Goal: Task Accomplishment & Management: Use online tool/utility

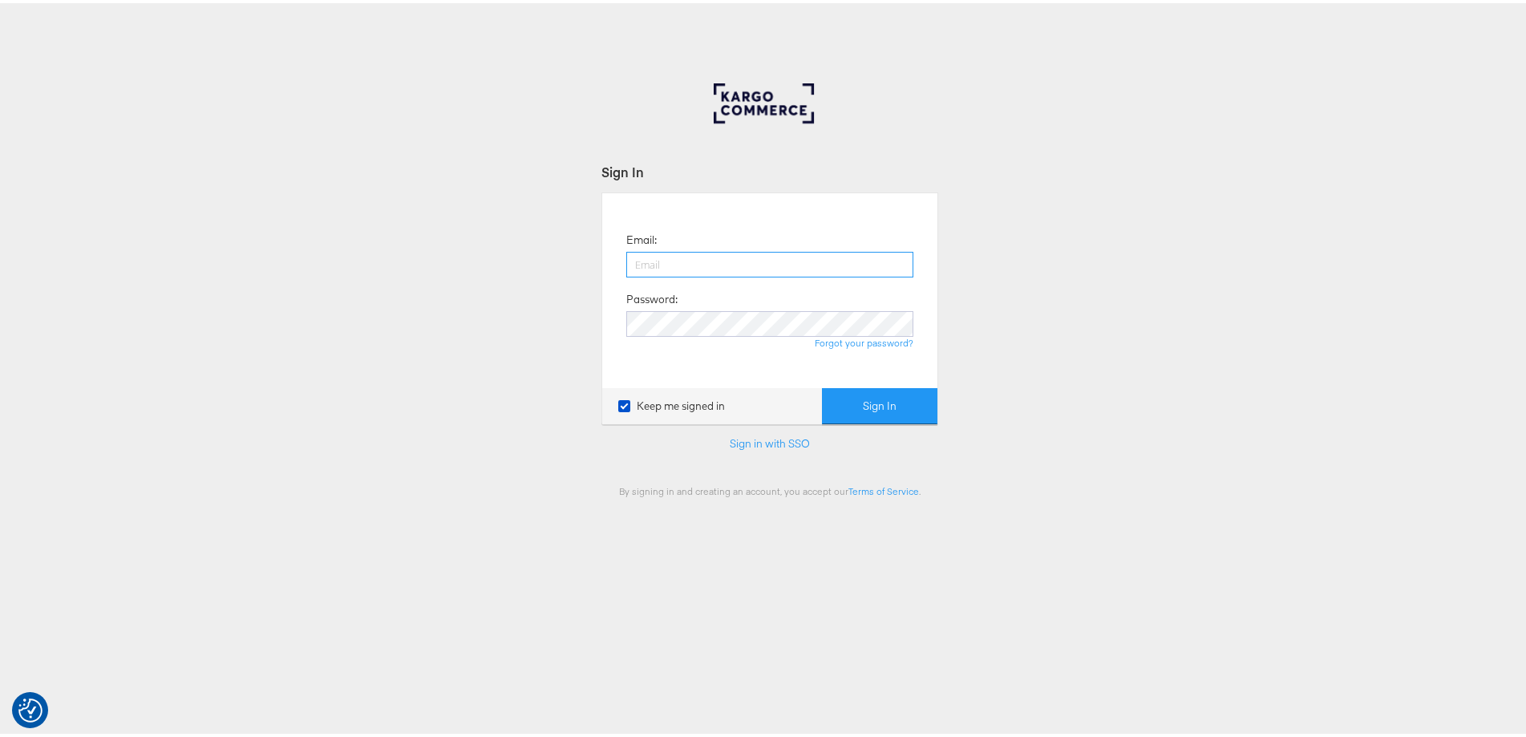
click at [646, 257] on input "email" at bounding box center [769, 262] width 287 height 26
type input "ashleigh.jones@ao.com"
click at [822, 385] on button "Sign In" at bounding box center [879, 403] width 115 height 36
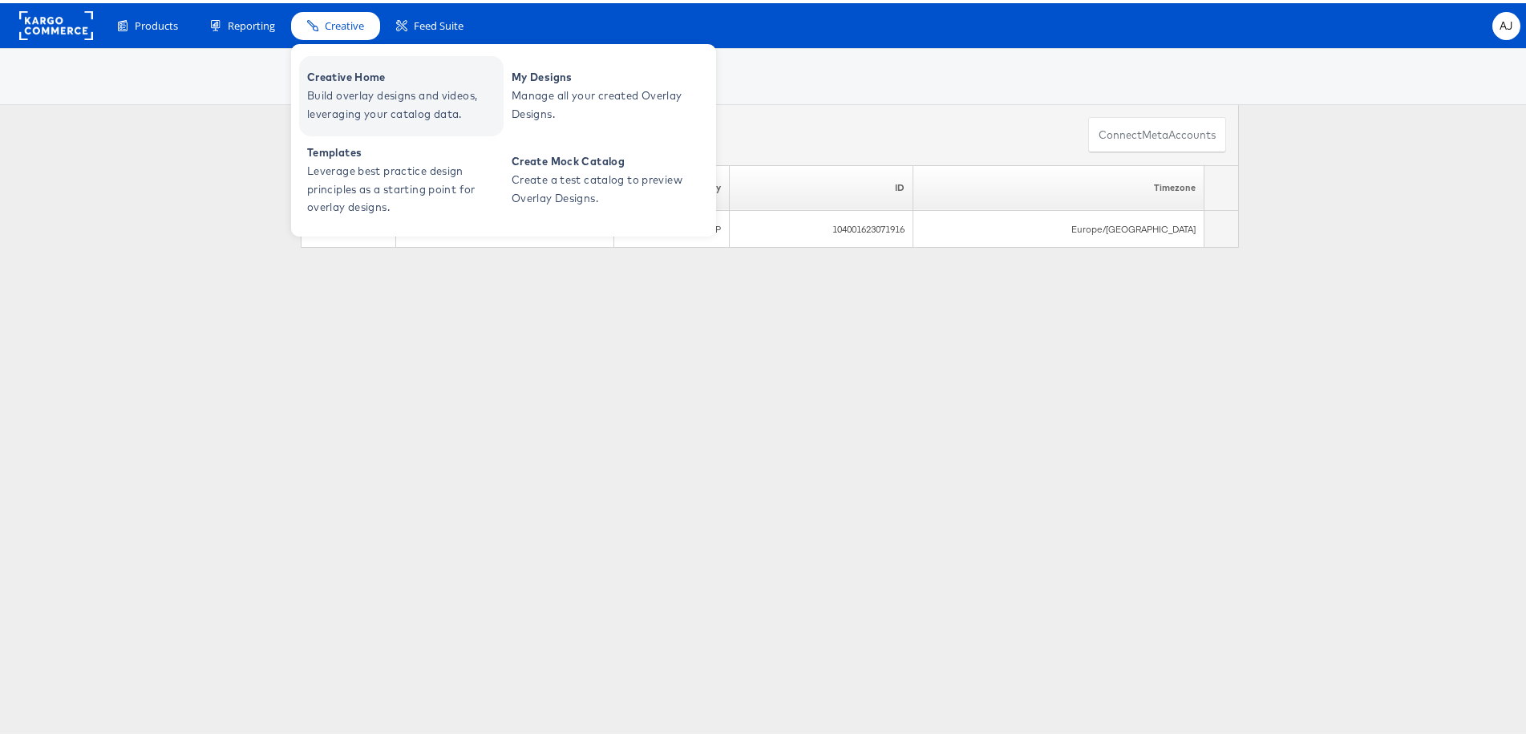
click at [366, 69] on span "Creative Home" at bounding box center [403, 74] width 192 height 18
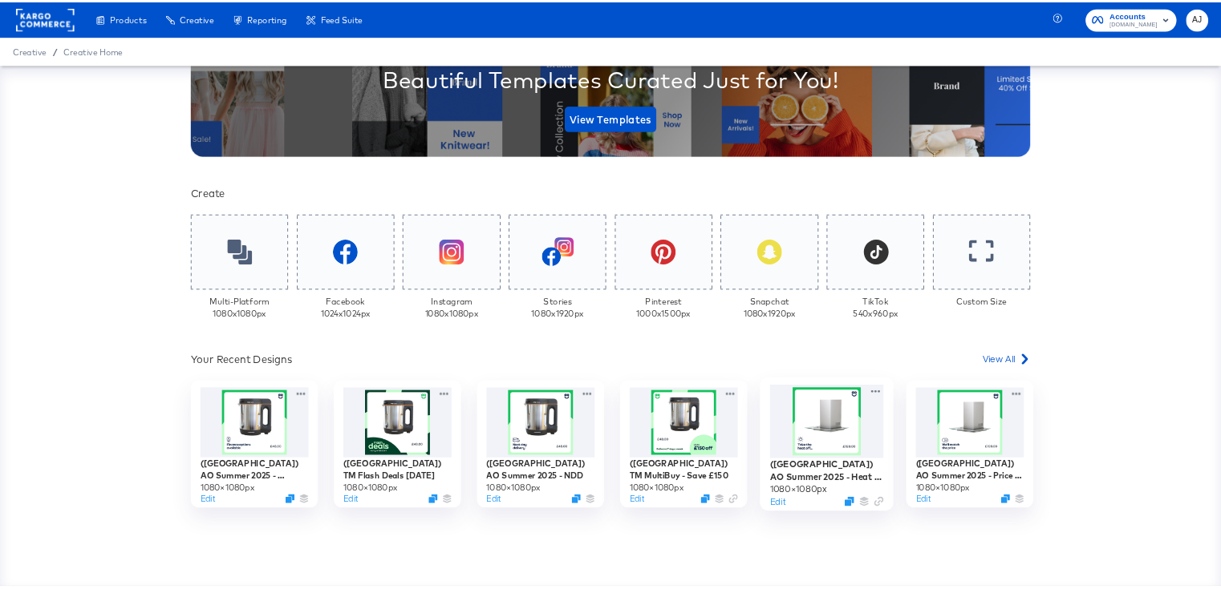
scroll to position [322, 0]
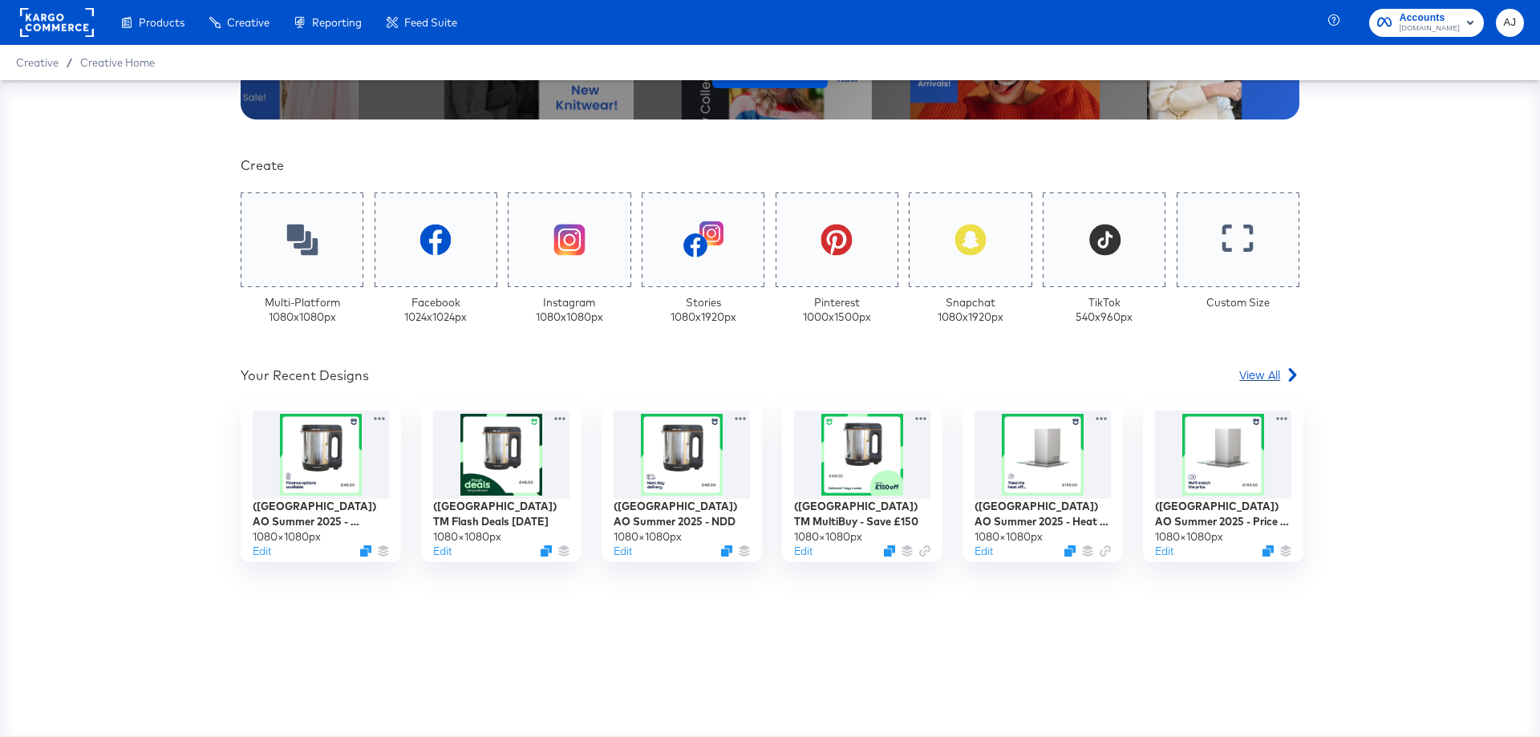
click at [1250, 377] on span "View All" at bounding box center [1259, 375] width 41 height 16
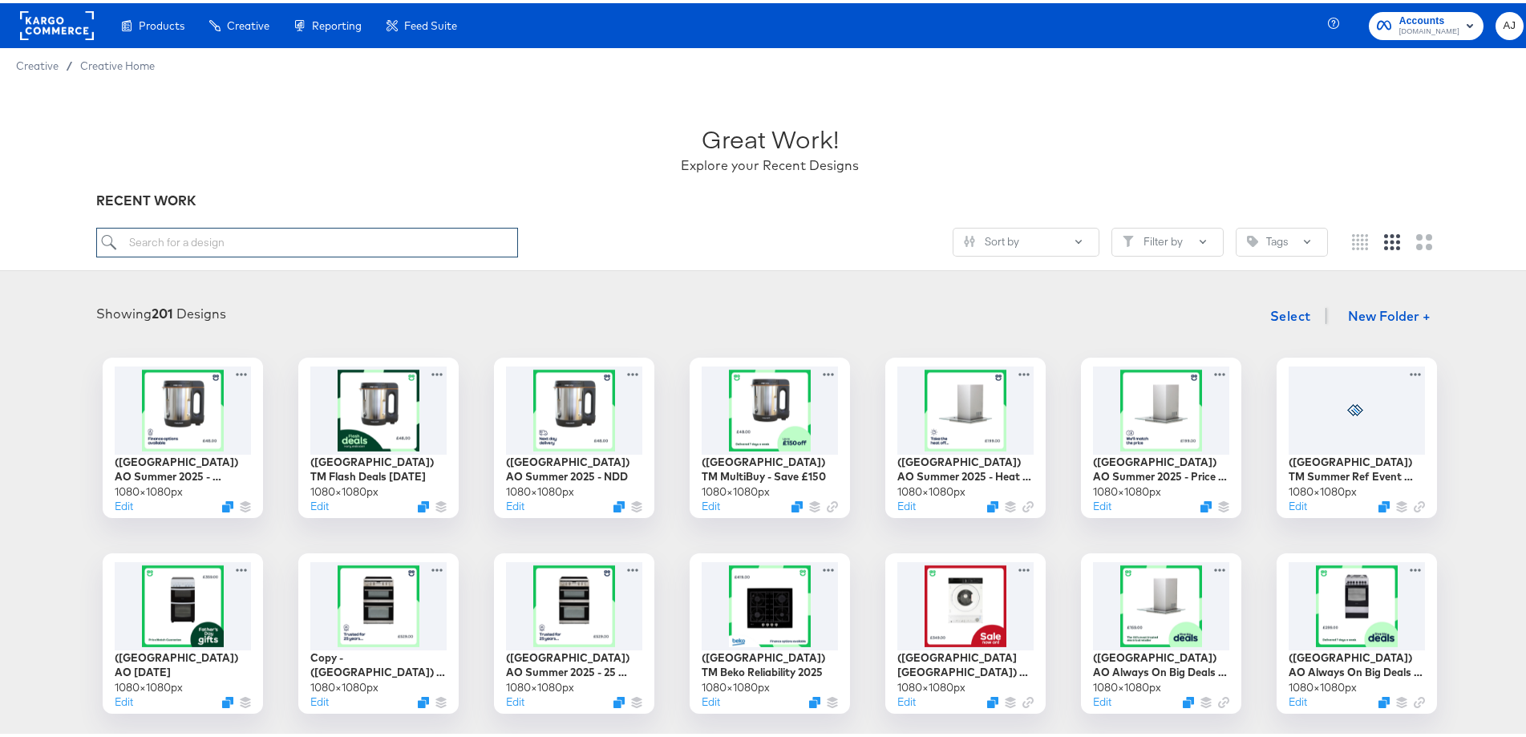
drag, startPoint x: 415, startPoint y: 240, endPoint x: 441, endPoint y: 265, distance: 35.7
click at [415, 240] on input "search" at bounding box center [307, 240] width 423 height 30
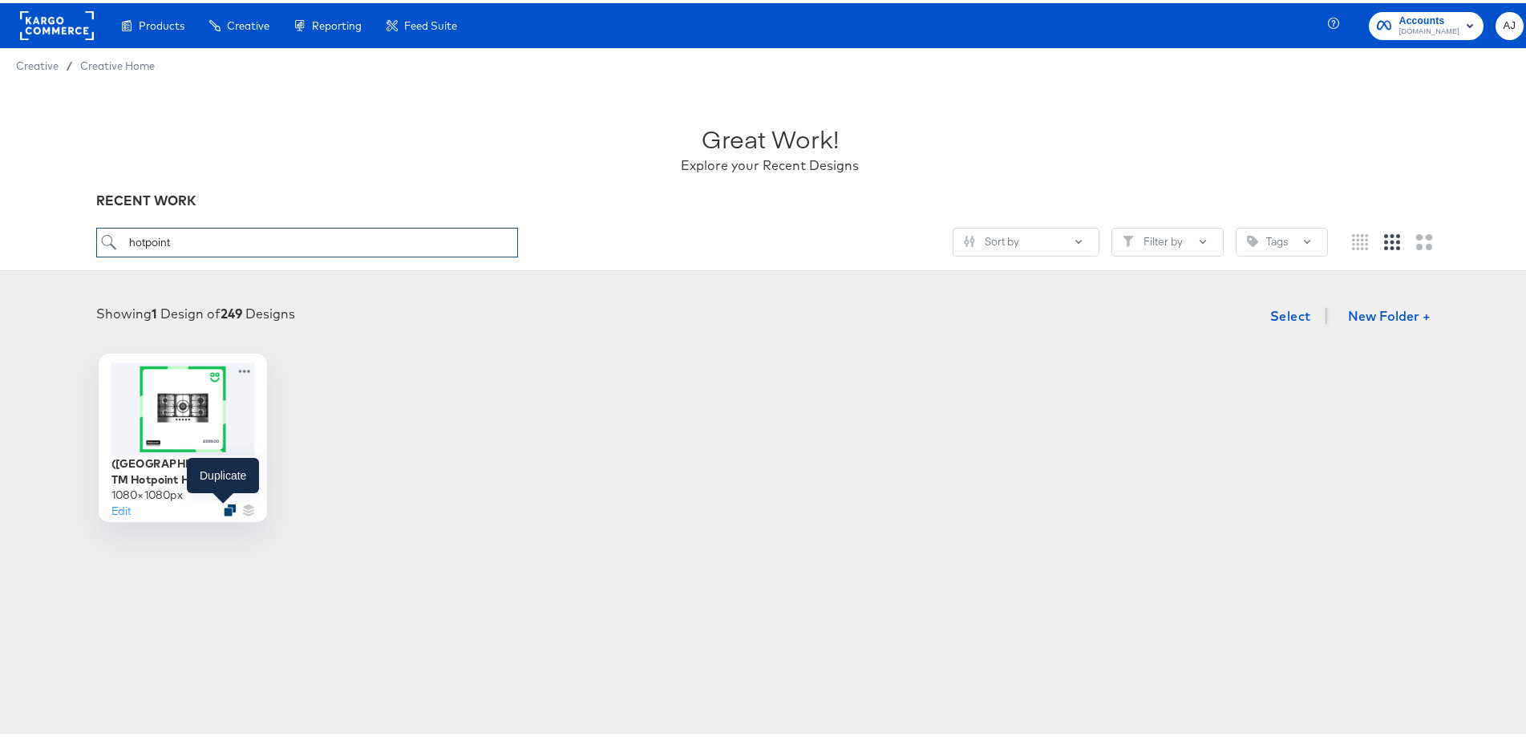
type input "hotpoint"
click at [224, 510] on icon "Duplicate" at bounding box center [230, 507] width 12 height 12
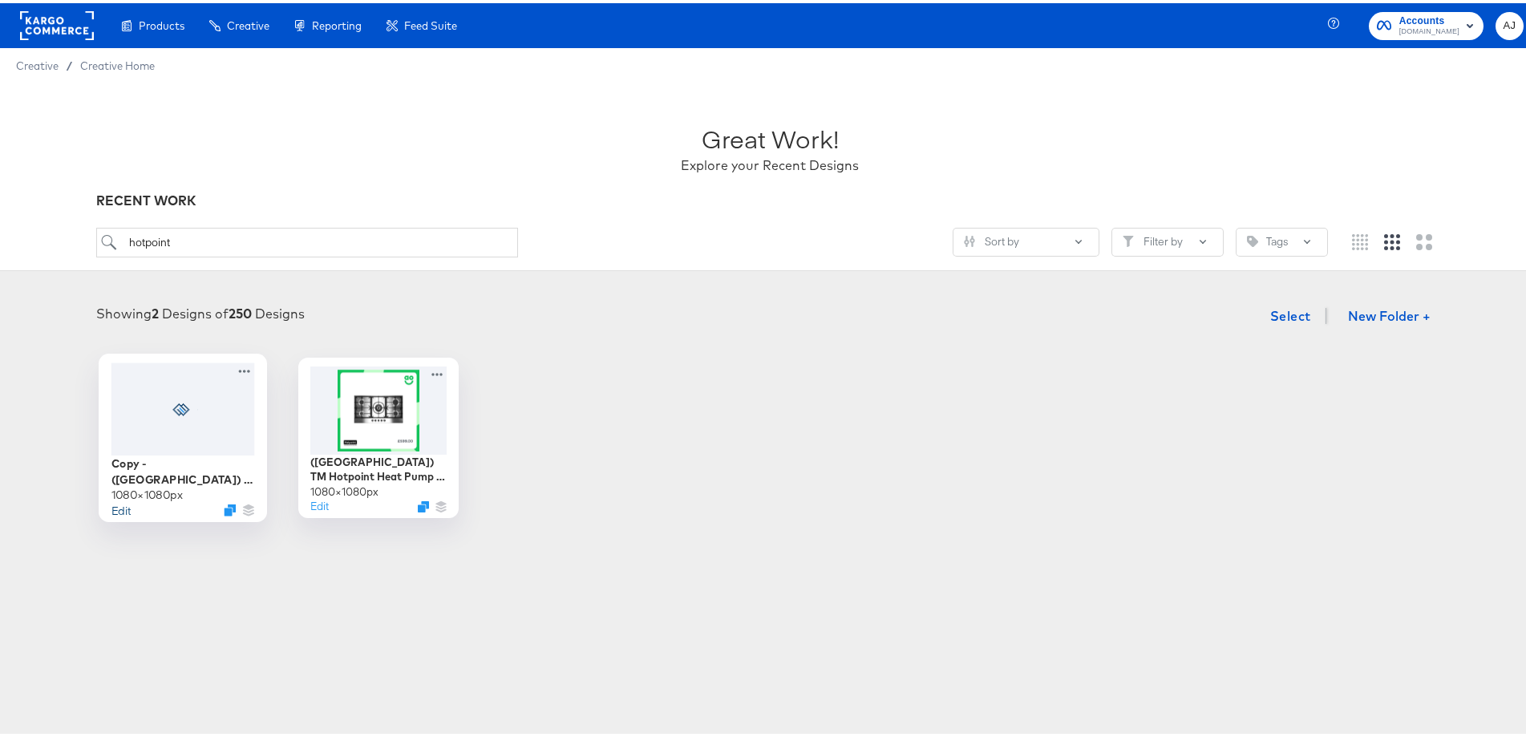
click at [111, 503] on button "Edit" at bounding box center [120, 506] width 19 height 15
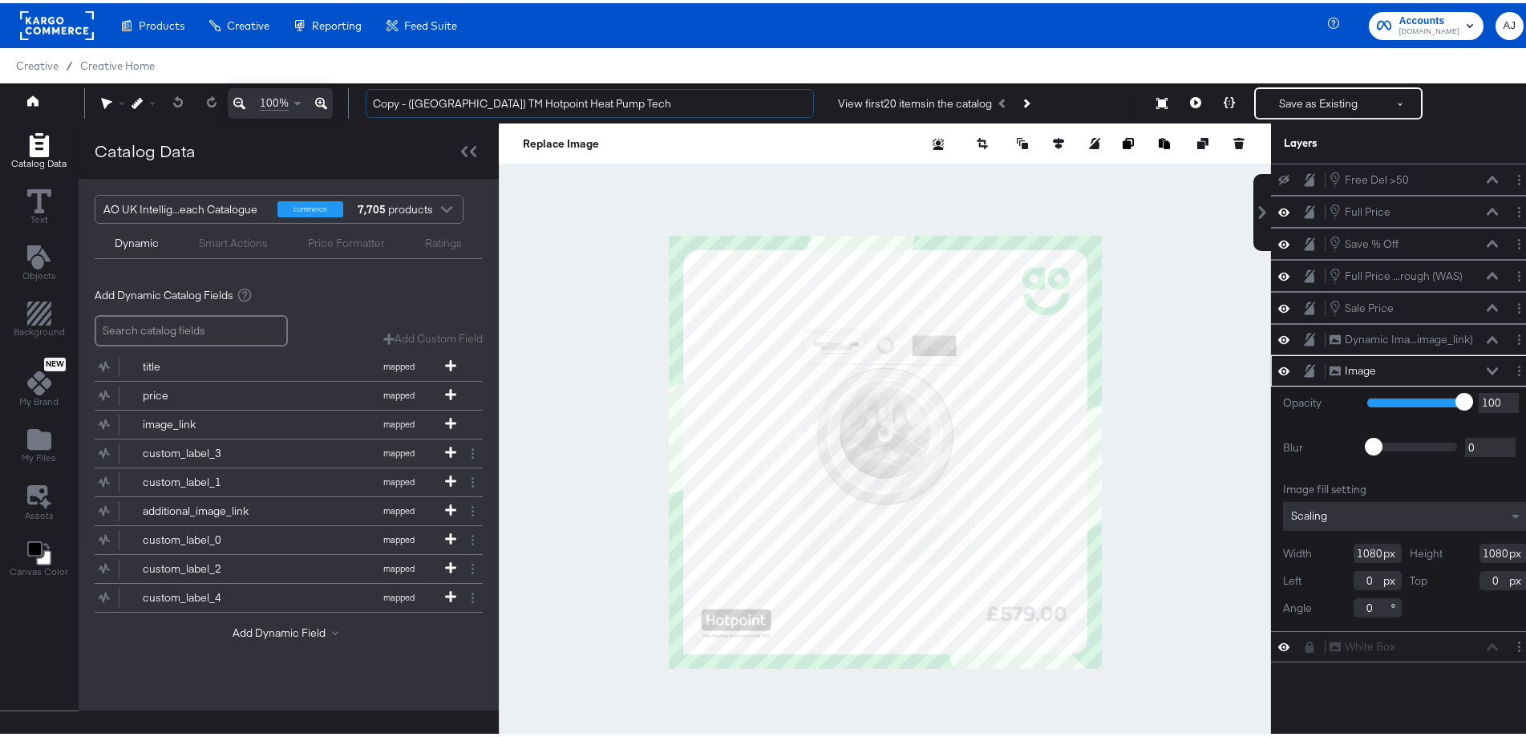
drag, startPoint x: 408, startPoint y: 99, endPoint x: 316, endPoint y: 95, distance: 92.3
click at [316, 95] on div "100% Copy - (UK) TM Hotpoint Heat Pump Tech View first 20 items in the catalog …" at bounding box center [770, 100] width 1540 height 40
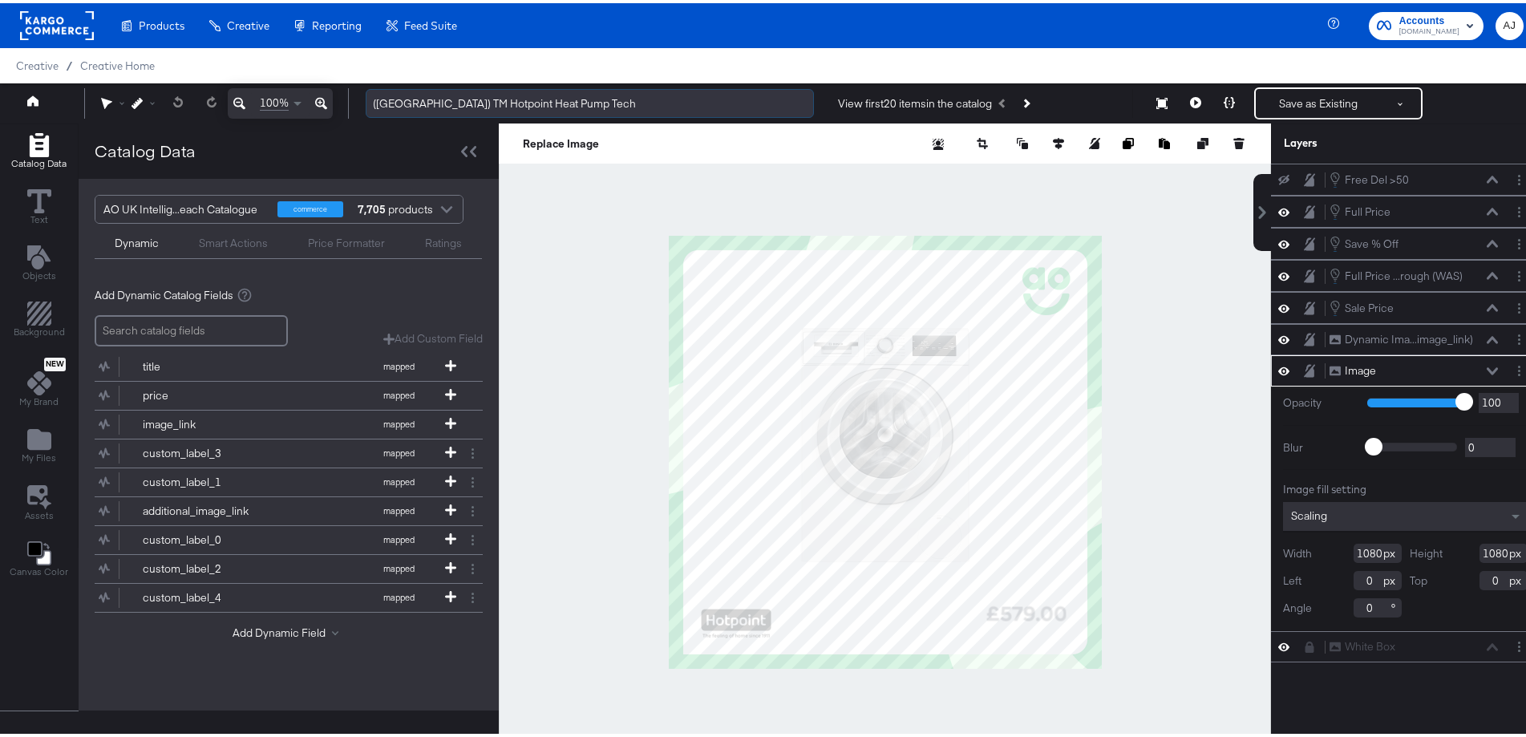
drag, startPoint x: 564, startPoint y: 96, endPoint x: 464, endPoint y: 99, distance: 99.5
click at [464, 99] on input "(UK) TM Hotpoint Heat Pump Tech" at bounding box center [590, 101] width 448 height 30
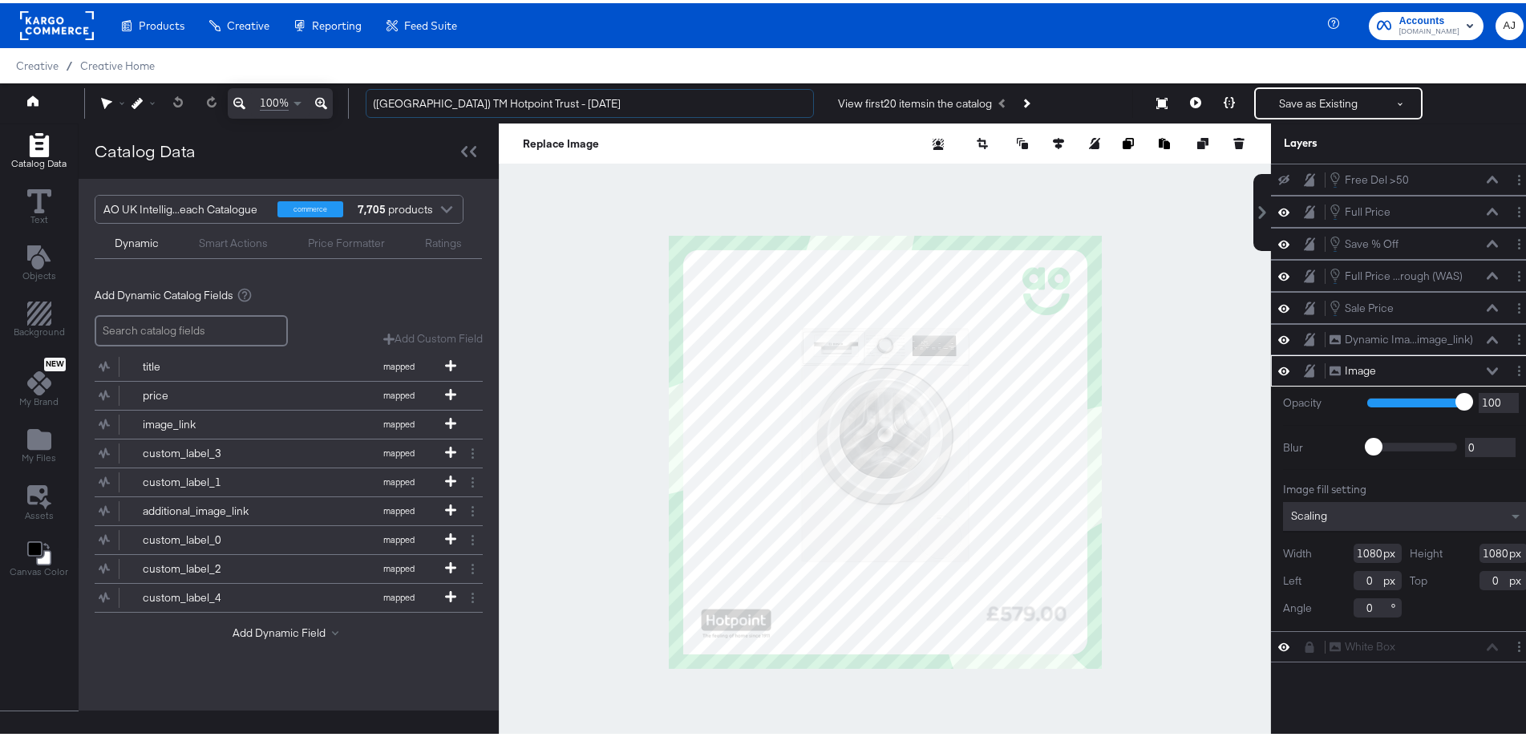
type input "(UK) TM Hotpoint Trust - Aug 2025"
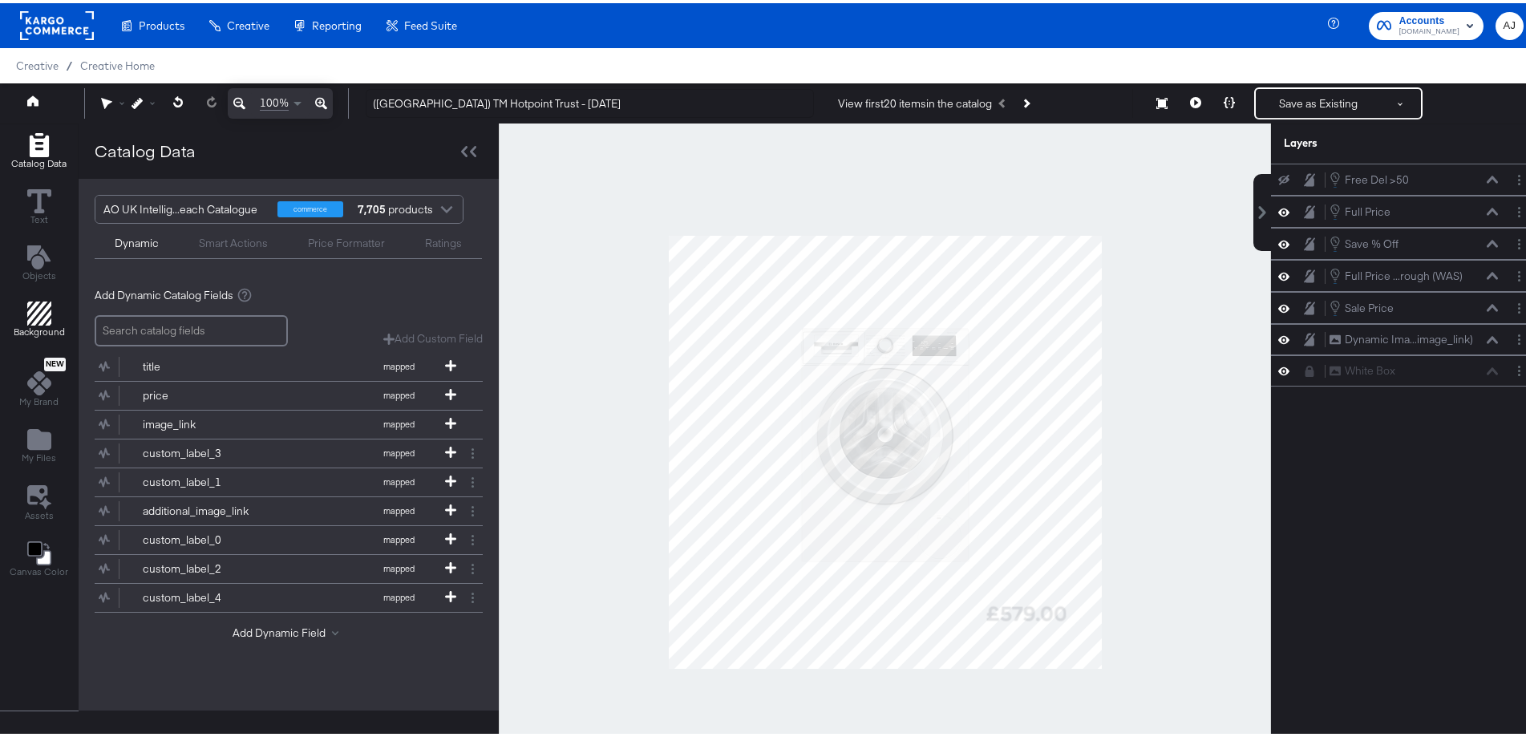
click at [39, 324] on span "Background" at bounding box center [39, 328] width 51 height 13
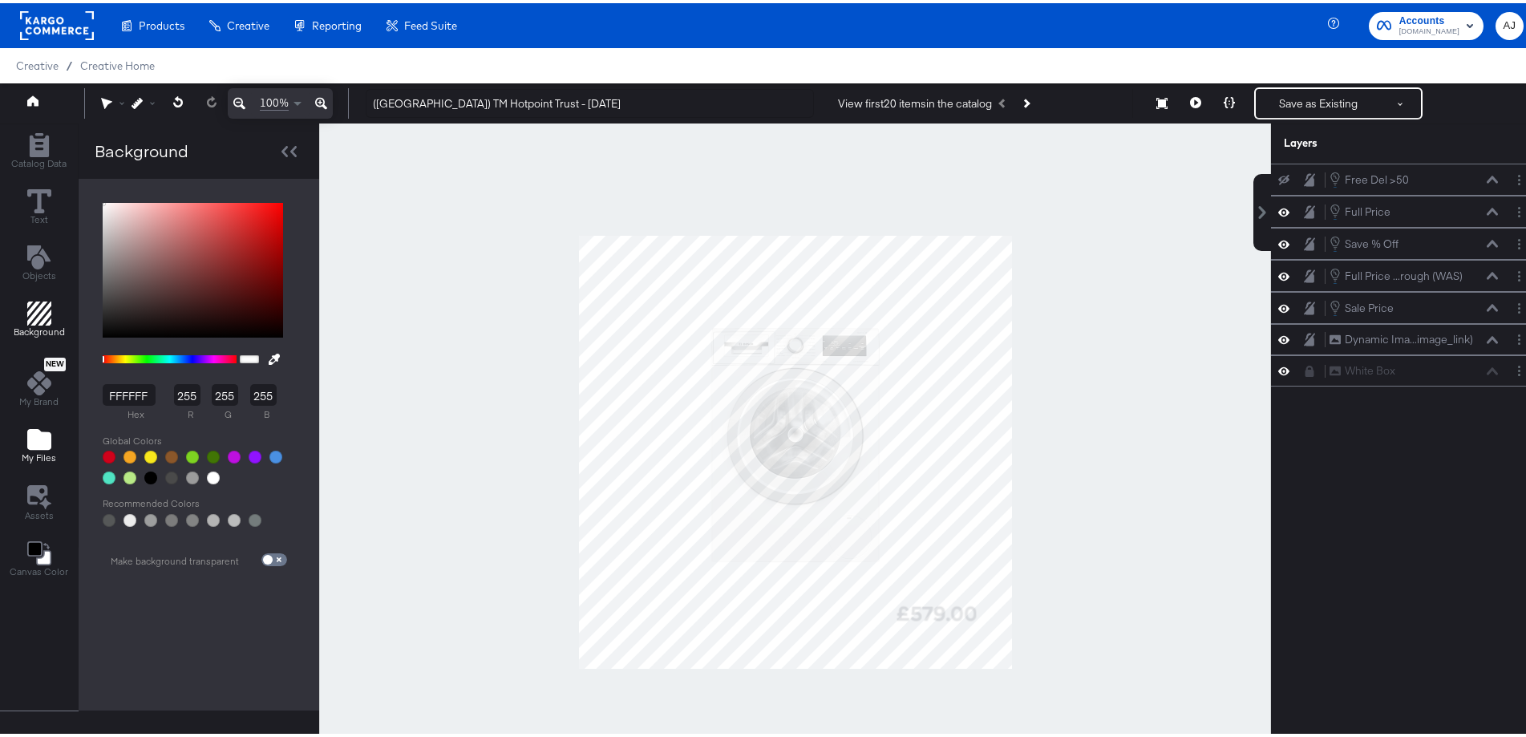
click at [27, 439] on icon "Add Files" at bounding box center [39, 436] width 24 height 21
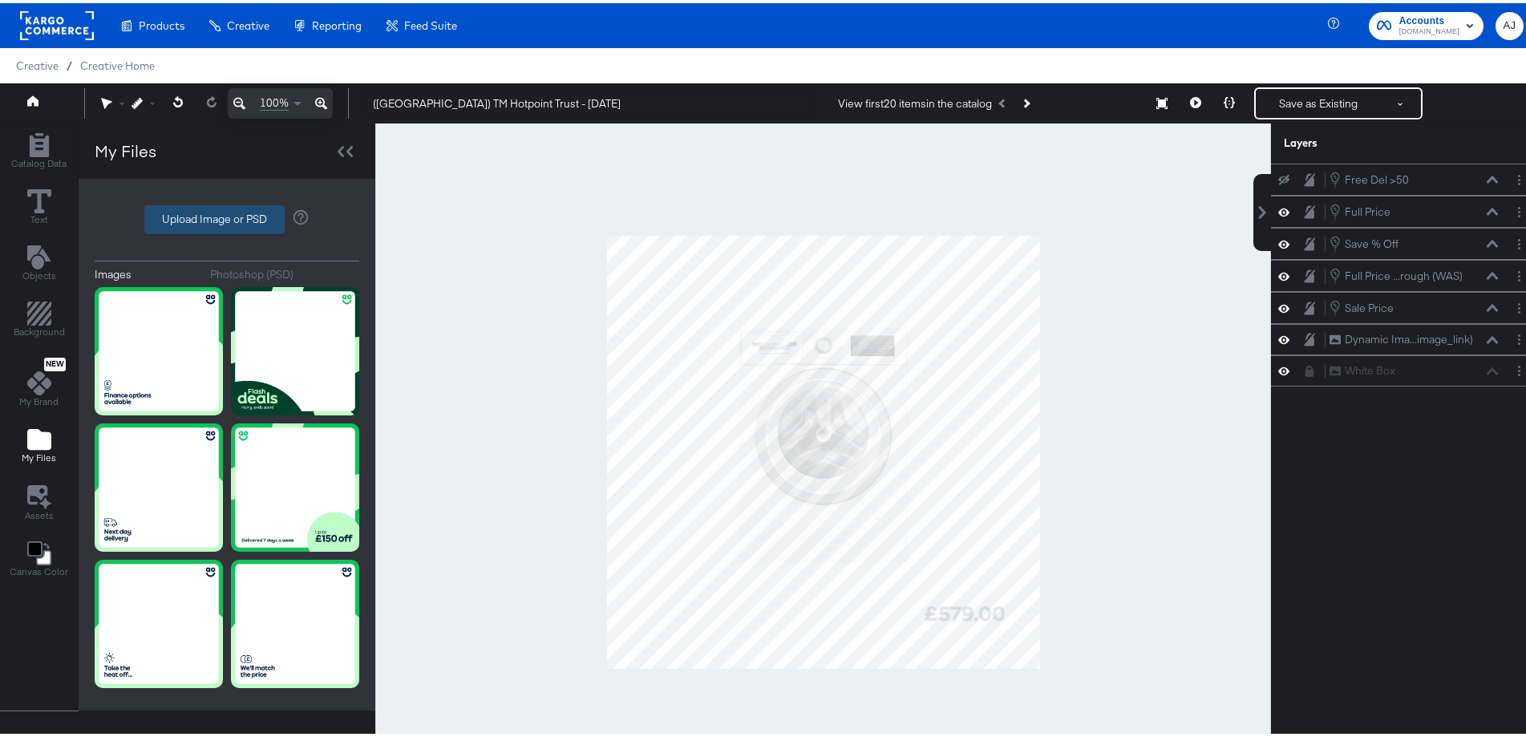
click at [248, 221] on label "Upload Image or PSD" at bounding box center [214, 216] width 139 height 27
click at [227, 217] on input "Upload Image or PSD" at bounding box center [227, 217] width 0 height 0
type input "C:\fakepath\06_135092_AO_Paid_Social_Overlay_1080x1080_V1.png"
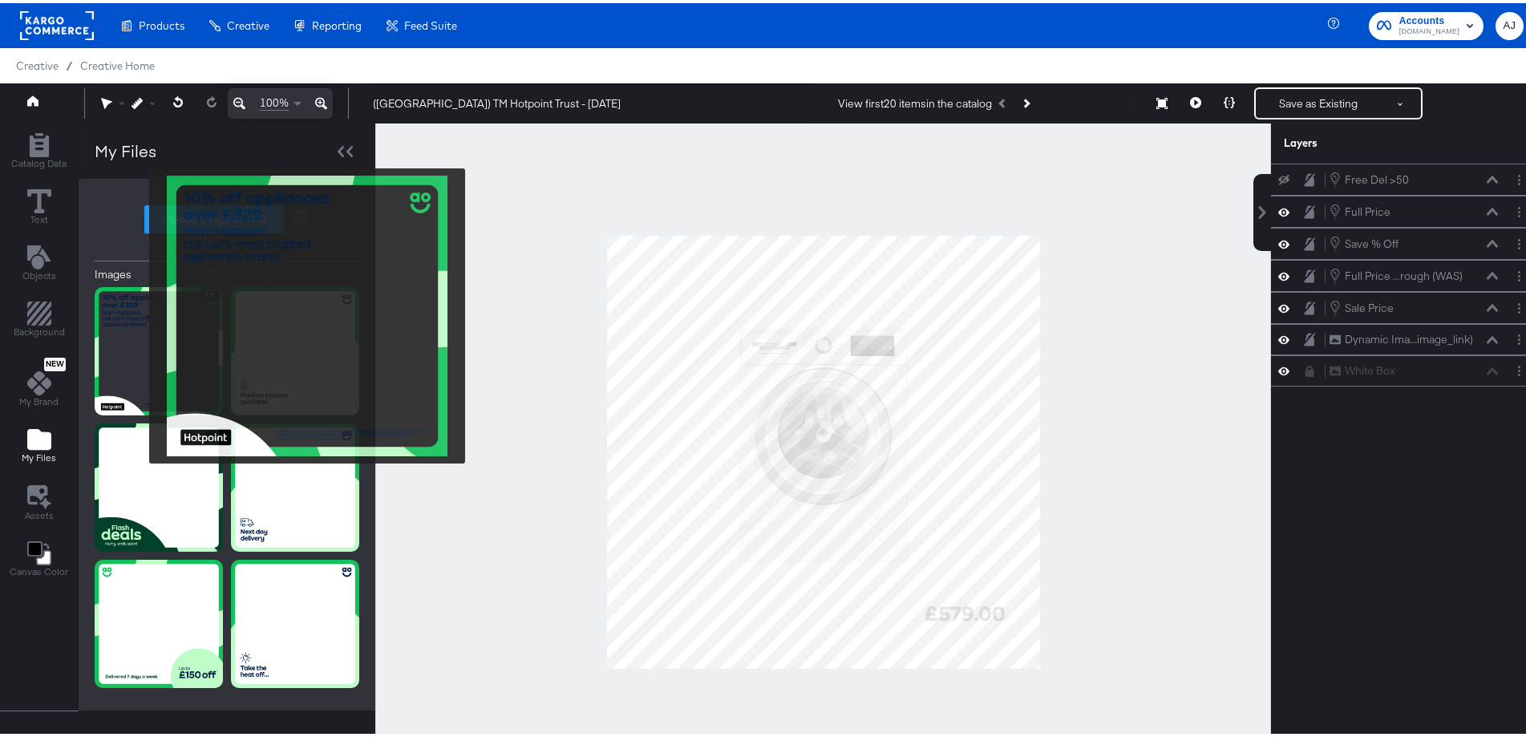
click at [139, 313] on img at bounding box center [159, 348] width 128 height 128
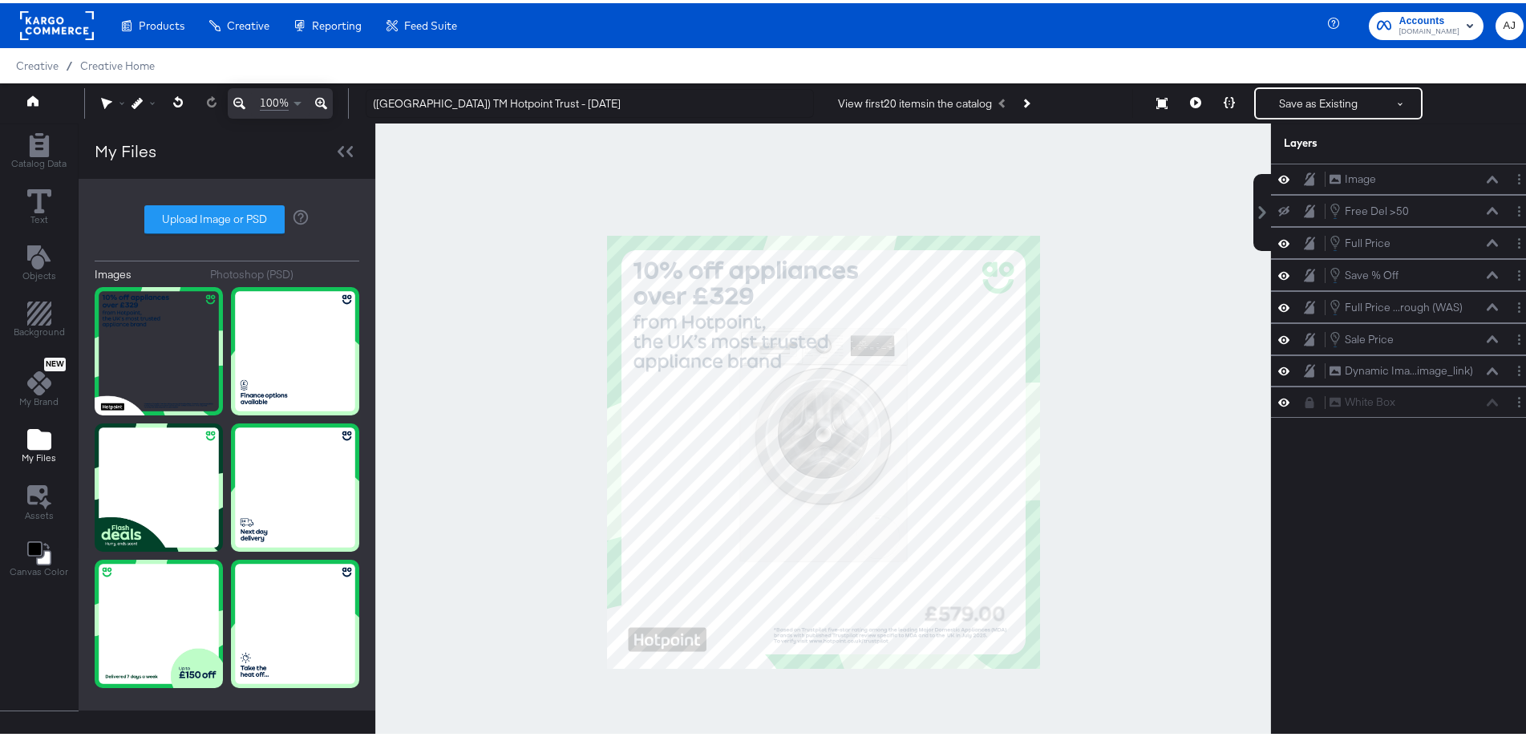
click at [1087, 502] on div at bounding box center [823, 449] width 896 height 658
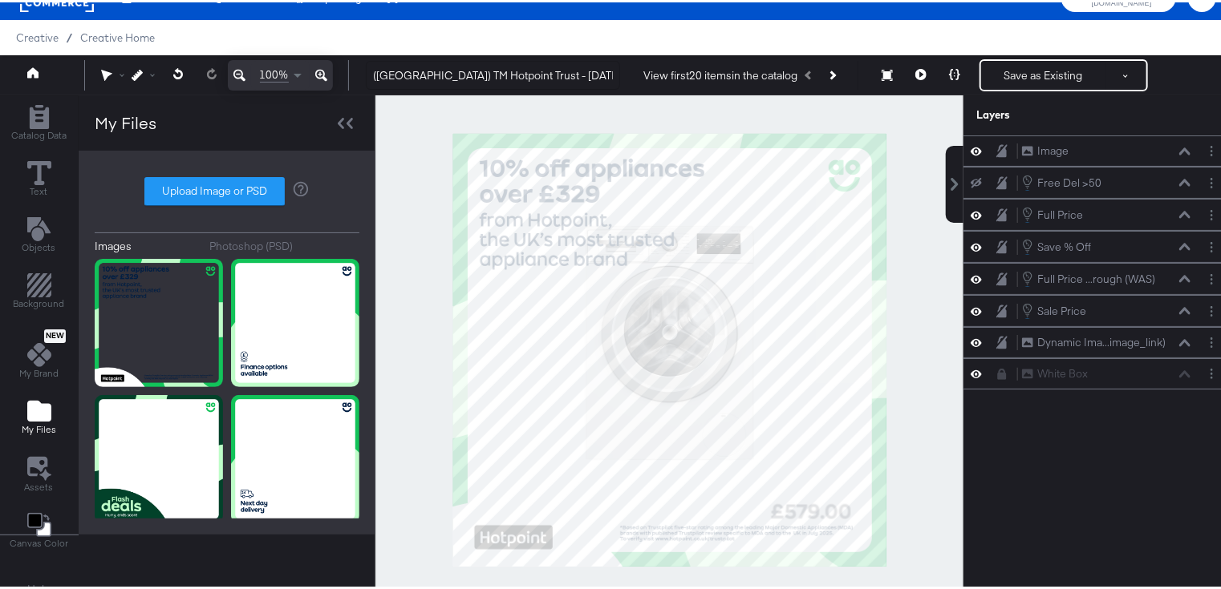
scroll to position [29, 0]
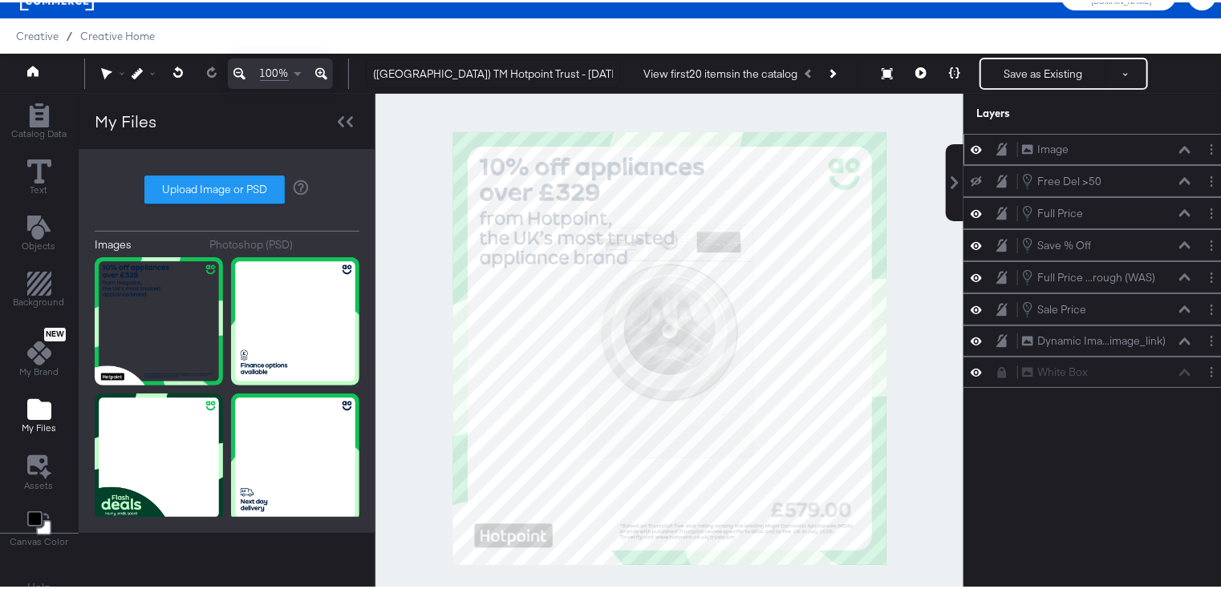
click at [970, 148] on icon at bounding box center [975, 147] width 11 height 14
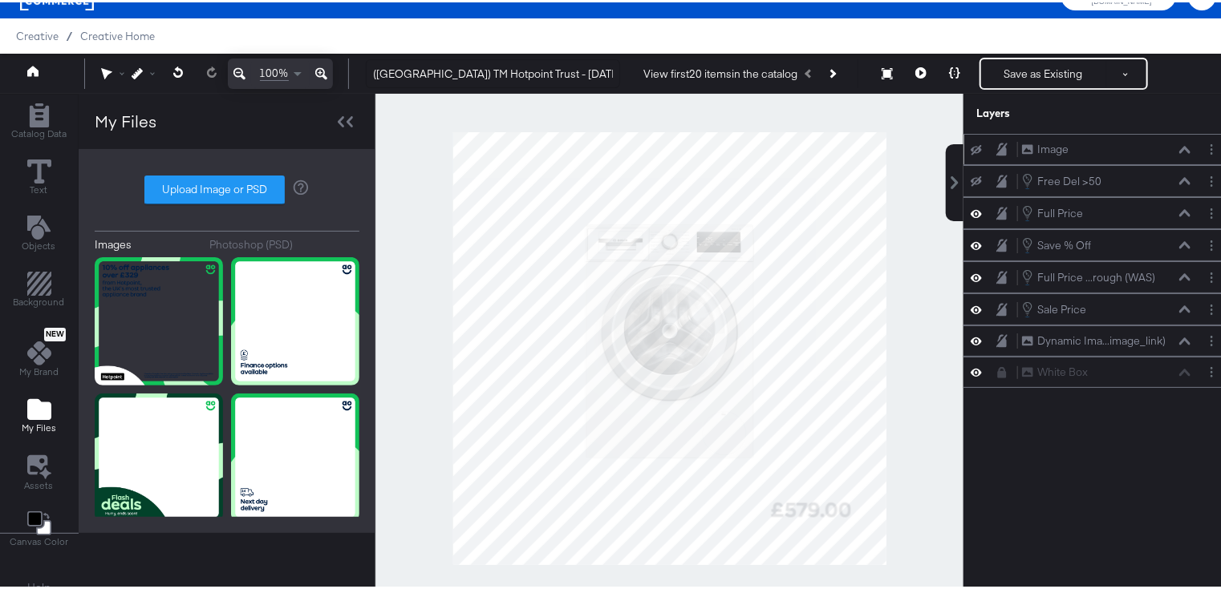
scroll to position [79, 0]
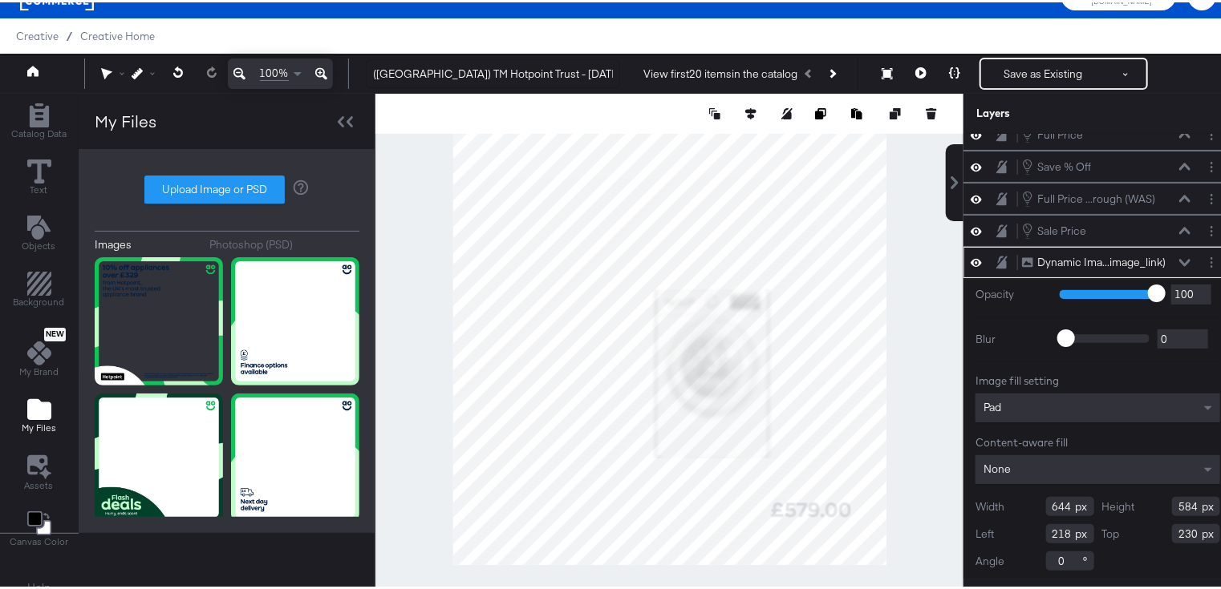
type input "432"
type input "423"
type input "430"
type input "392"
click at [901, 350] on div at bounding box center [669, 346] width 588 height 510
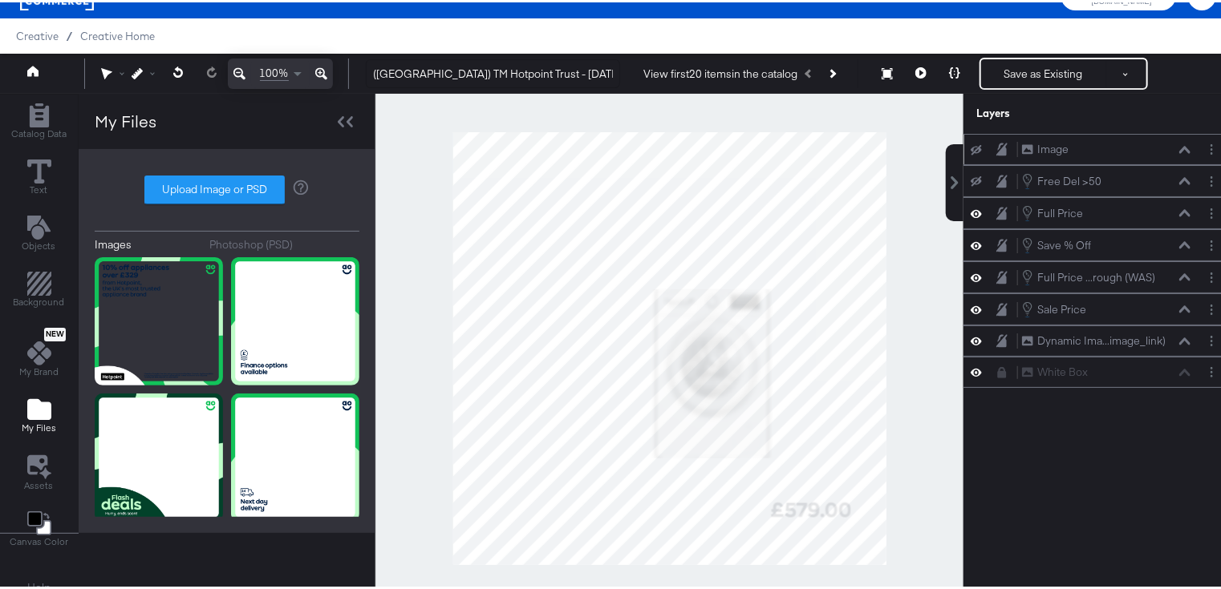
scroll to position [0, 0]
click at [970, 151] on icon at bounding box center [975, 148] width 11 height 10
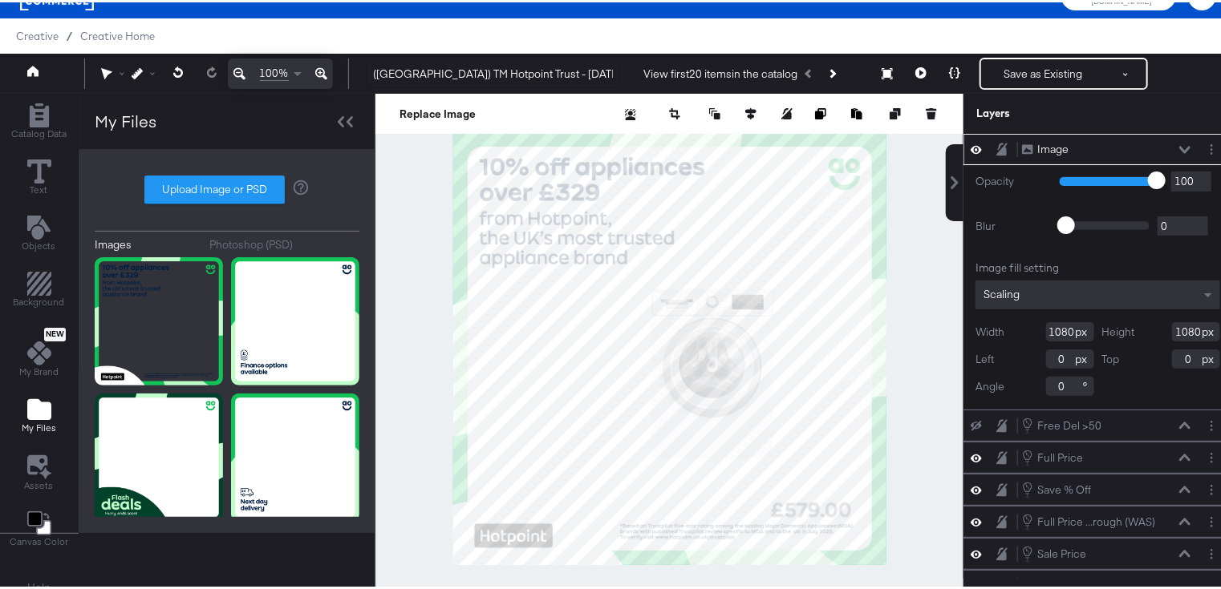
click at [970, 144] on icon at bounding box center [975, 147] width 11 height 14
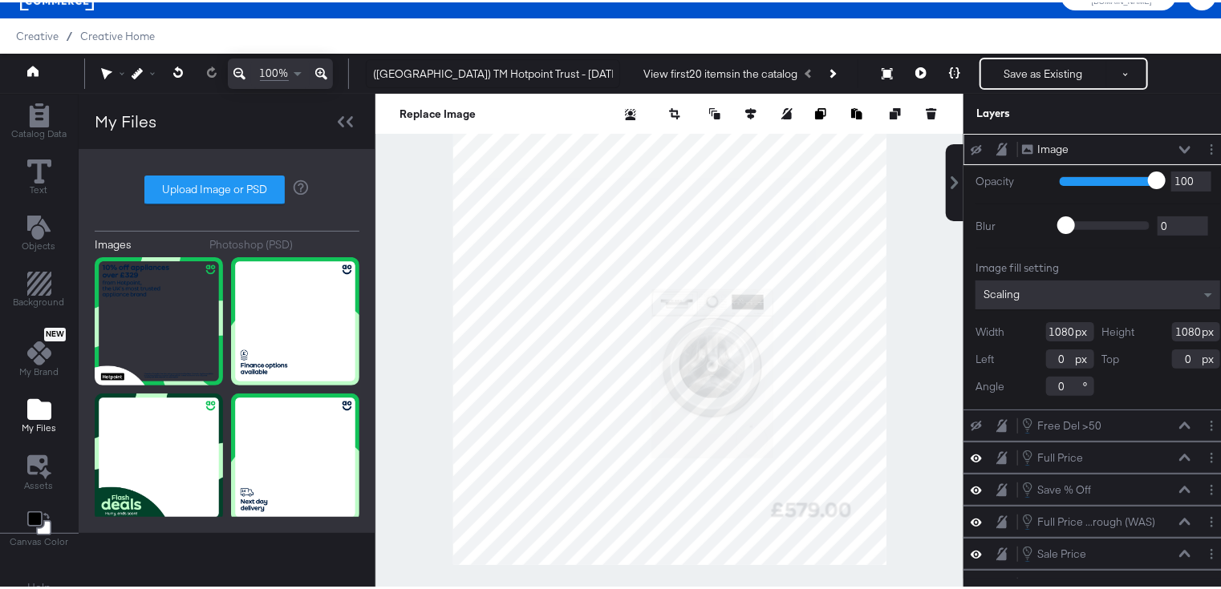
scroll to position [79, 0]
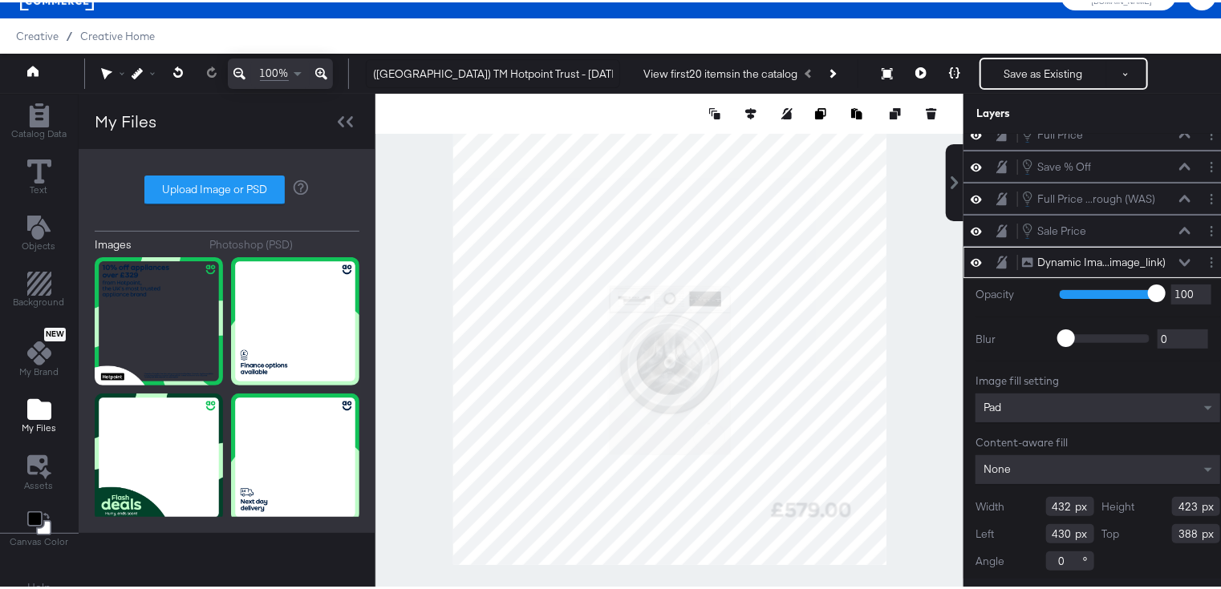
type input "324"
type input "384"
click at [896, 290] on div at bounding box center [669, 346] width 588 height 510
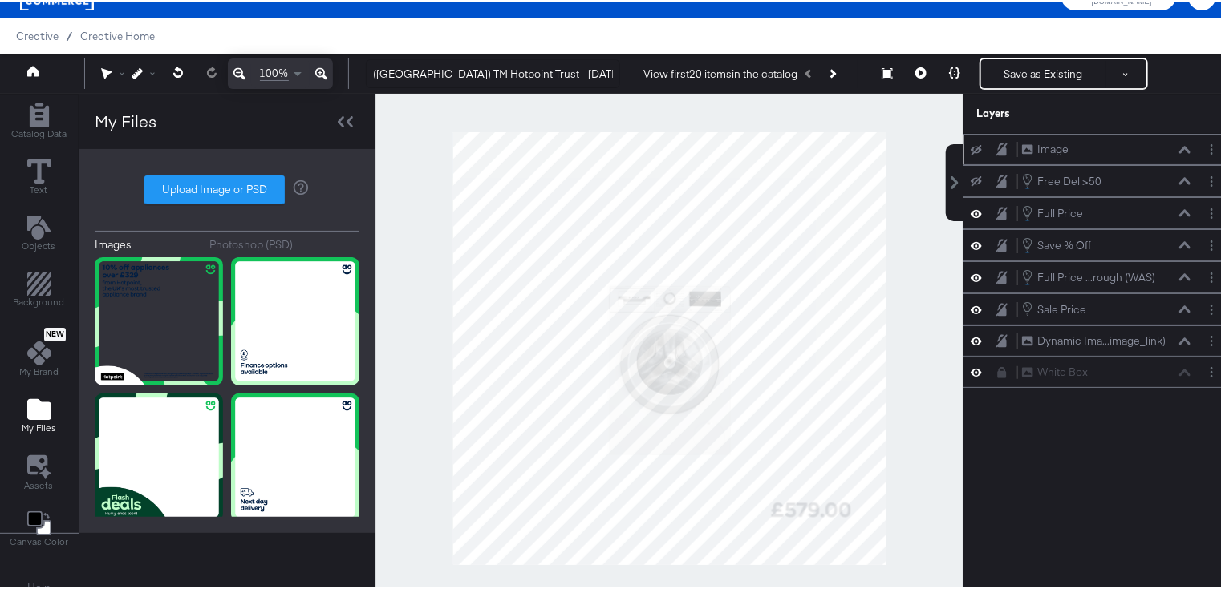
scroll to position [0, 0]
click at [970, 152] on div "Image Image" at bounding box center [1098, 147] width 256 height 17
click at [970, 144] on icon at bounding box center [975, 148] width 11 height 10
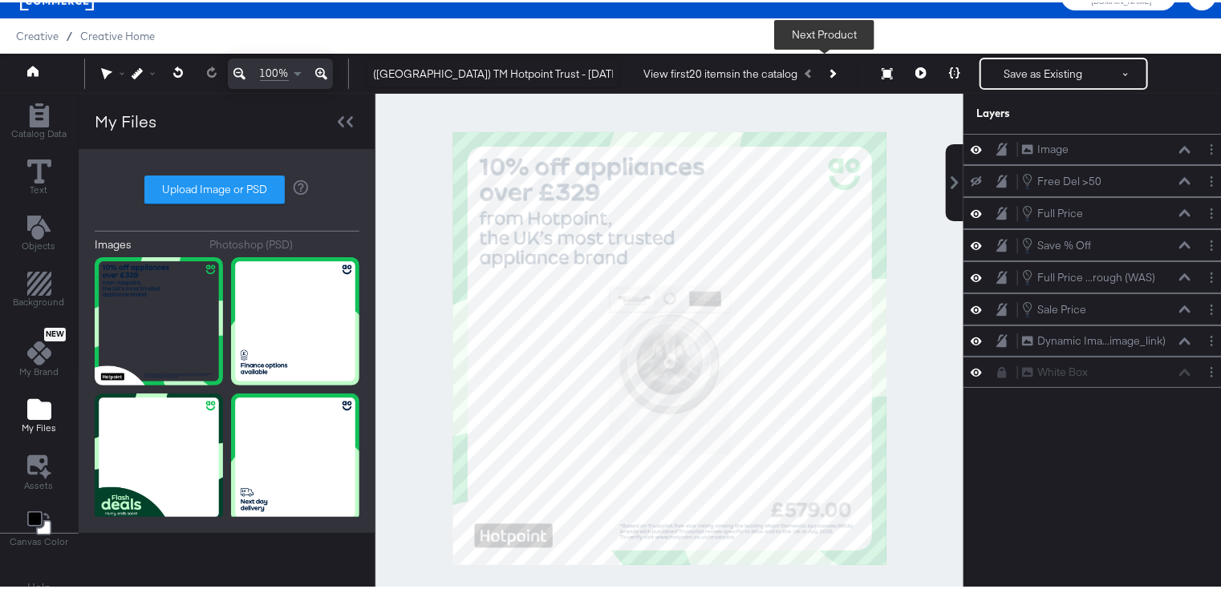
click at [828, 70] on button "Next Product" at bounding box center [831, 71] width 22 height 29
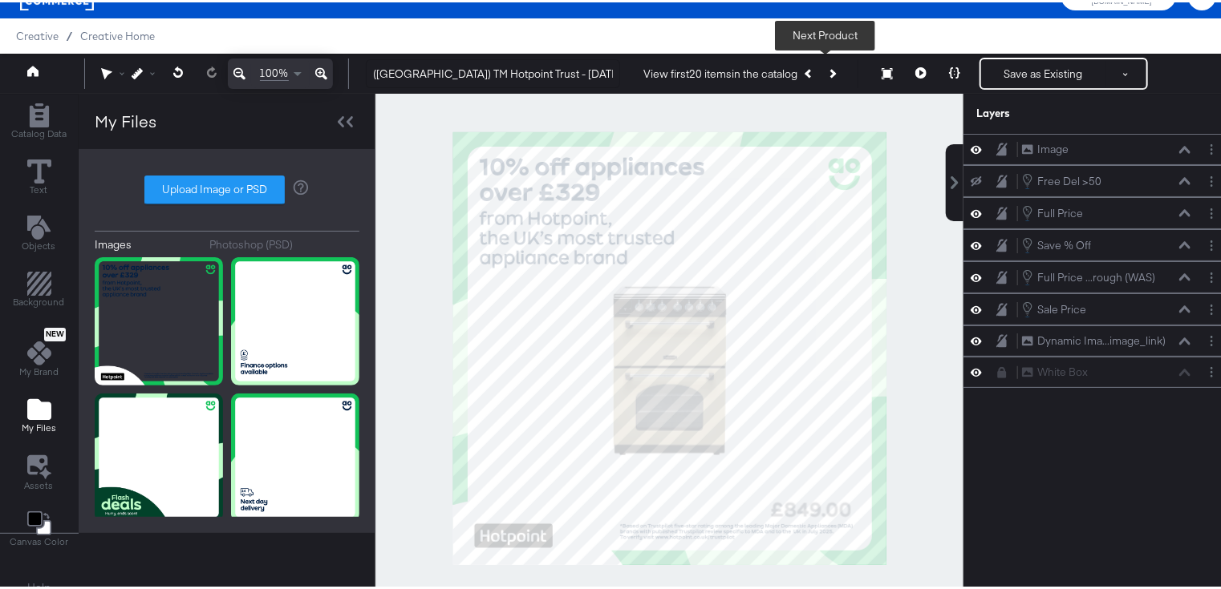
click at [828, 70] on button "Next Product" at bounding box center [831, 71] width 22 height 29
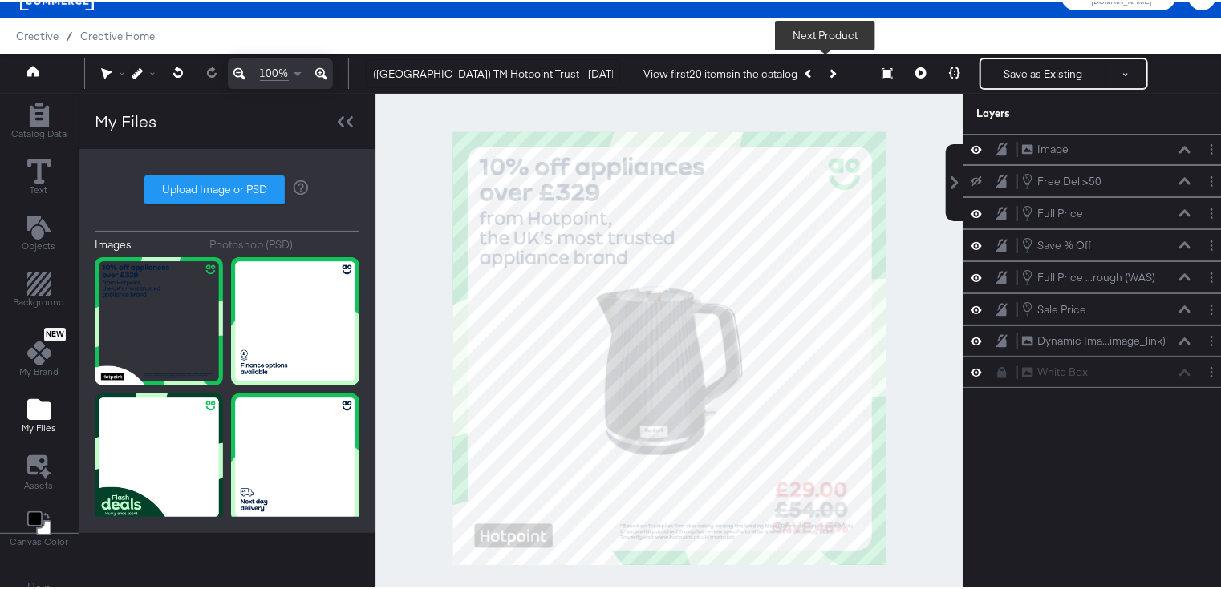
click at [828, 70] on button "Next Product" at bounding box center [831, 71] width 22 height 29
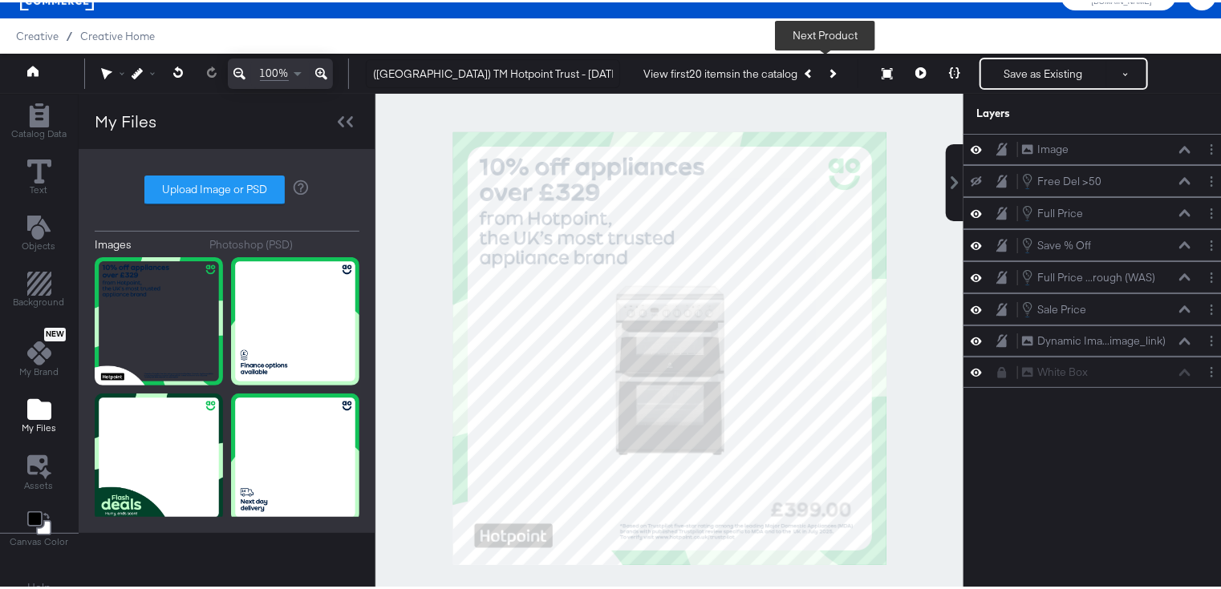
click at [828, 70] on button "Next Product" at bounding box center [831, 71] width 22 height 29
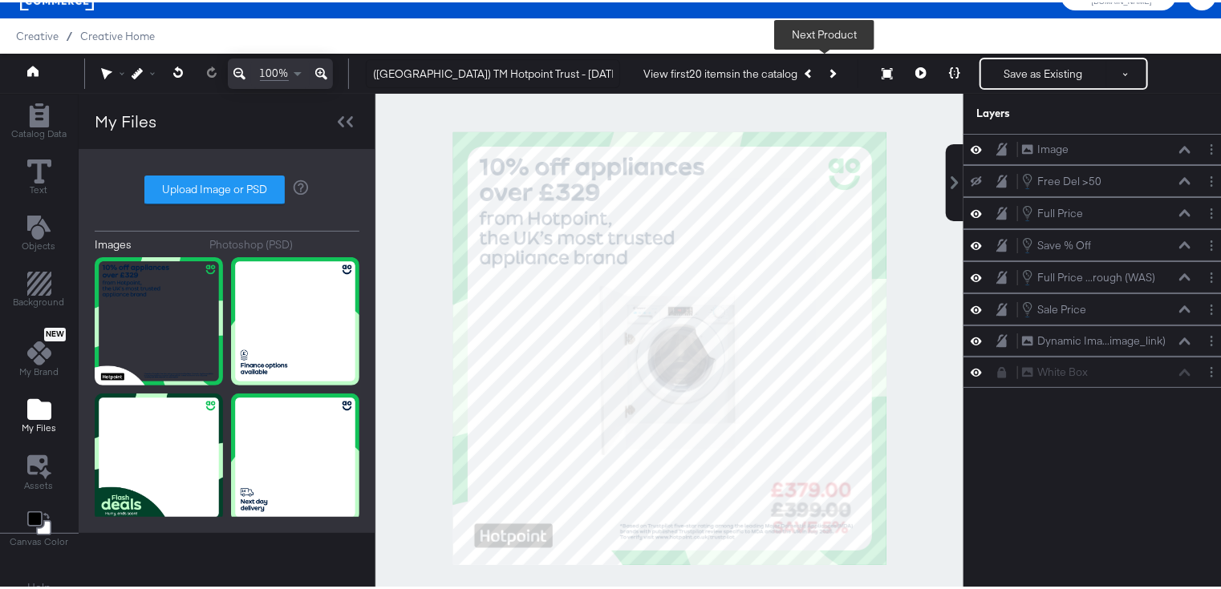
click at [829, 71] on button "Next Product" at bounding box center [831, 71] width 22 height 29
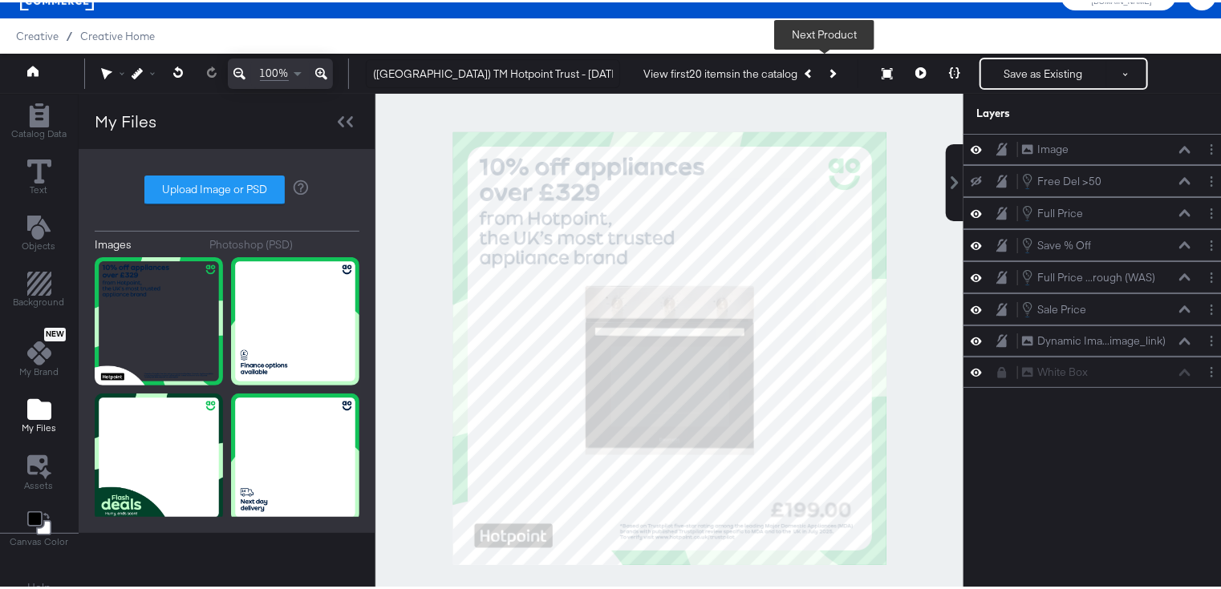
click at [827, 71] on icon "Next Product" at bounding box center [831, 71] width 9 height 9
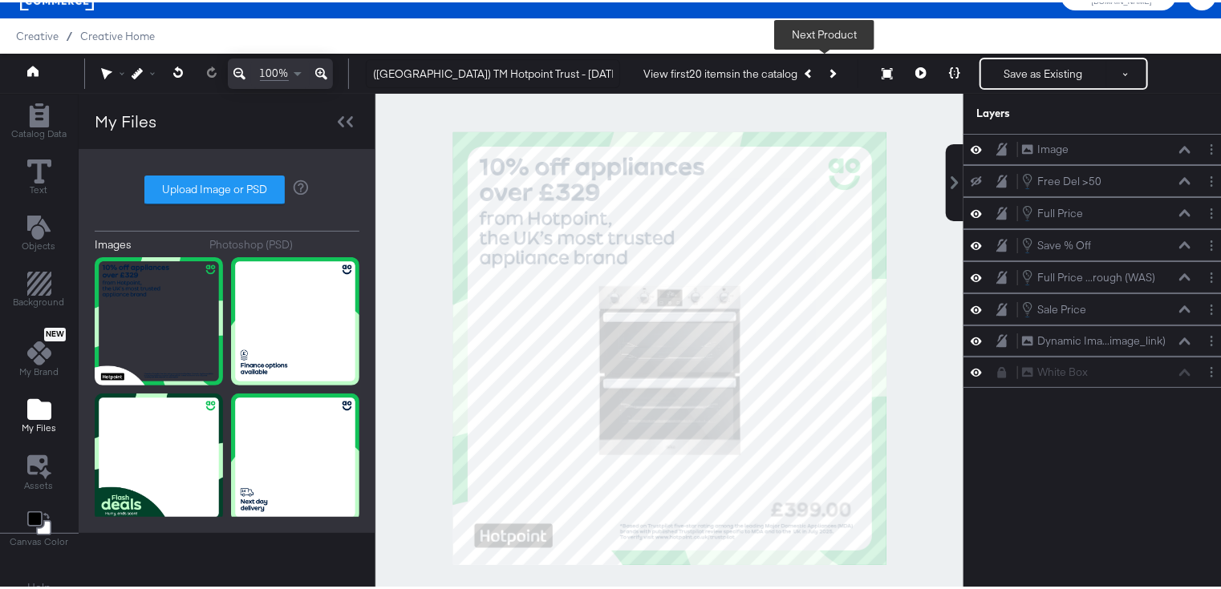
click at [827, 71] on icon "Next Product" at bounding box center [831, 71] width 9 height 9
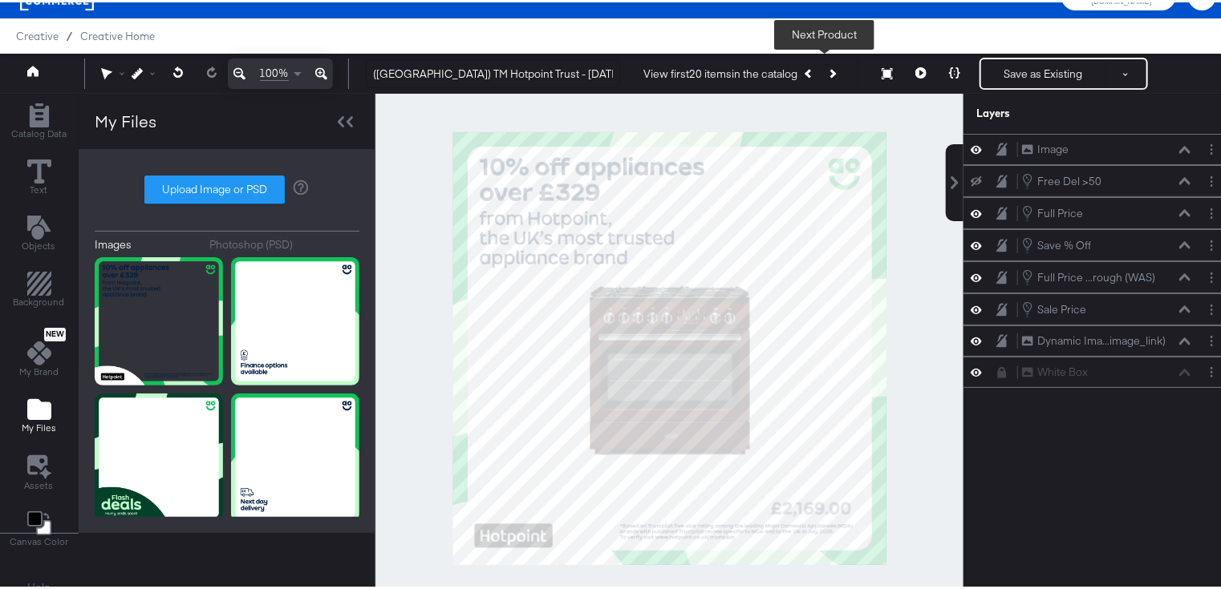
click at [827, 71] on icon "Next Product" at bounding box center [831, 71] width 9 height 9
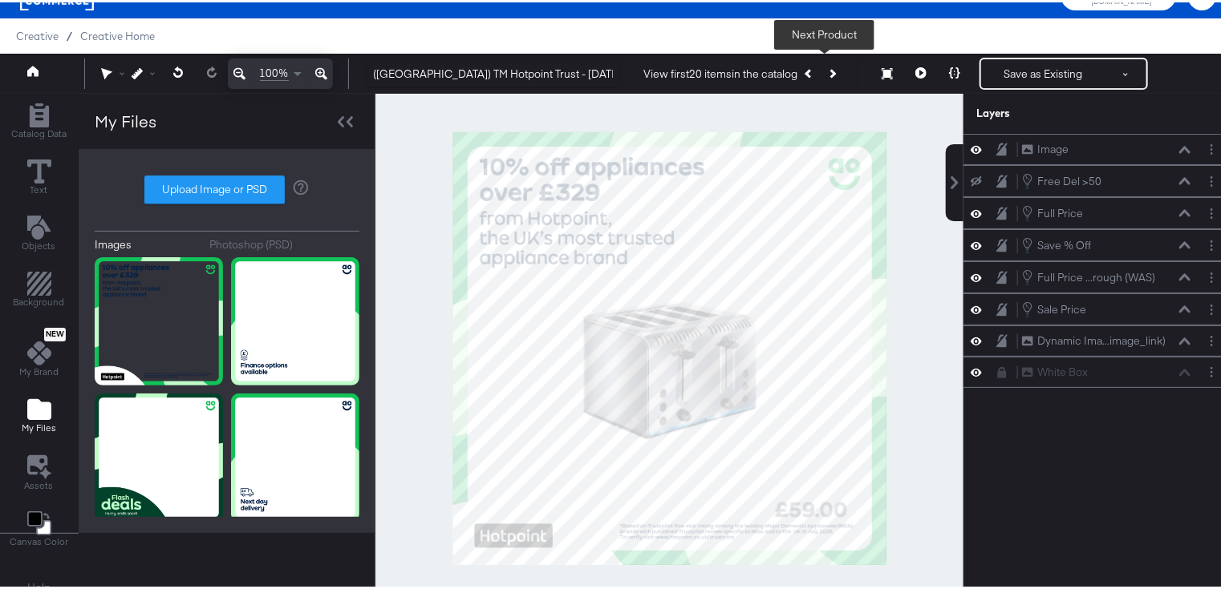
click at [827, 71] on icon "Next Product" at bounding box center [831, 71] width 9 height 9
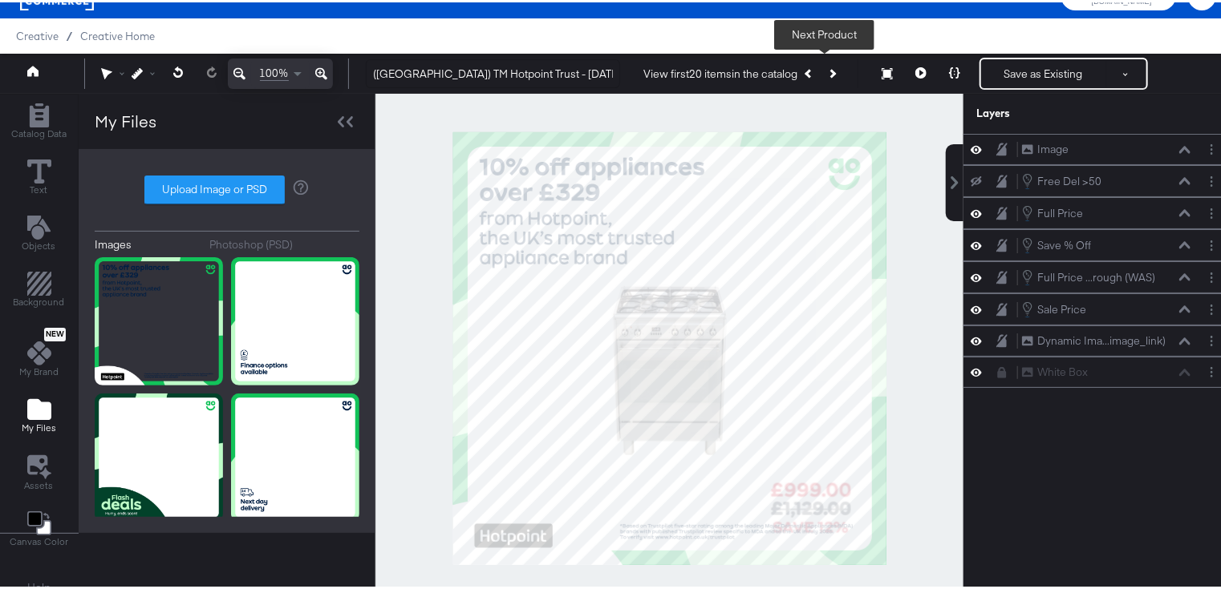
click at [827, 70] on icon "Next Product" at bounding box center [831, 71] width 9 height 9
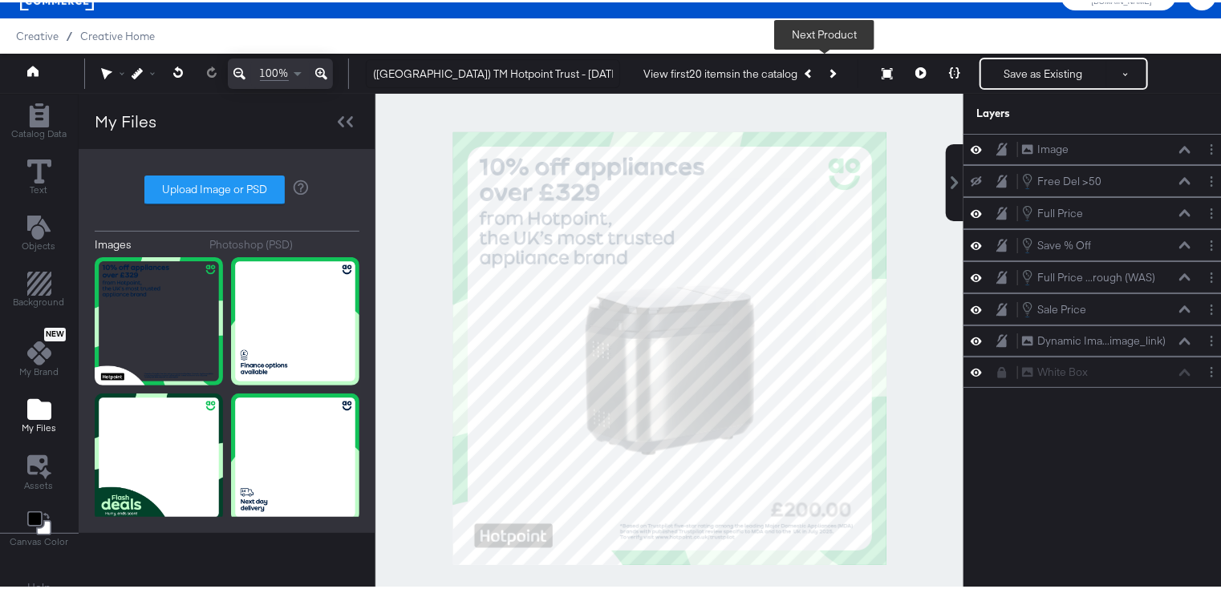
click at [827, 70] on icon "Next Product" at bounding box center [831, 71] width 9 height 9
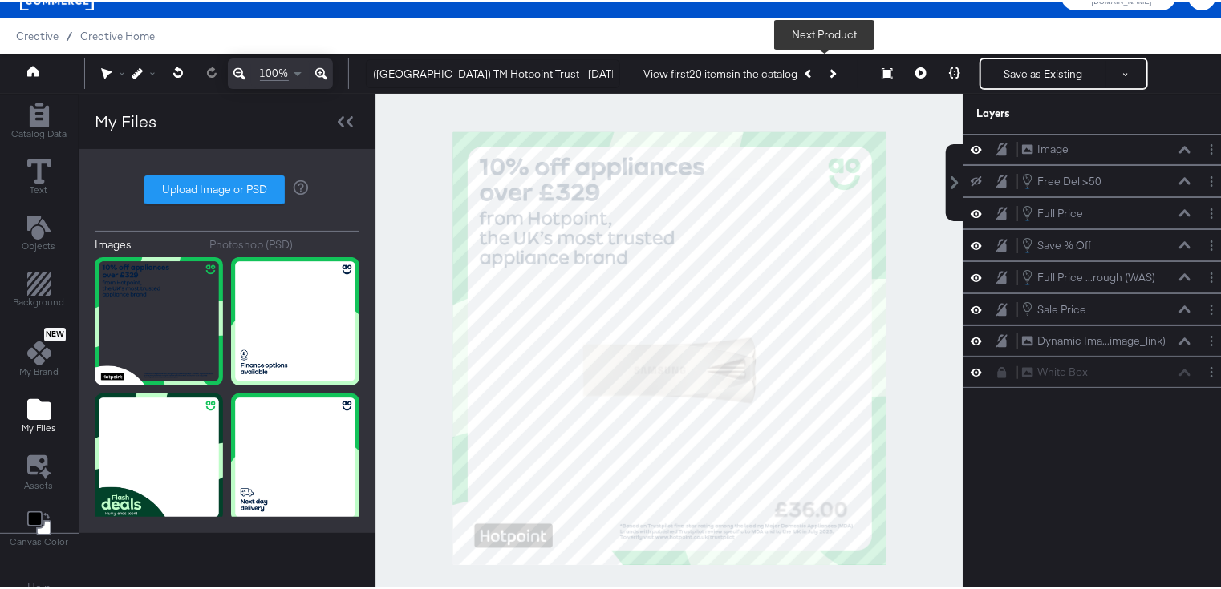
click at [827, 70] on icon "Next Product" at bounding box center [831, 71] width 9 height 9
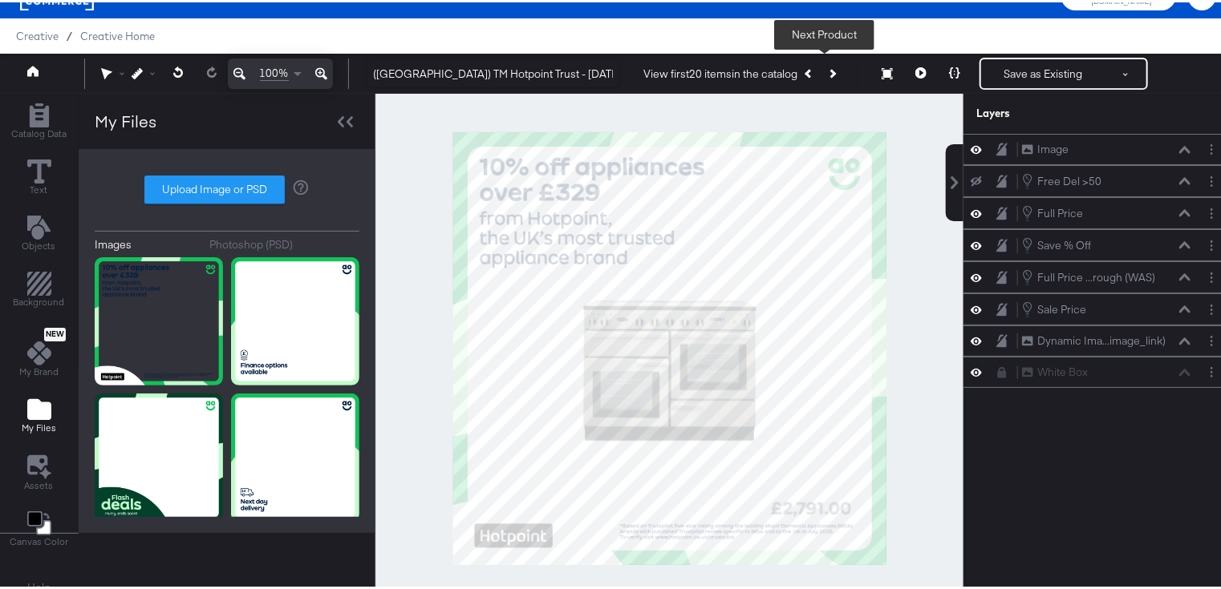
click at [827, 70] on icon "Next Product" at bounding box center [831, 71] width 9 height 9
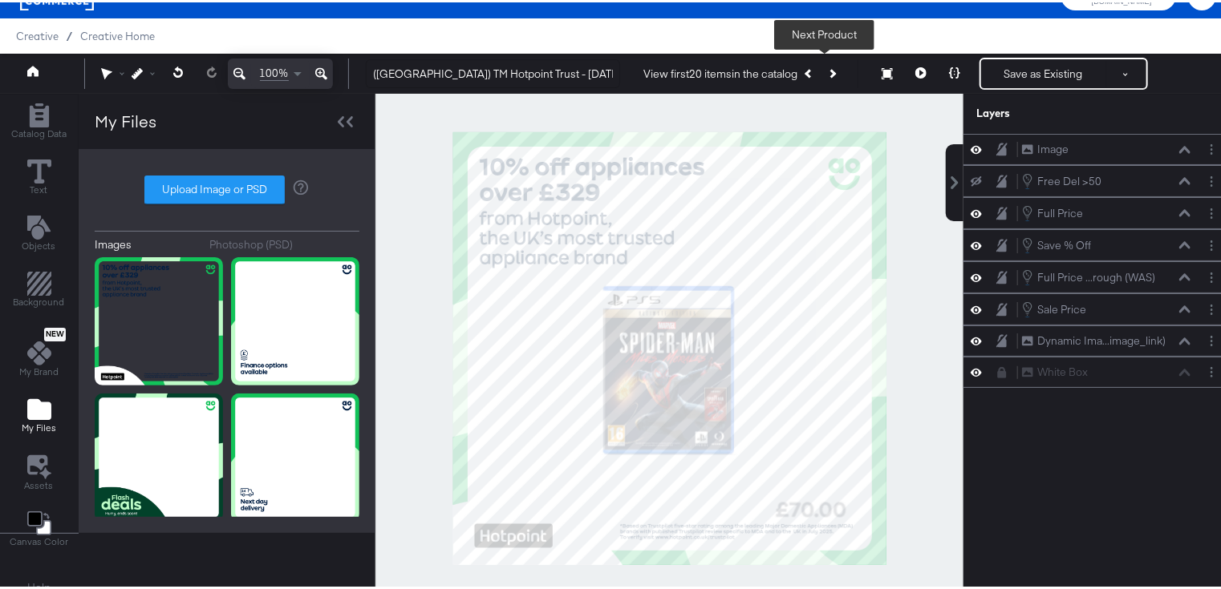
click at [827, 70] on icon "Next Product" at bounding box center [831, 71] width 9 height 9
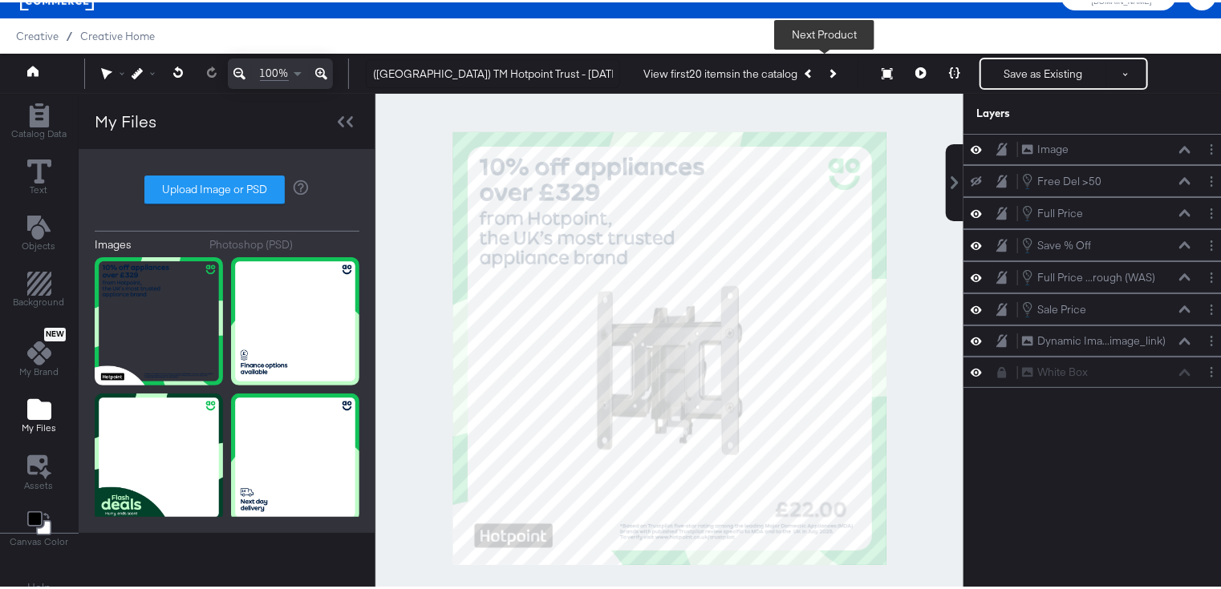
click at [827, 70] on icon "Next Product" at bounding box center [831, 71] width 9 height 9
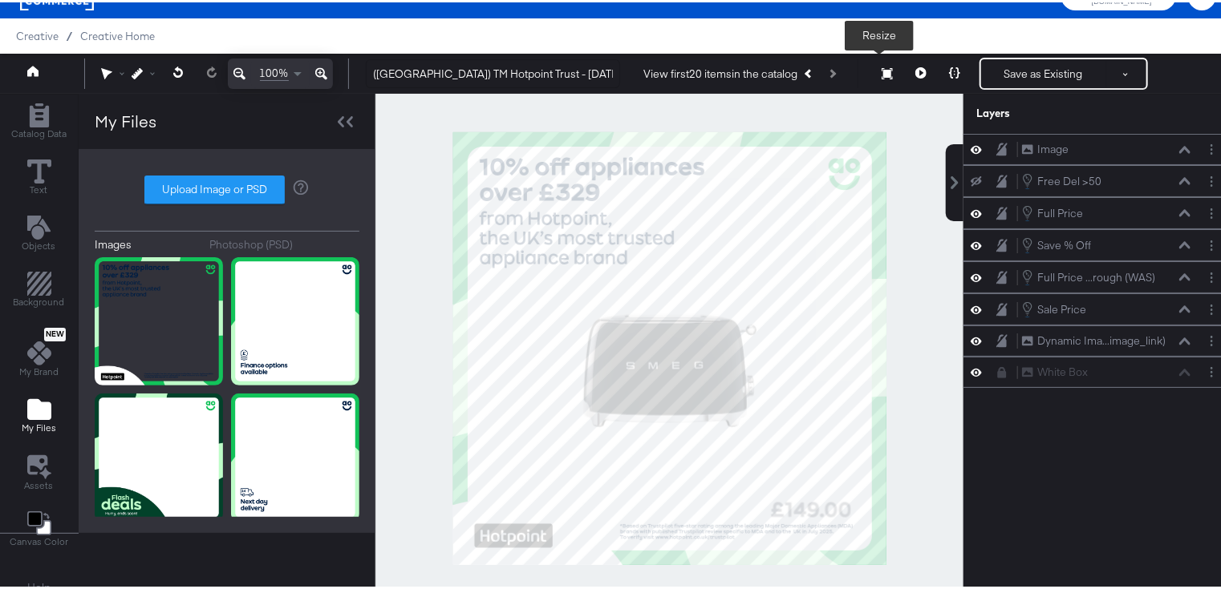
click at [881, 74] on icon at bounding box center [886, 71] width 11 height 11
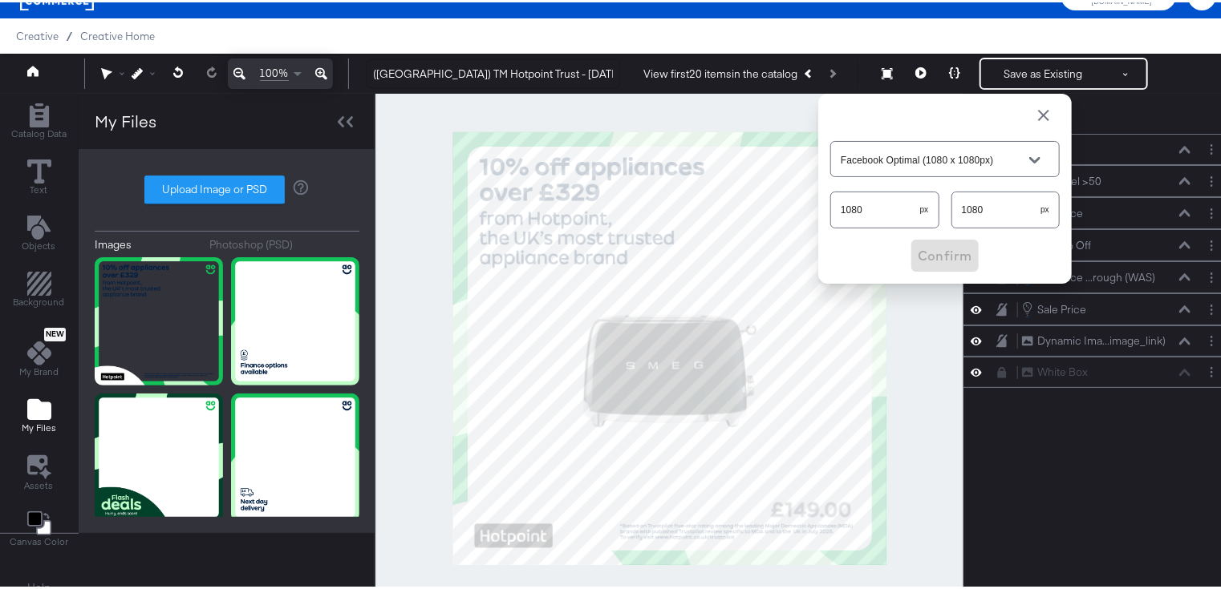
click at [934, 327] on div at bounding box center [669, 346] width 588 height 510
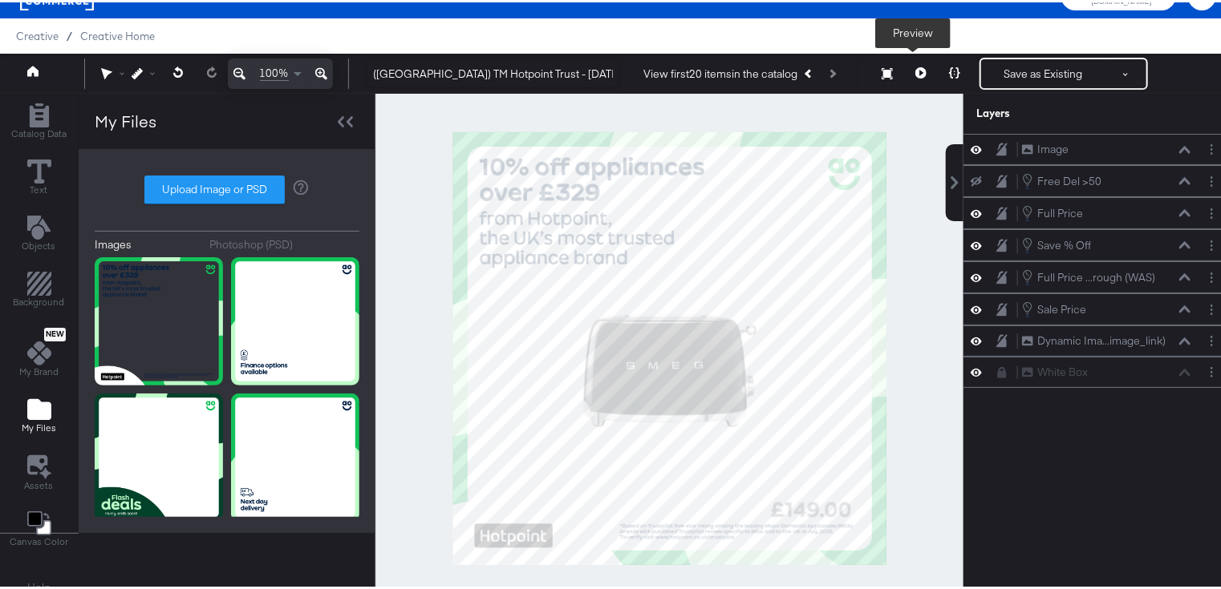
click at [915, 69] on icon at bounding box center [920, 70] width 11 height 11
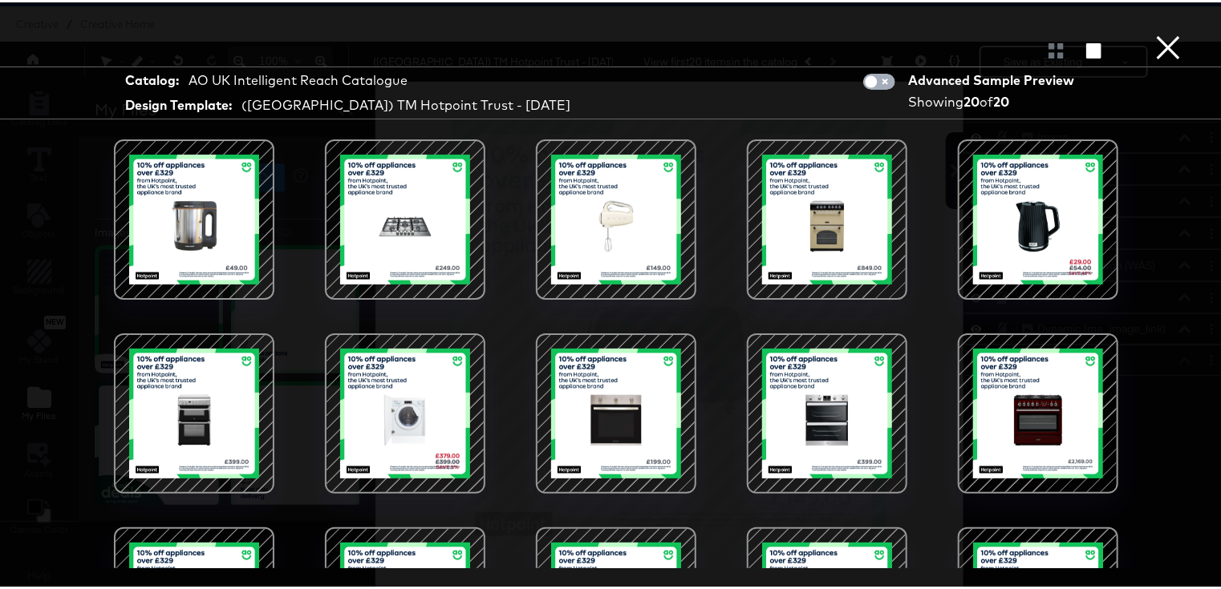
click at [853, 86] on input "checkbox" at bounding box center [871, 83] width 48 height 16
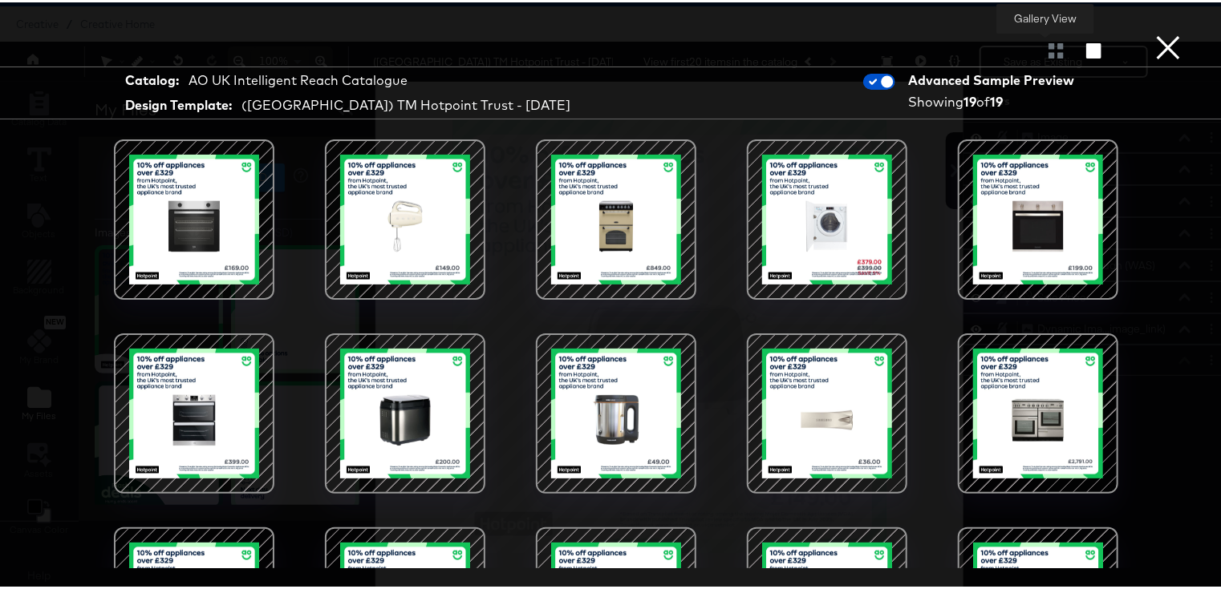
click at [1042, 42] on div at bounding box center [1056, 48] width 28 height 16
click at [1042, 44] on div at bounding box center [1056, 48] width 28 height 16
drag, startPoint x: 1050, startPoint y: 52, endPoint x: 1097, endPoint y: 55, distance: 47.4
click at [1051, 52] on div at bounding box center [1056, 48] width 28 height 16
click at [1088, 50] on icon "button" at bounding box center [1093, 48] width 15 height 15
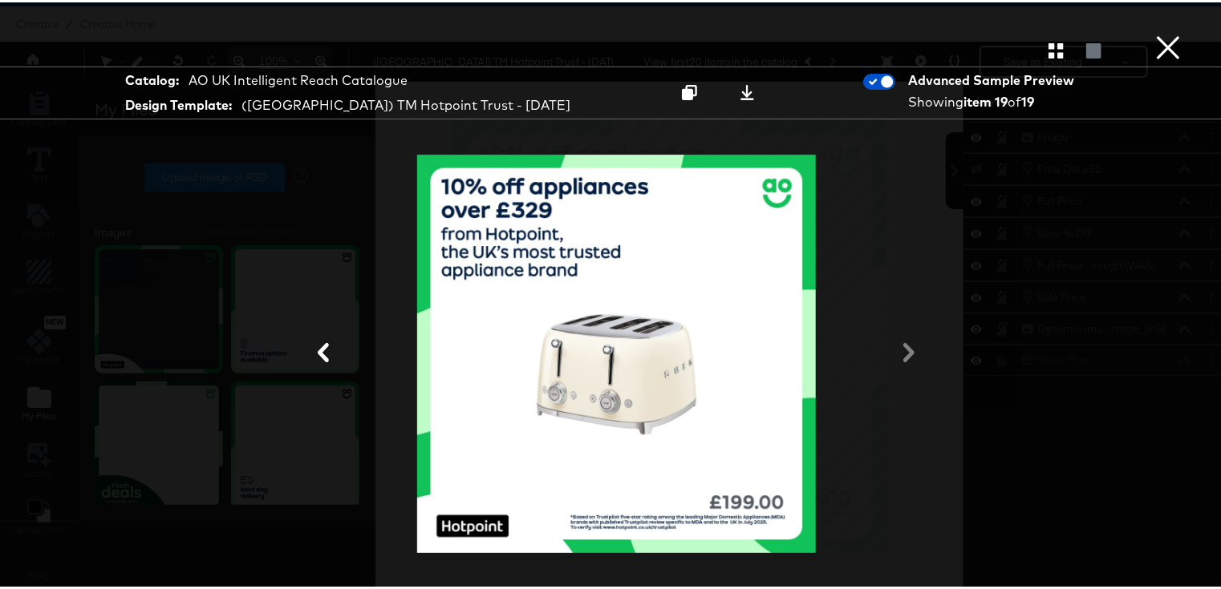
click at [902, 356] on div at bounding box center [615, 351] width 1071 height 429
click at [892, 348] on div at bounding box center [615, 351] width 1071 height 429
click at [318, 353] on icon at bounding box center [323, 350] width 19 height 19
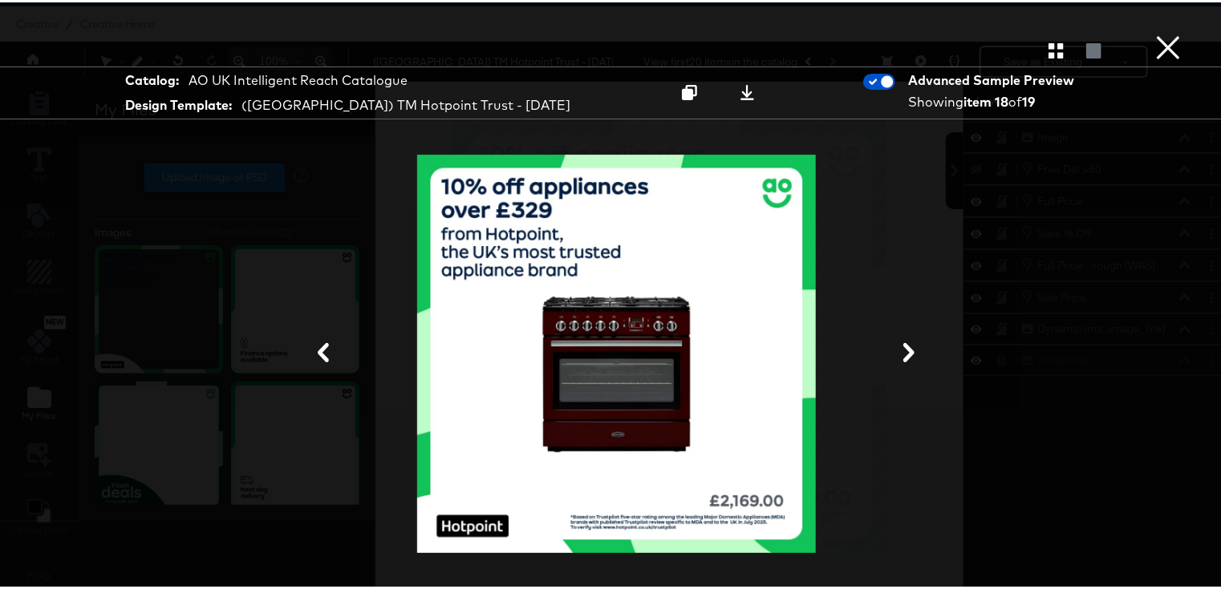
click at [318, 353] on icon at bounding box center [323, 350] width 19 height 19
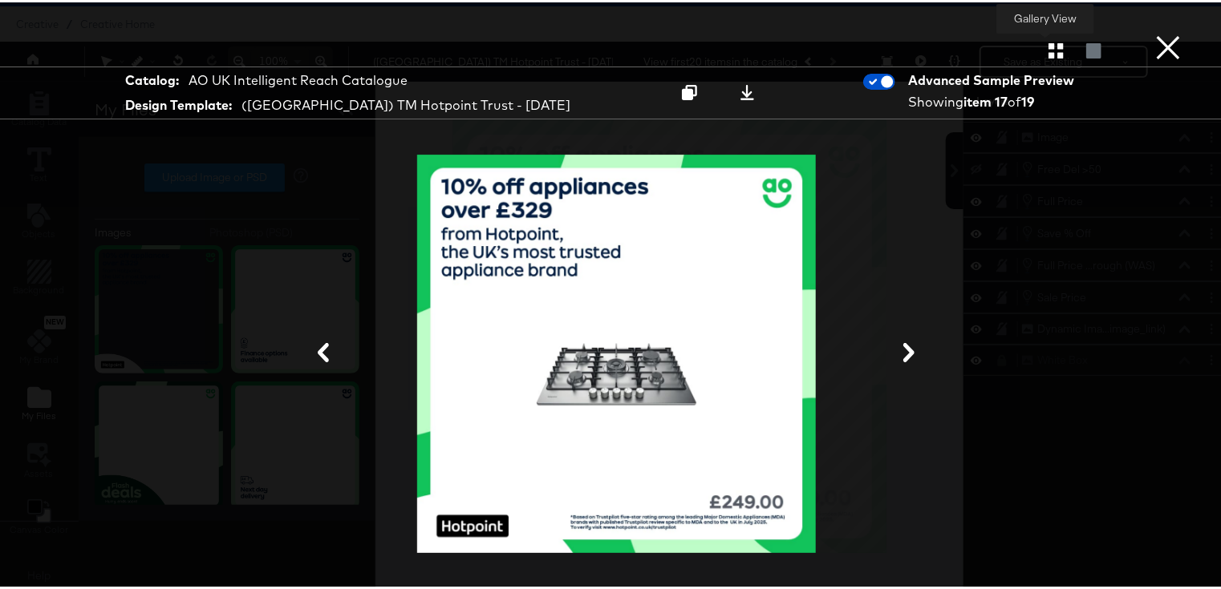
click at [1048, 45] on icon "button" at bounding box center [1055, 48] width 15 height 15
click at [1086, 45] on icon "button" at bounding box center [1093, 48] width 15 height 15
click at [877, 79] on input "checkbox" at bounding box center [887, 83] width 48 height 16
checkbox input "false"
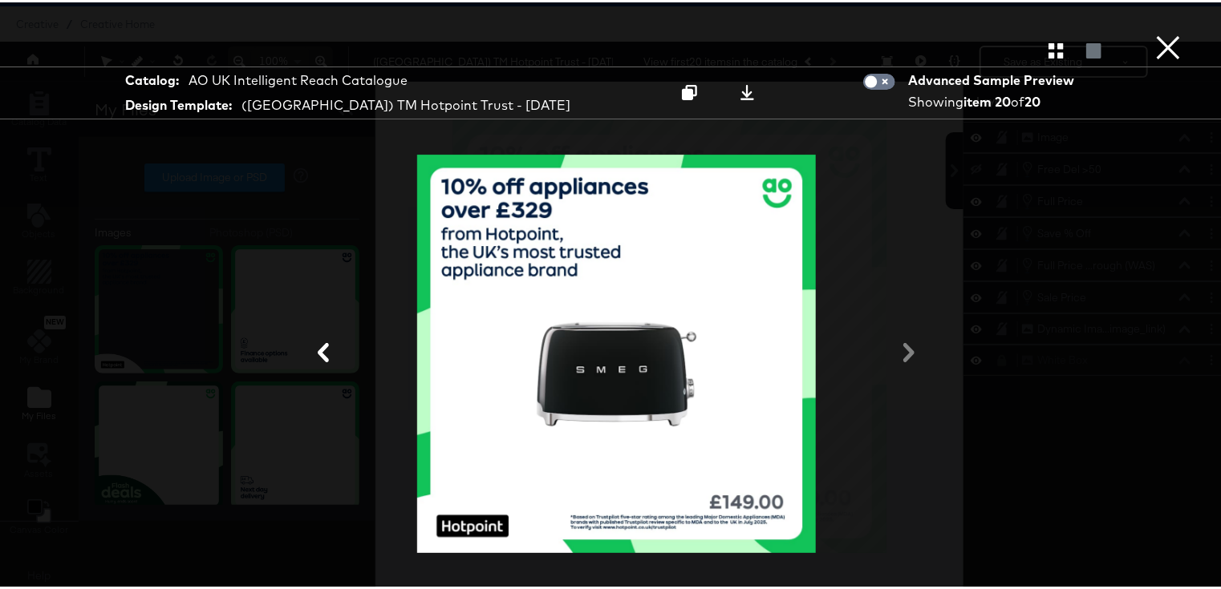
click at [1152, 32] on button "×" at bounding box center [1168, 16] width 32 height 32
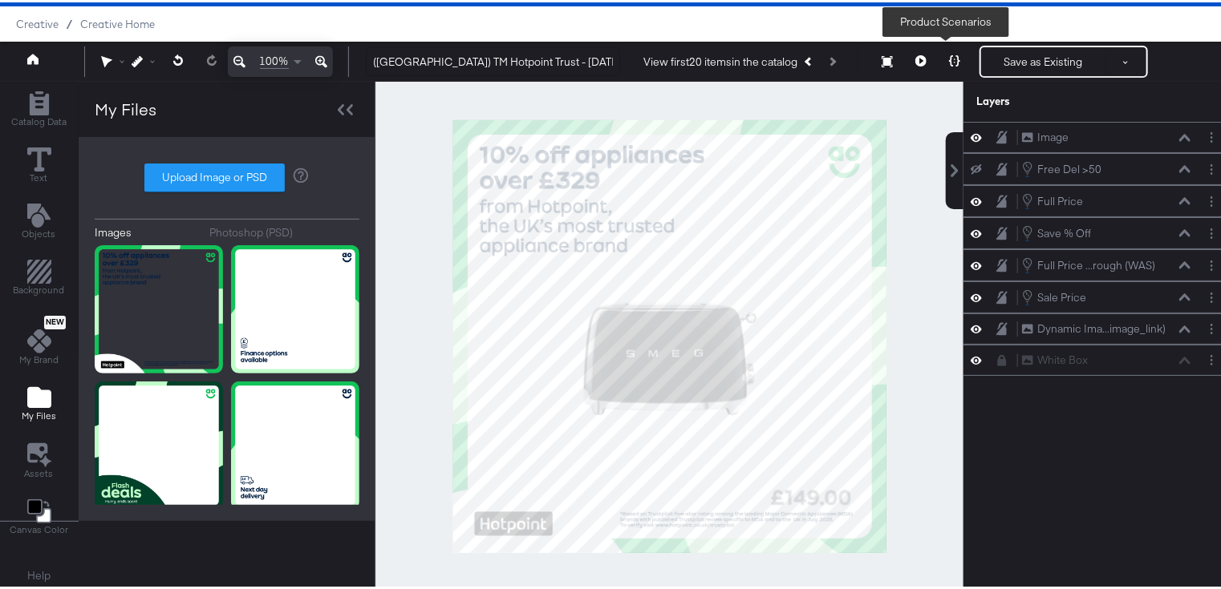
click at [950, 60] on icon at bounding box center [954, 58] width 11 height 11
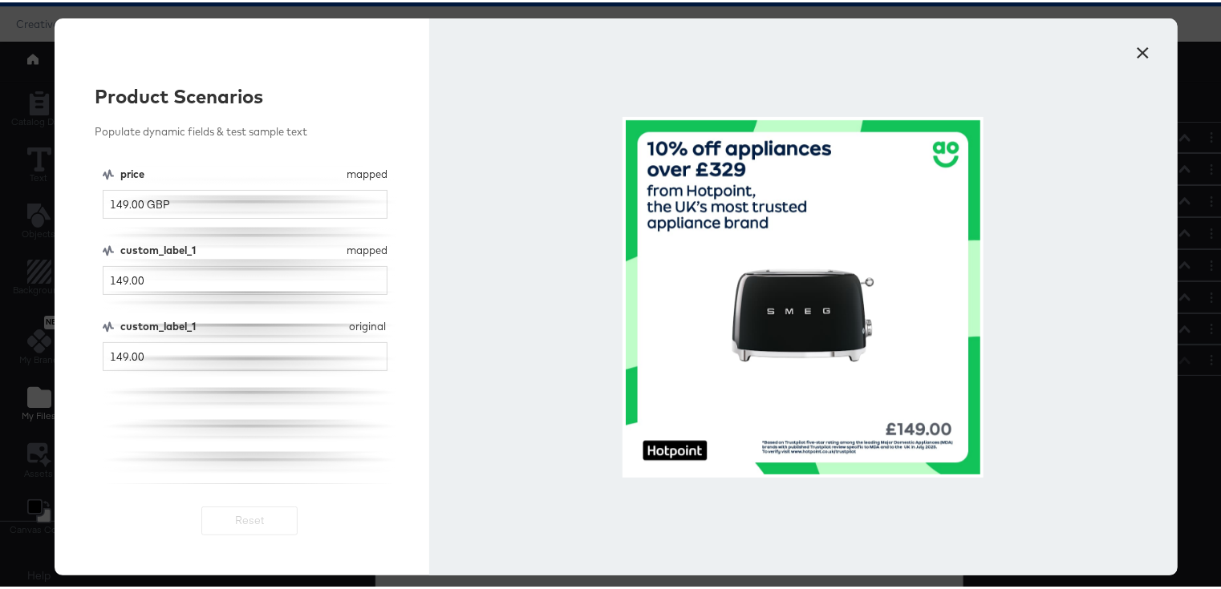
click at [1136, 59] on button "×" at bounding box center [1142, 46] width 29 height 29
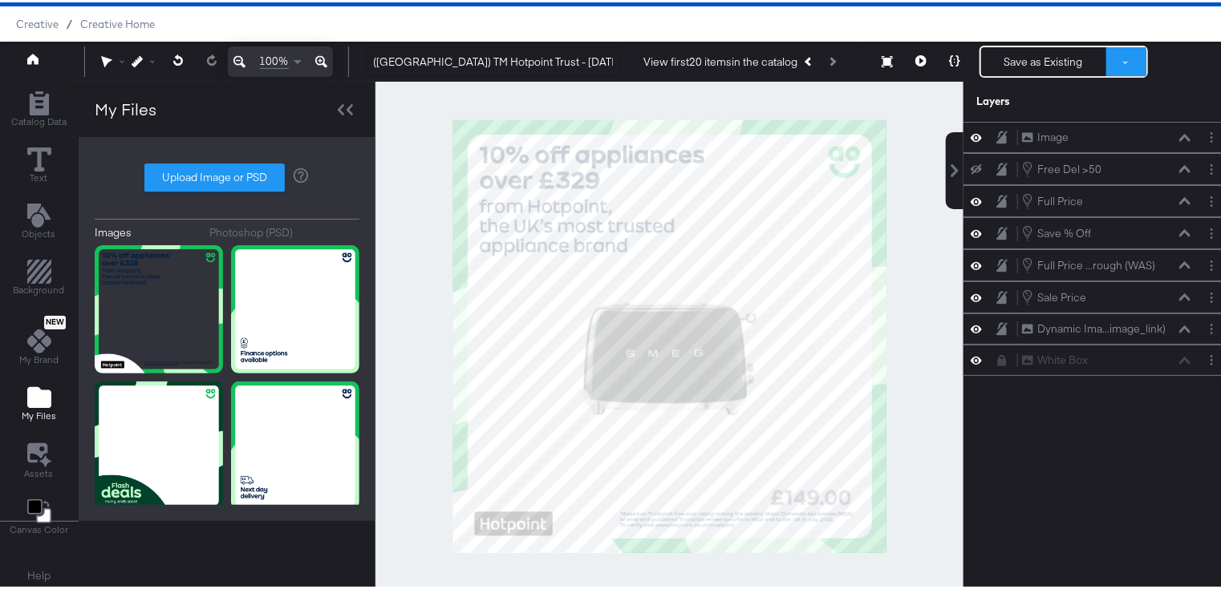
click at [1124, 64] on button at bounding box center [1126, 59] width 40 height 29
drag, startPoint x: 107, startPoint y: 19, endPoint x: 672, endPoint y: 76, distance: 567.5
click at [109, 19] on span "Creative Home" at bounding box center [117, 21] width 75 height 13
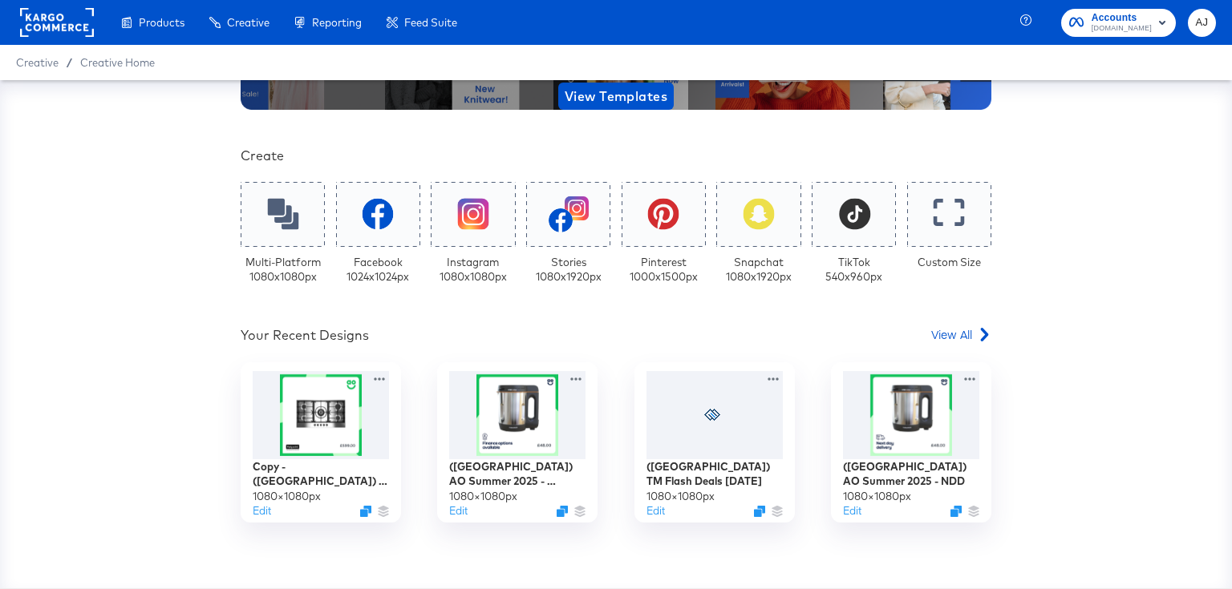
scroll to position [257, 0]
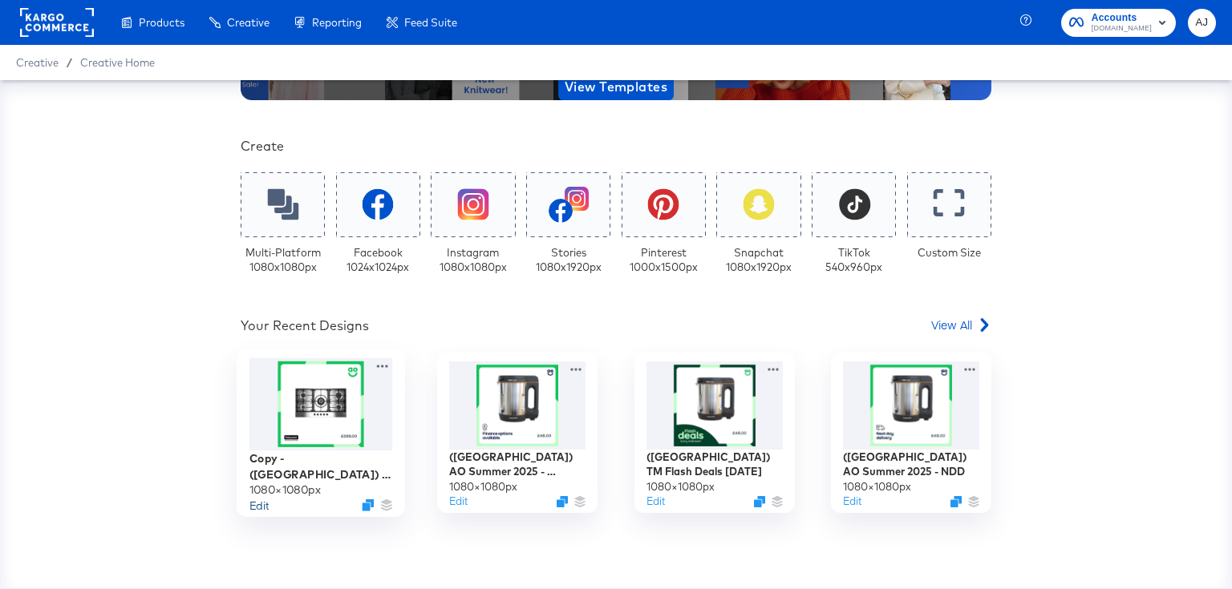
click at [262, 505] on button "Edit" at bounding box center [258, 504] width 19 height 15
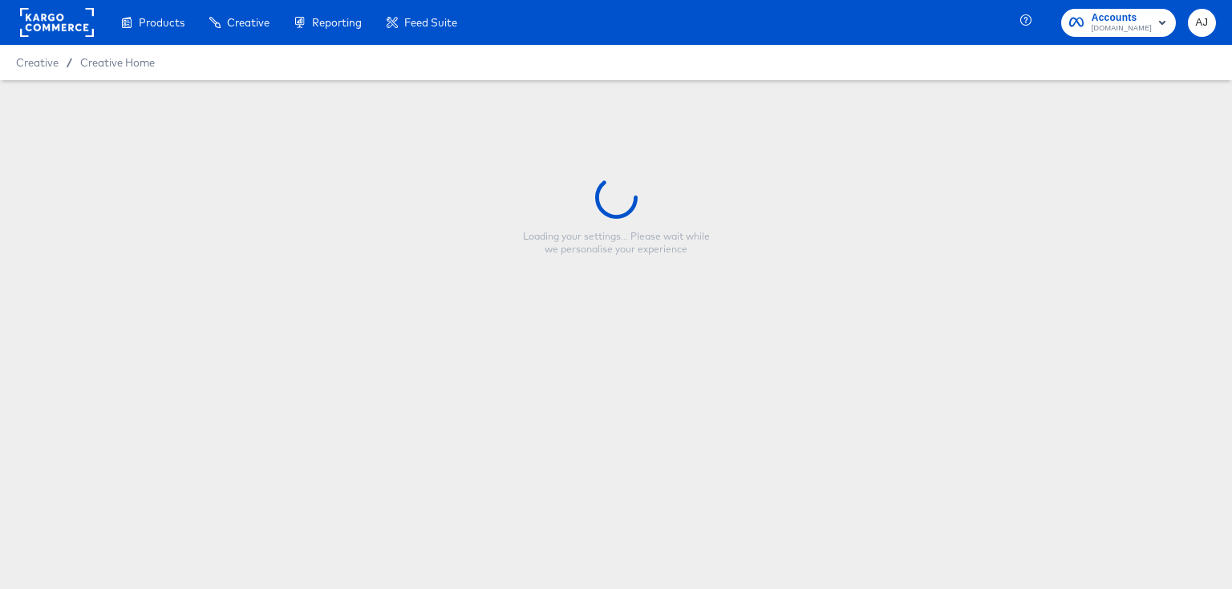
type input "Copy - ([GEOGRAPHIC_DATA]) TM Hotpoint Heat Pump Tech"
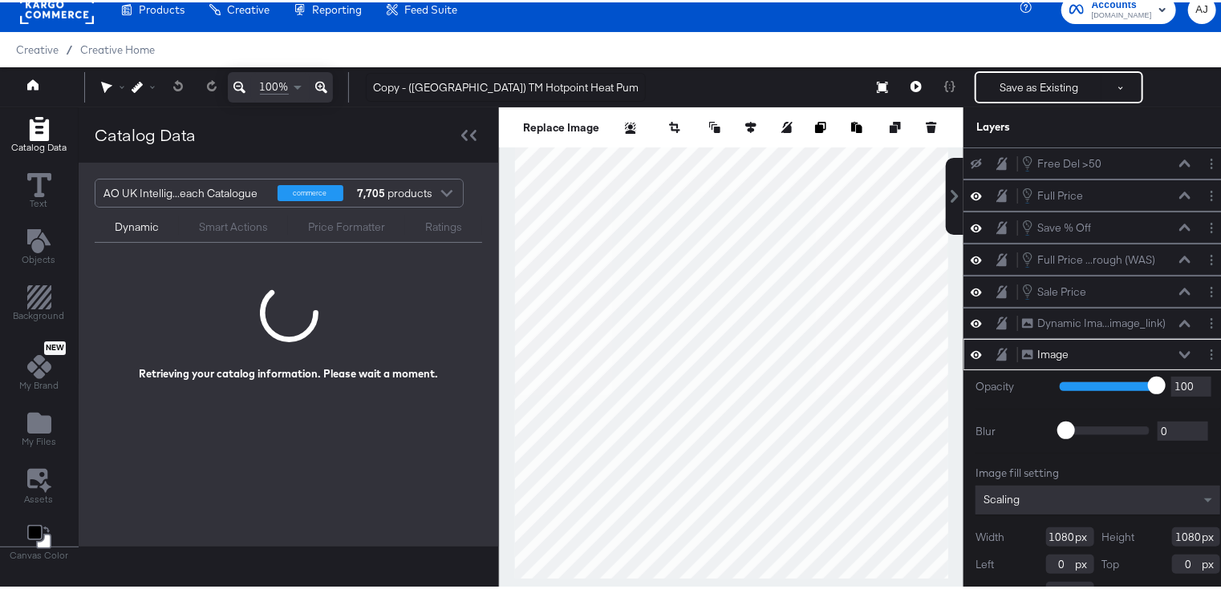
scroll to position [17, 0]
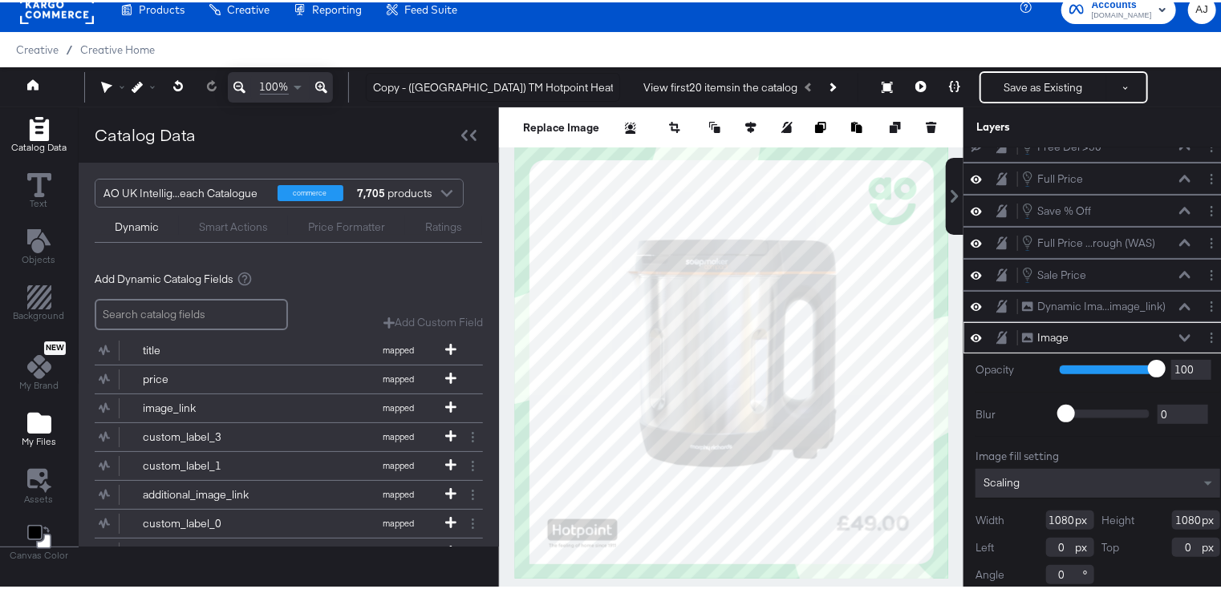
click at [26, 420] on div "My Files" at bounding box center [39, 427] width 34 height 37
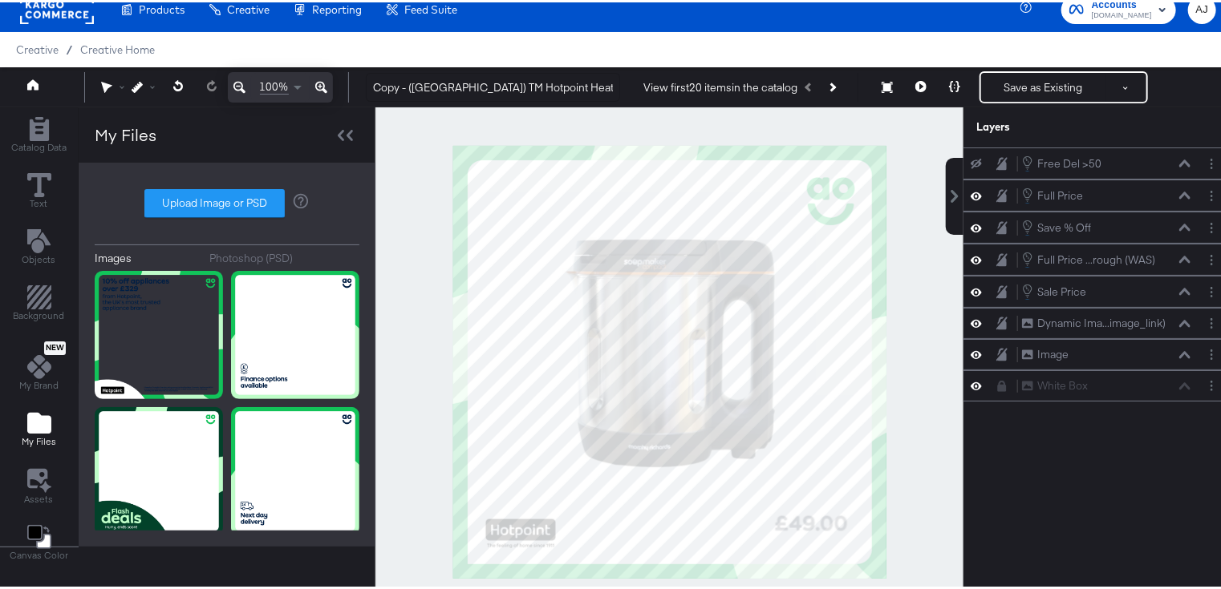
click at [919, 274] on div at bounding box center [669, 360] width 588 height 510
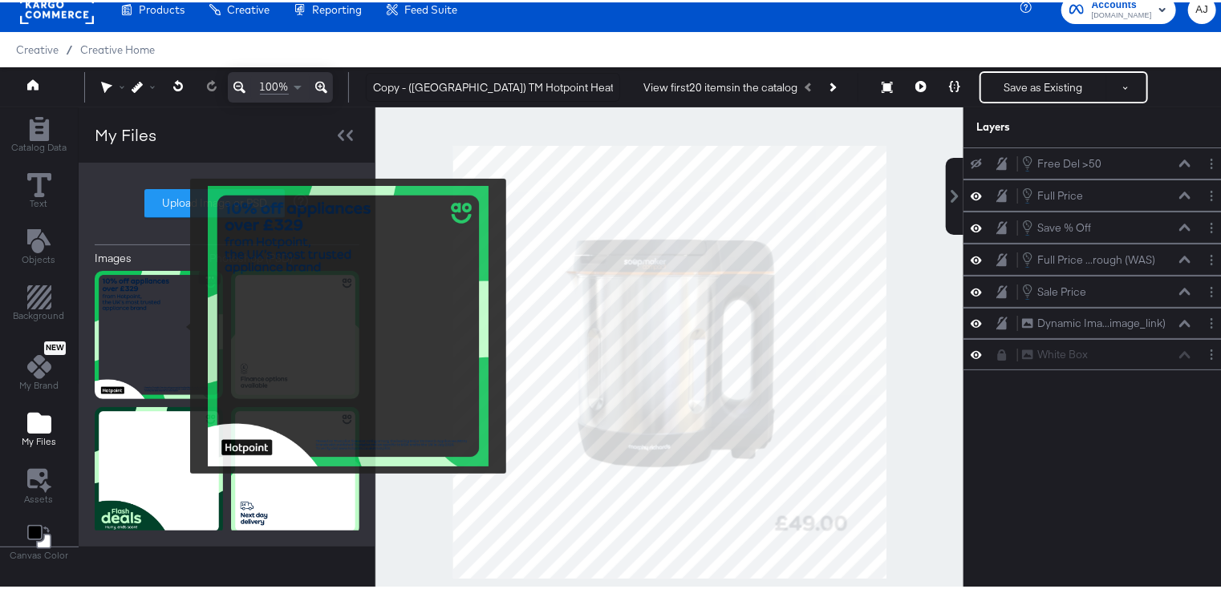
click at [179, 324] on img at bounding box center [159, 333] width 128 height 128
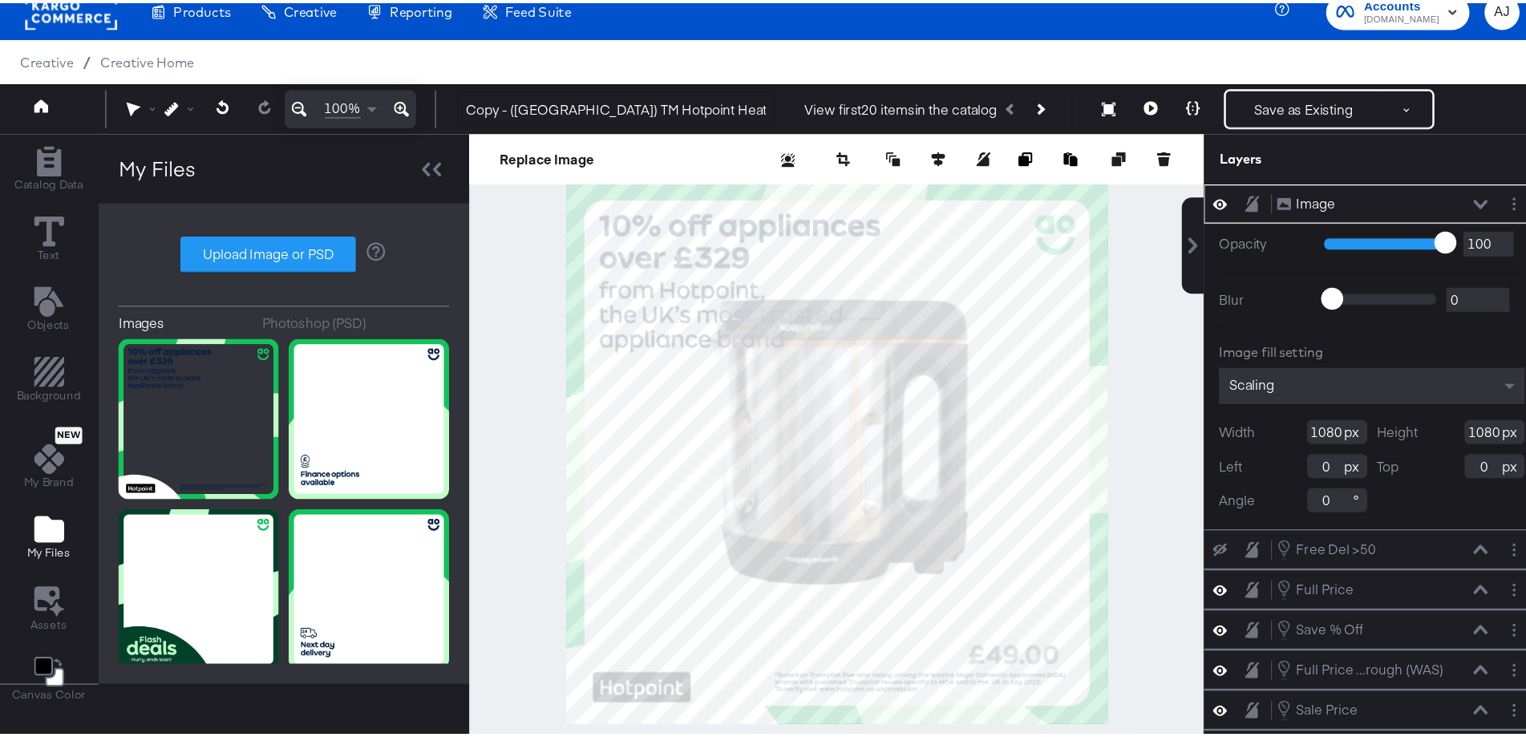
scroll to position [15, 0]
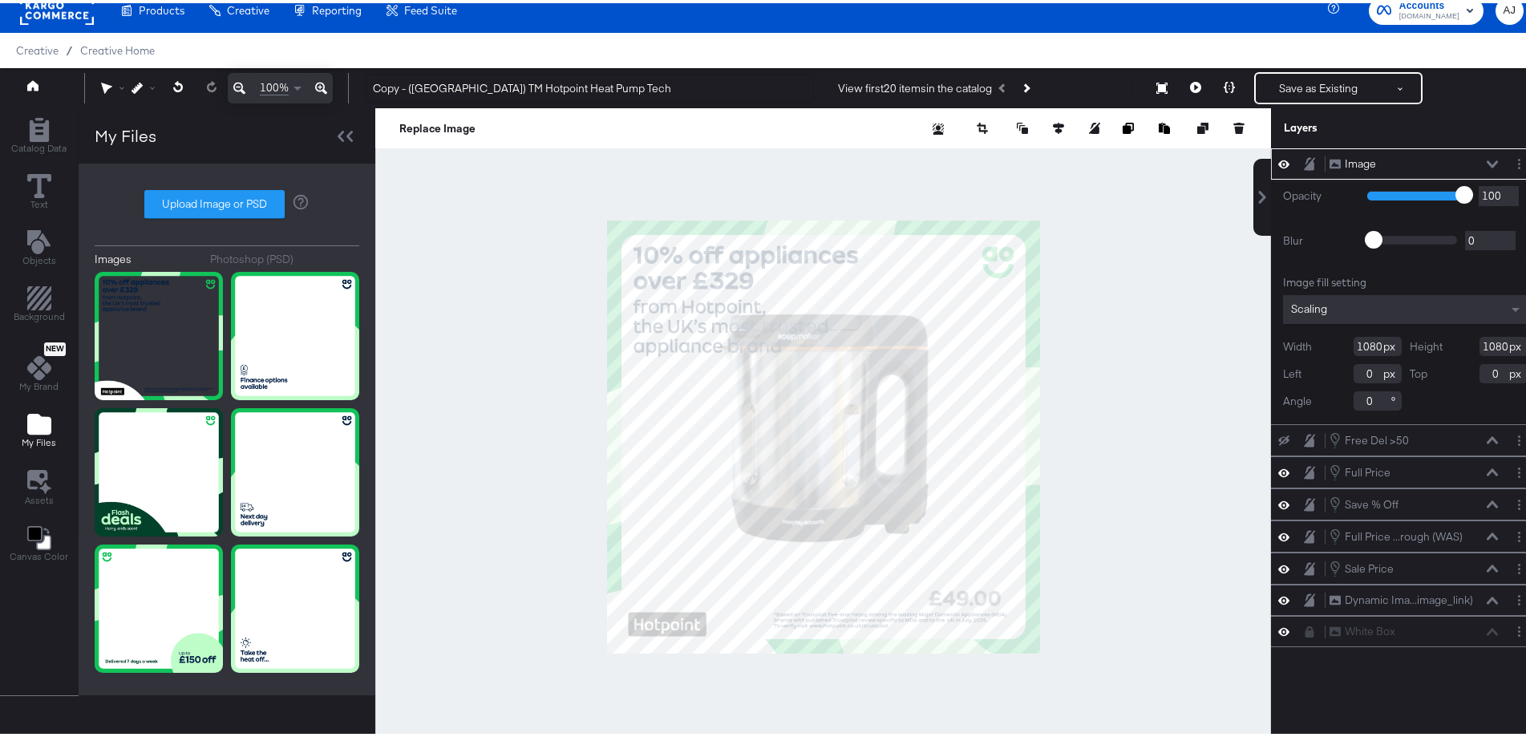
drag, startPoint x: 1188, startPoint y: 2, endPoint x: 1126, endPoint y: 353, distance: 356.7
click at [1126, 353] on div at bounding box center [823, 434] width 896 height 658
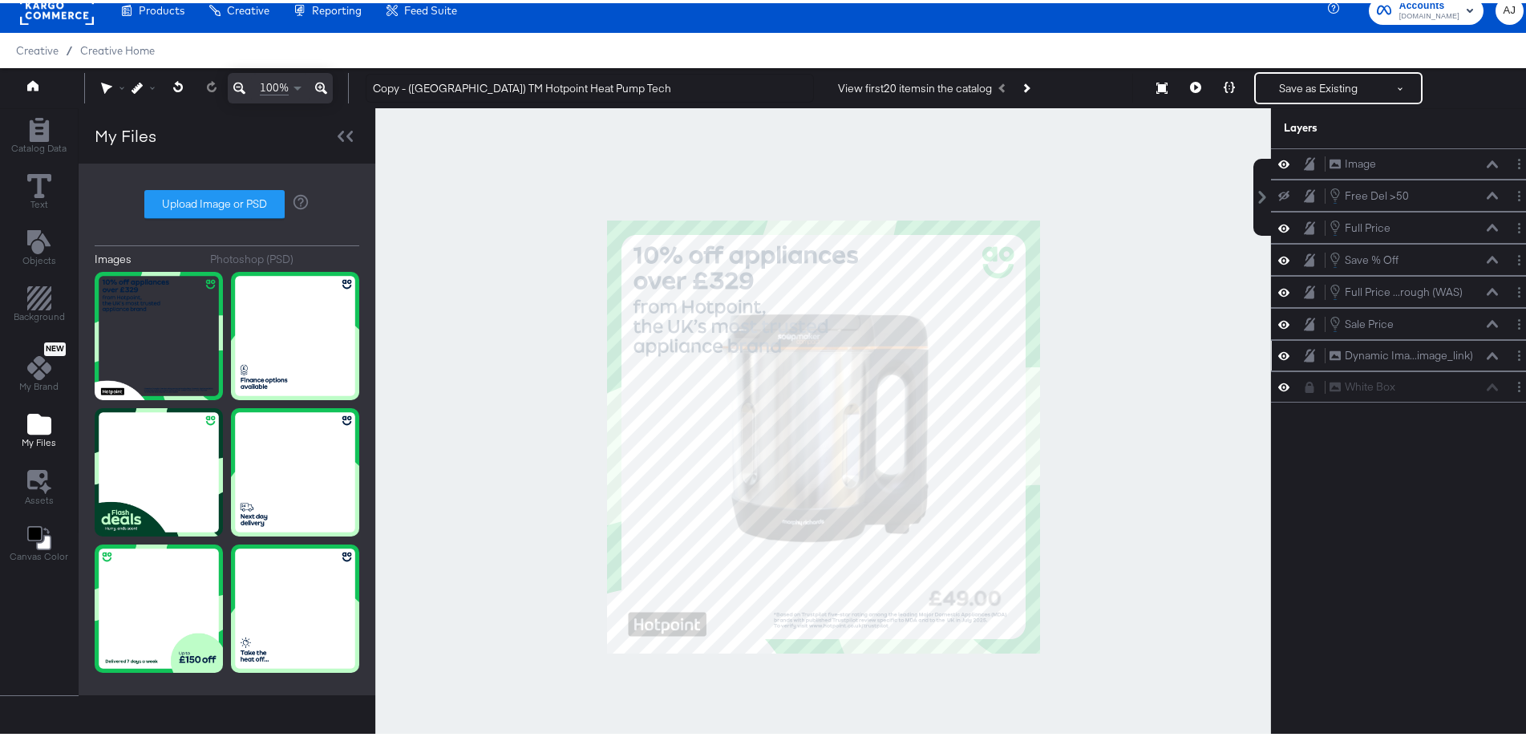
click at [1278, 355] on icon at bounding box center [1283, 353] width 11 height 14
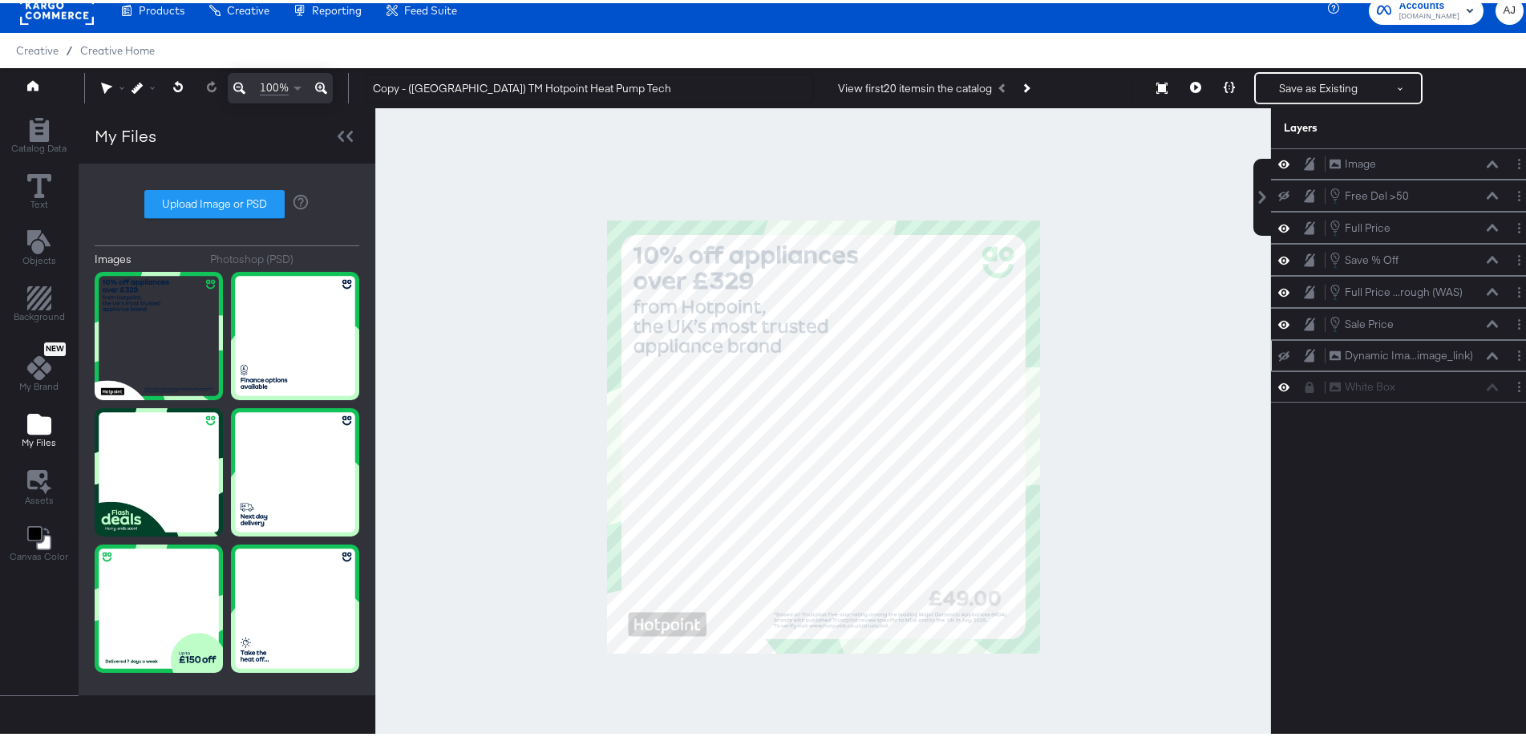
click at [1278, 355] on icon at bounding box center [1283, 353] width 11 height 10
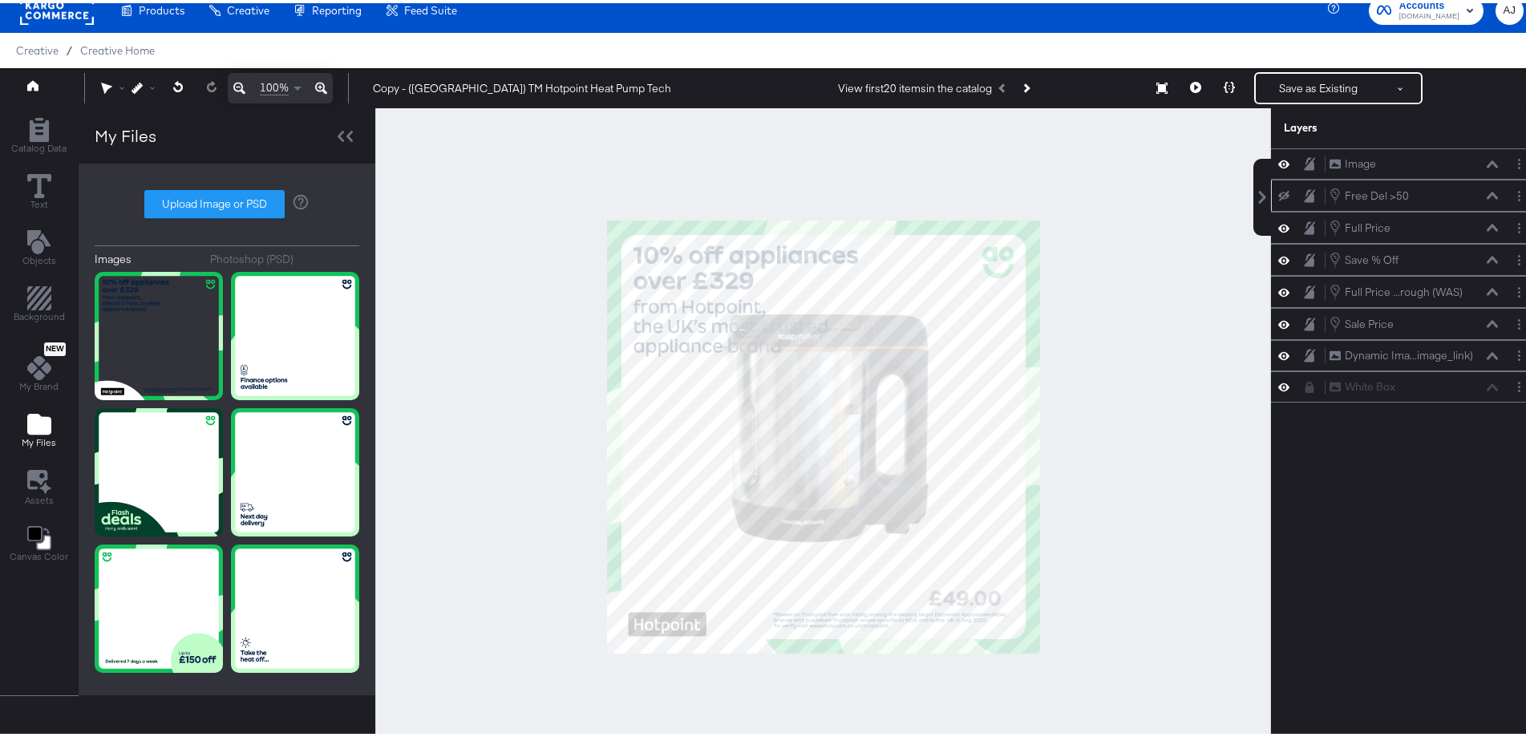
drag, startPoint x: 1334, startPoint y: 346, endPoint x: 1333, endPoint y: 206, distance: 139.6
click at [1333, 206] on div "Image Image Free Del >50 Free Del >50 Full Price Full Price Save % Off Save % O…" at bounding box center [1405, 272] width 269 height 254
drag, startPoint x: 1388, startPoint y: 343, endPoint x: 1375, endPoint y: 174, distance: 169.7
click at [1375, 174] on div "Image Image Free Del >50 Free Del >50 Full Price Full Price Save % Off Save % O…" at bounding box center [1405, 272] width 269 height 254
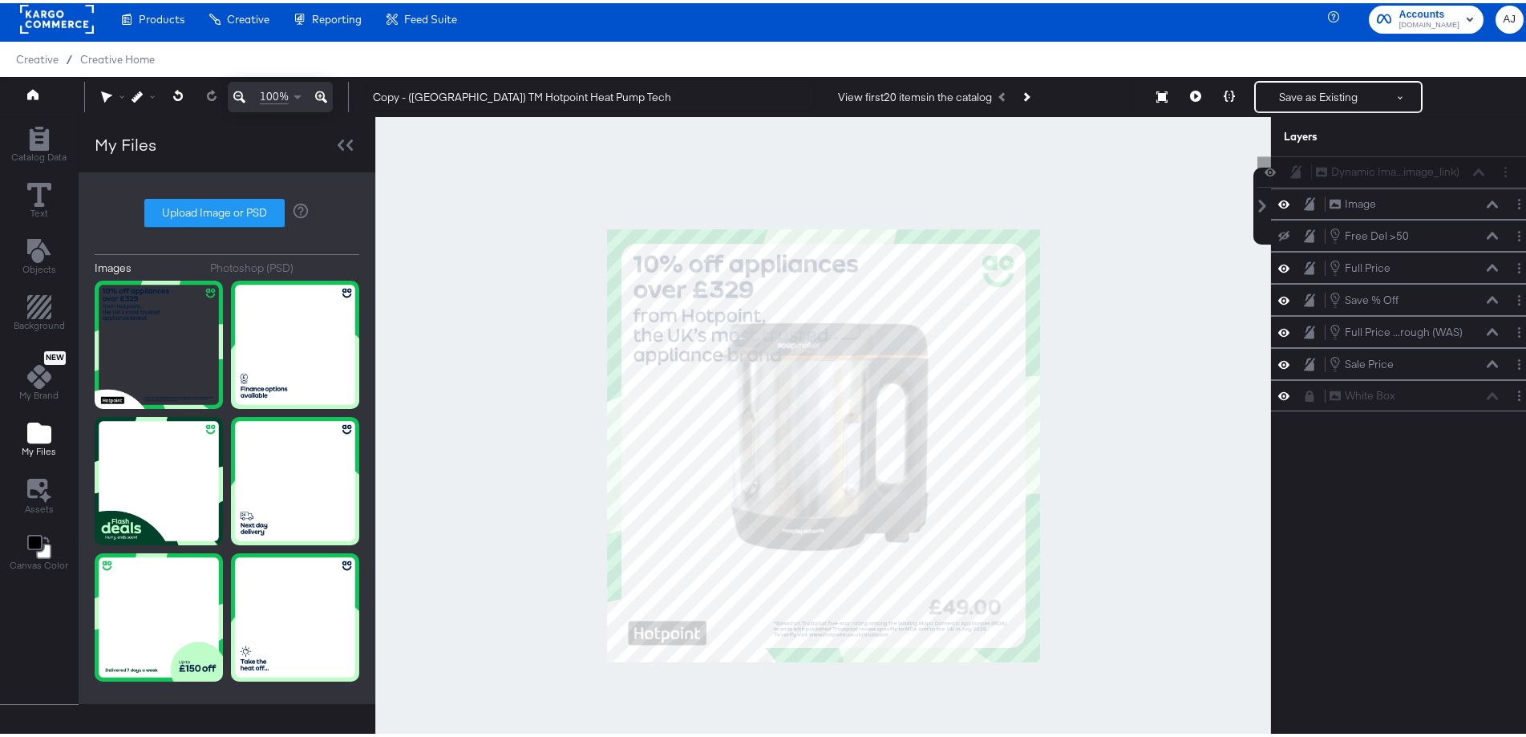
drag, startPoint x: 1375, startPoint y: 182, endPoint x: 1375, endPoint y: 153, distance: 28.9
click at [1375, 153] on div "Layers Image Image Dynamic Ima...image_link) Dynamic Image (image_link) Free De…" at bounding box center [1405, 430] width 269 height 633
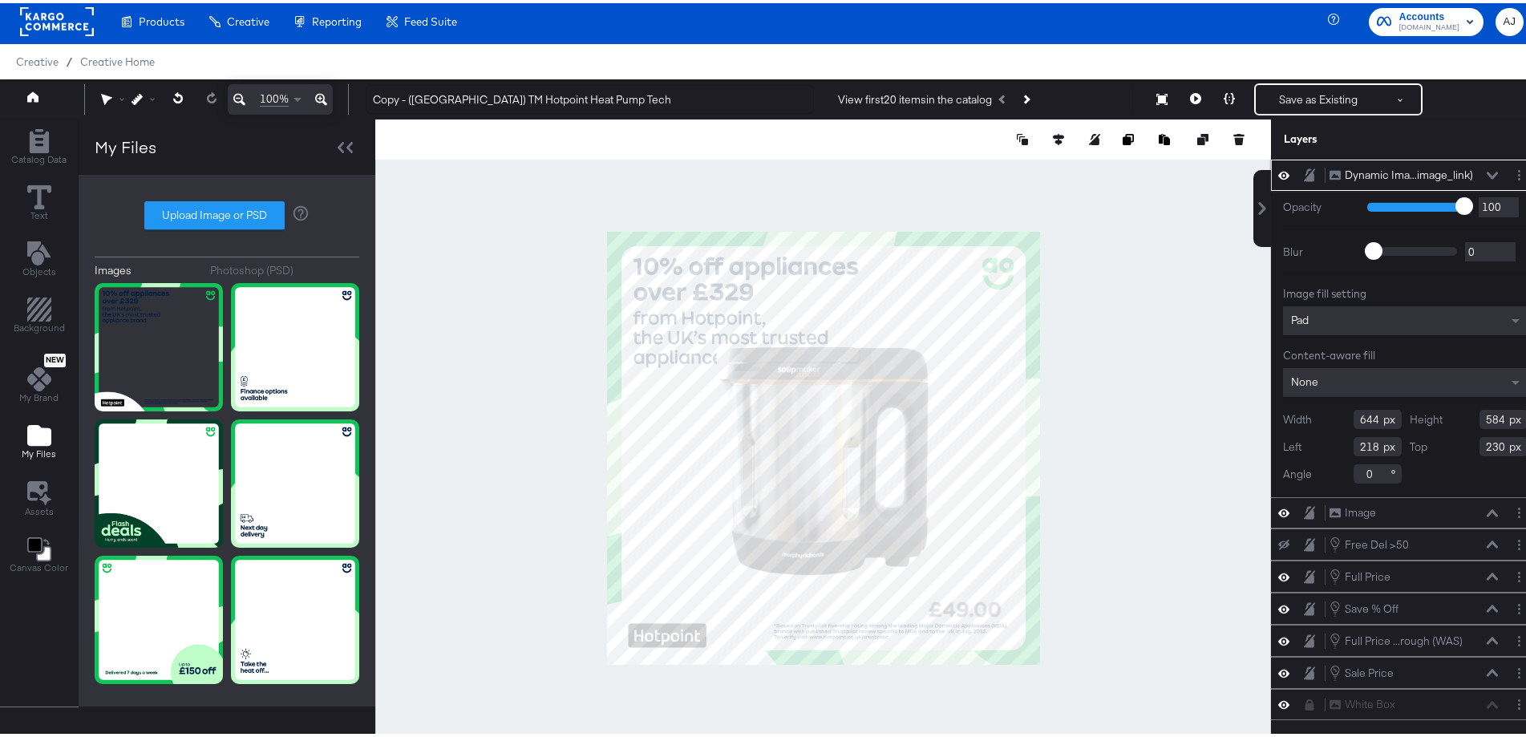
type input "284"
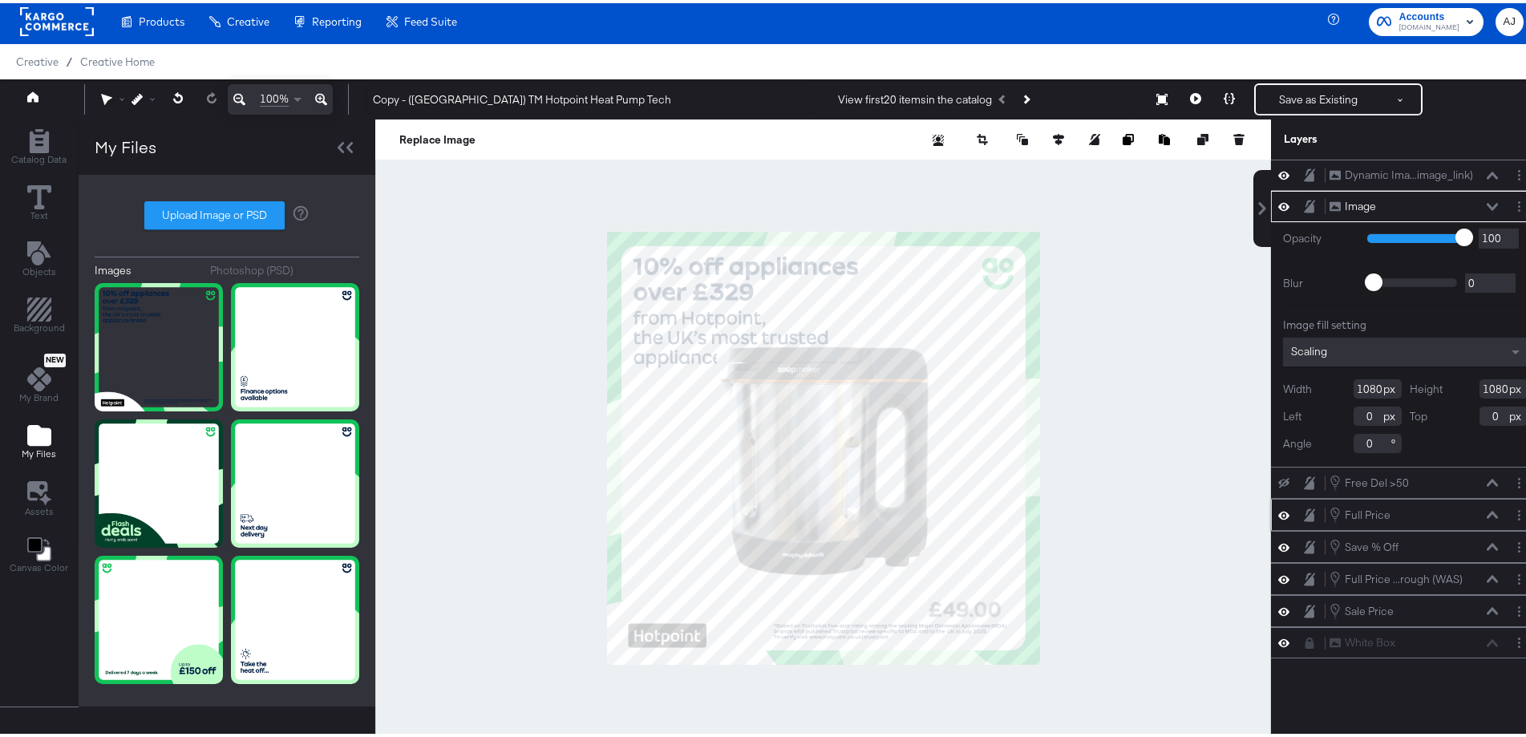
click at [1278, 514] on icon at bounding box center [1283, 512] width 11 height 14
click at [1144, 488] on div at bounding box center [823, 445] width 896 height 658
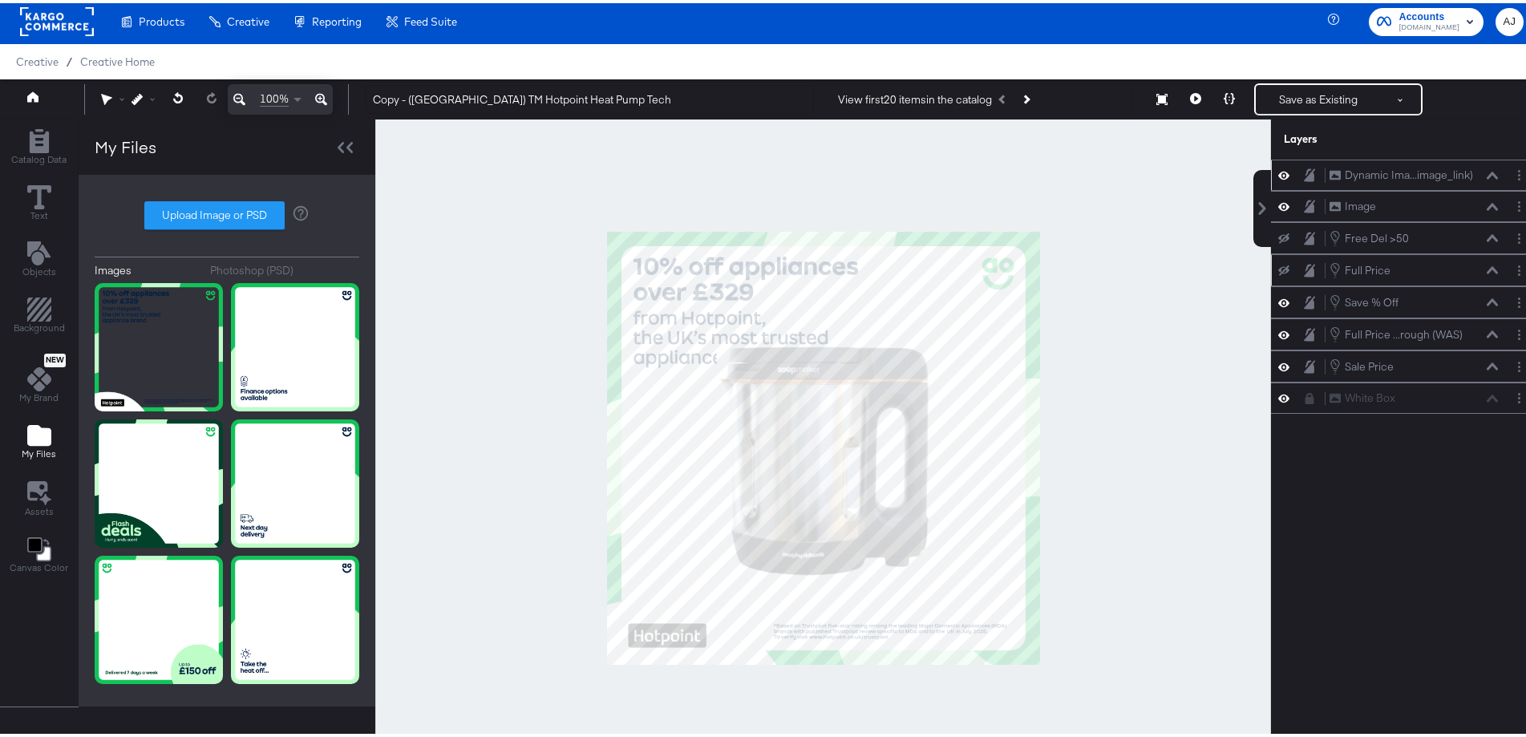
click at [1278, 177] on icon at bounding box center [1283, 172] width 11 height 14
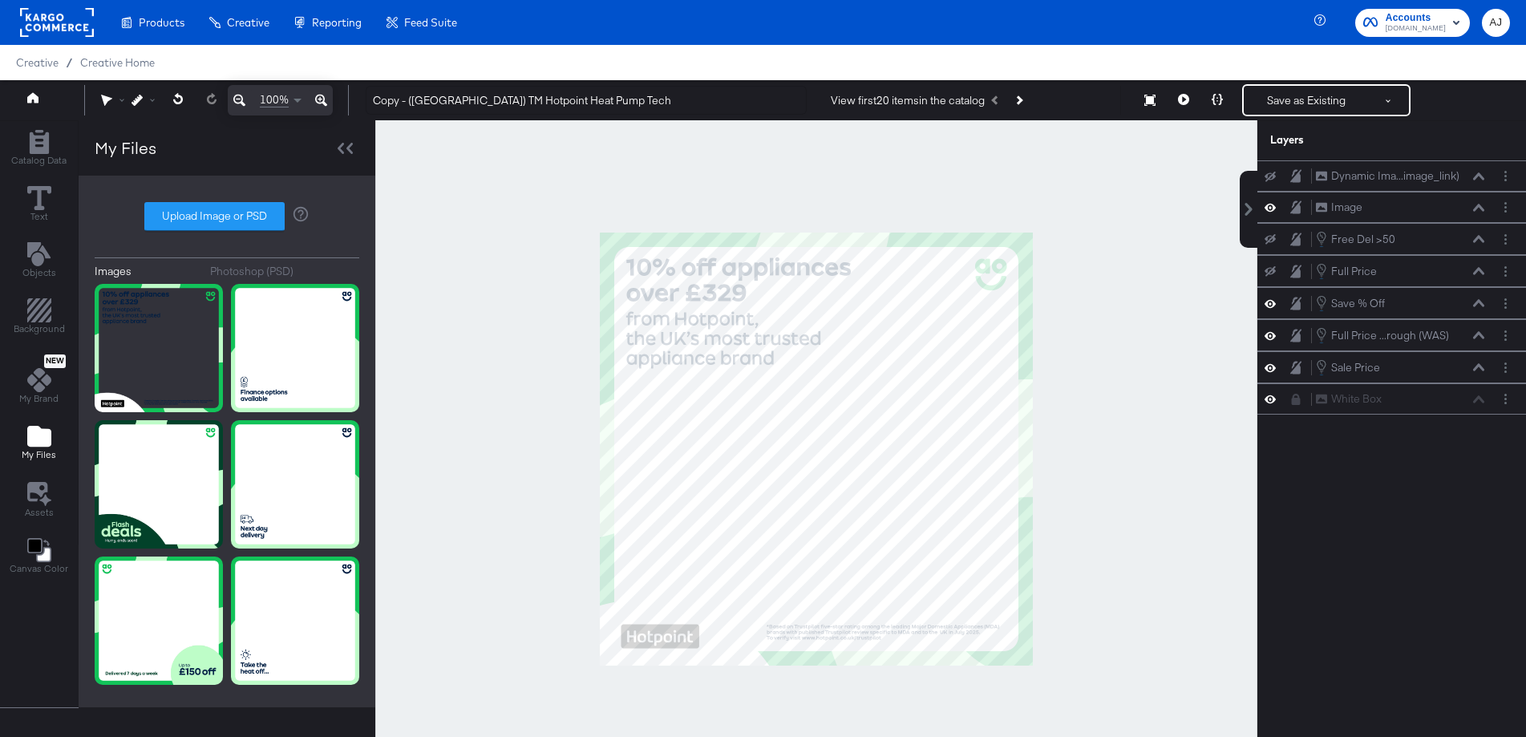
click at [42, 256] on icon "Add Text" at bounding box center [37, 254] width 23 height 24
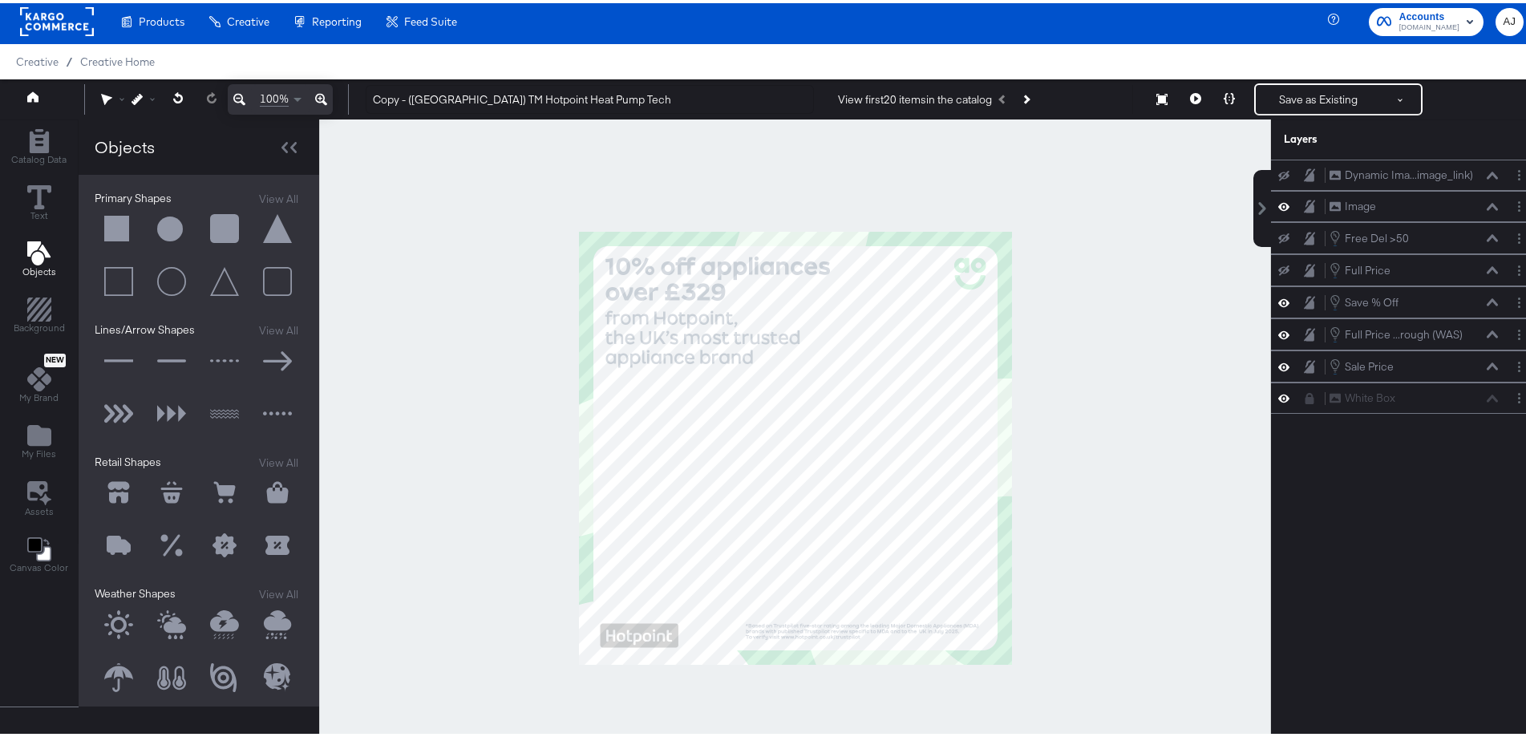
click at [120, 229] on button at bounding box center [119, 226] width 48 height 48
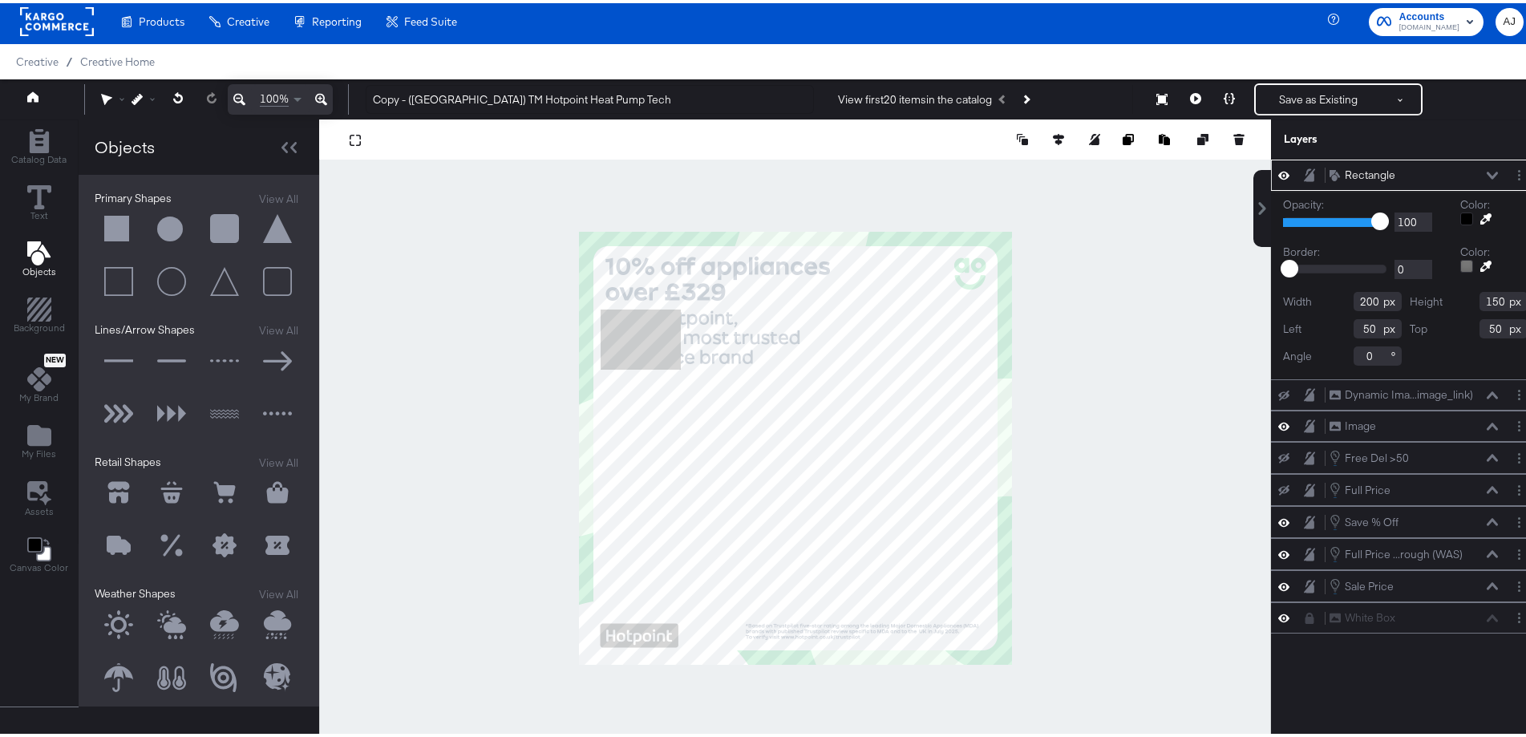
type input "54"
type input "194"
type input "262"
type input "197"
type input "239"
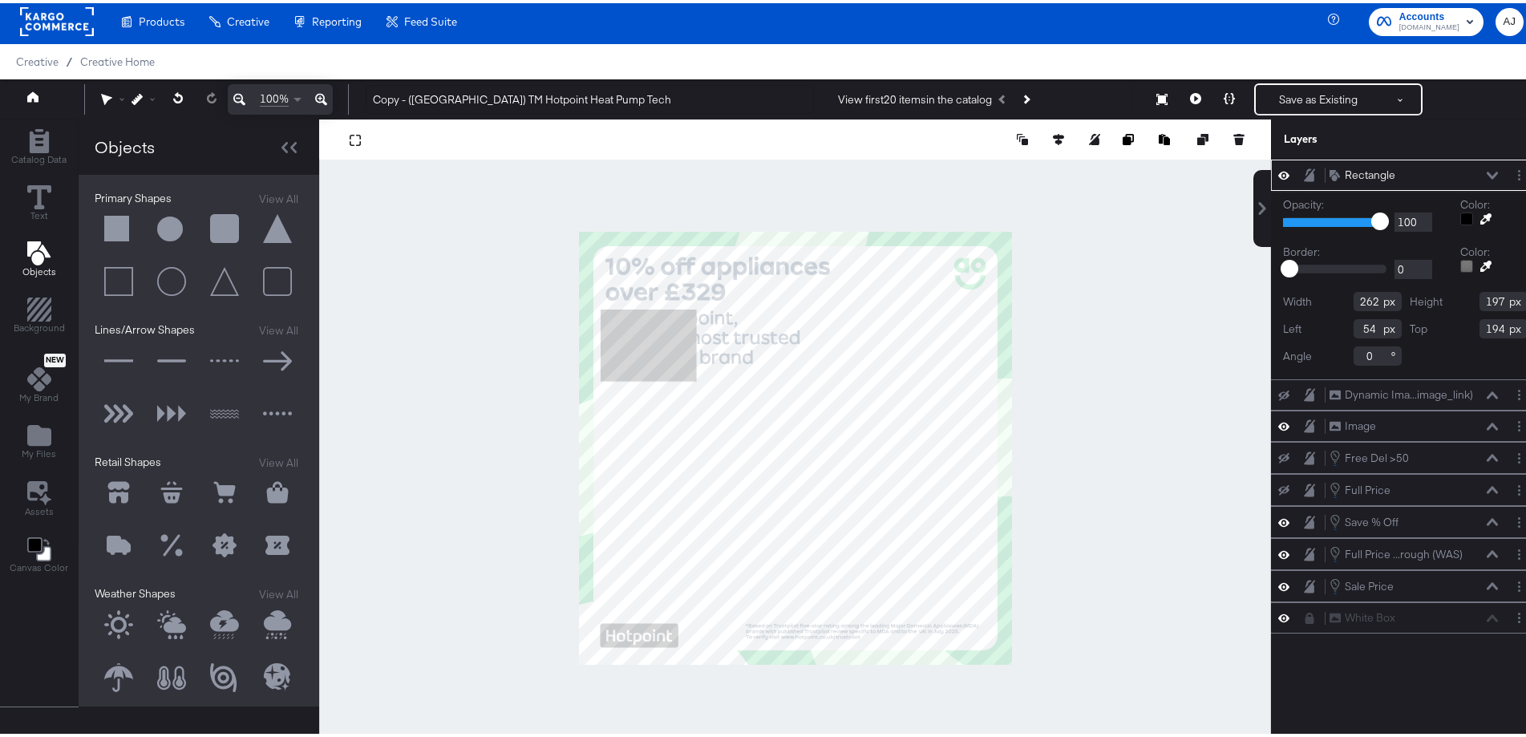
type input "179"
type input "563"
click at [1460, 214] on div at bounding box center [1466, 215] width 13 height 13
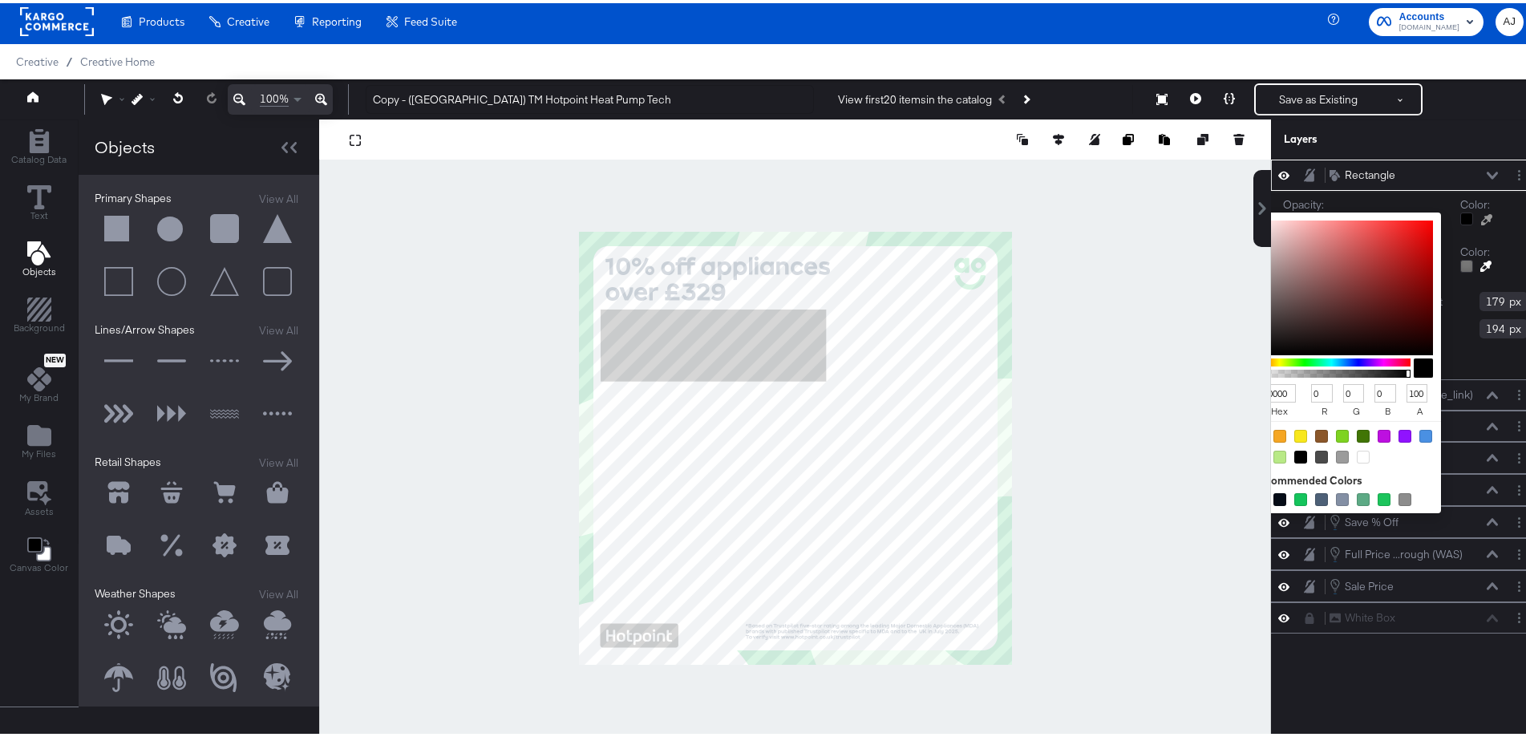
click at [1358, 456] on div at bounding box center [1343, 443] width 196 height 51
click at [1357, 452] on div at bounding box center [1363, 454] width 13 height 13
type input "FFFFFF"
type input "255"
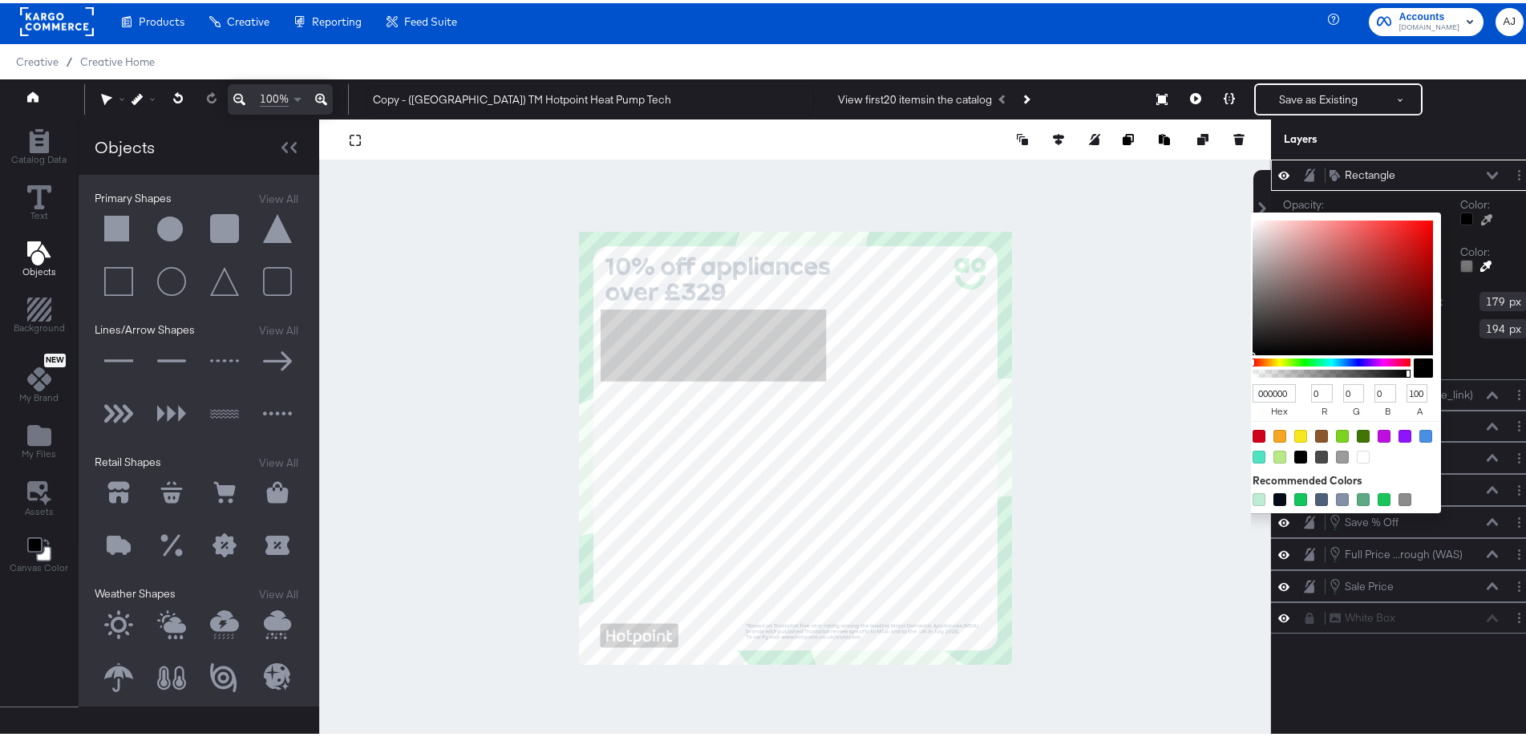
type input "255"
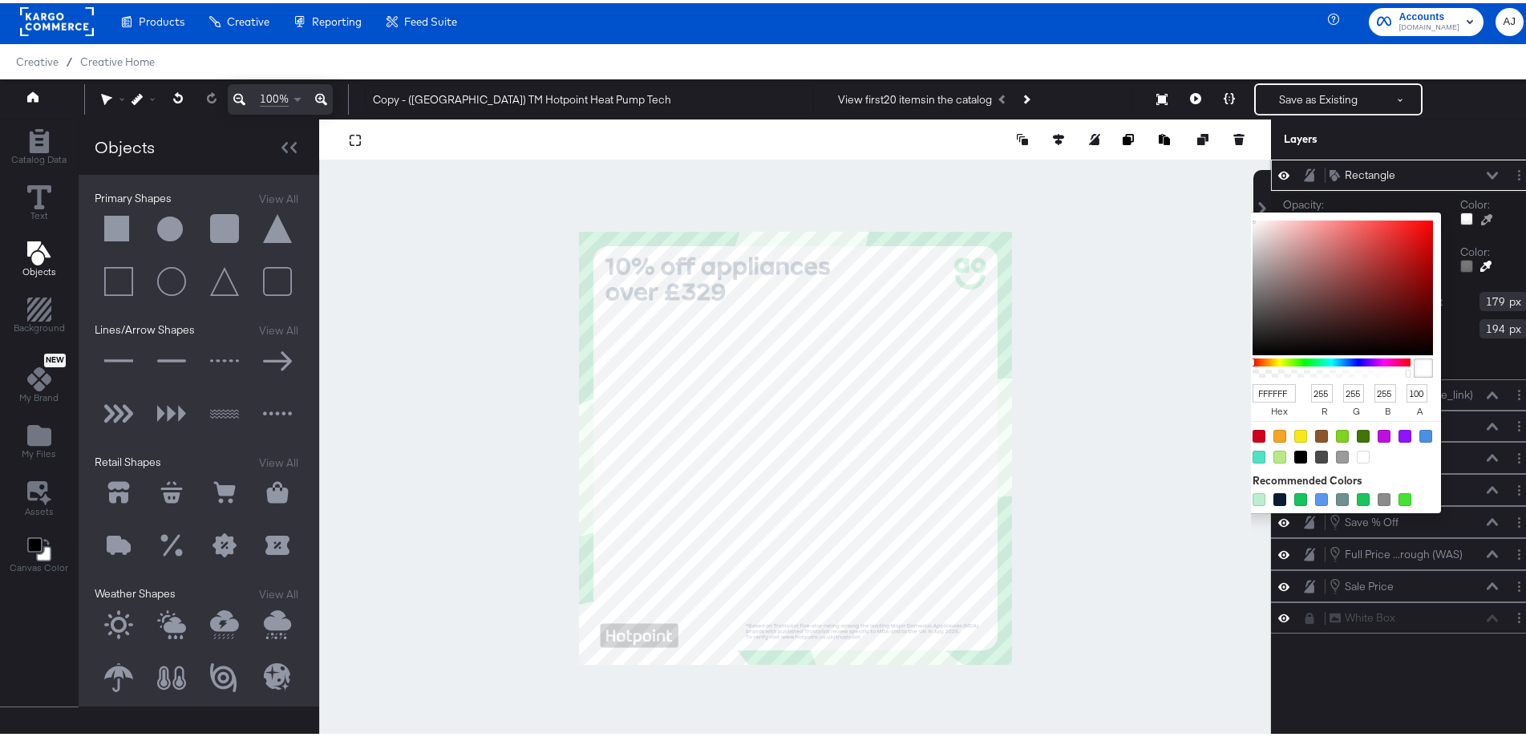
type input "EDF0F2"
type input "237"
type input "240"
type input "242"
click at [1085, 265] on div at bounding box center [795, 445] width 950 height 658
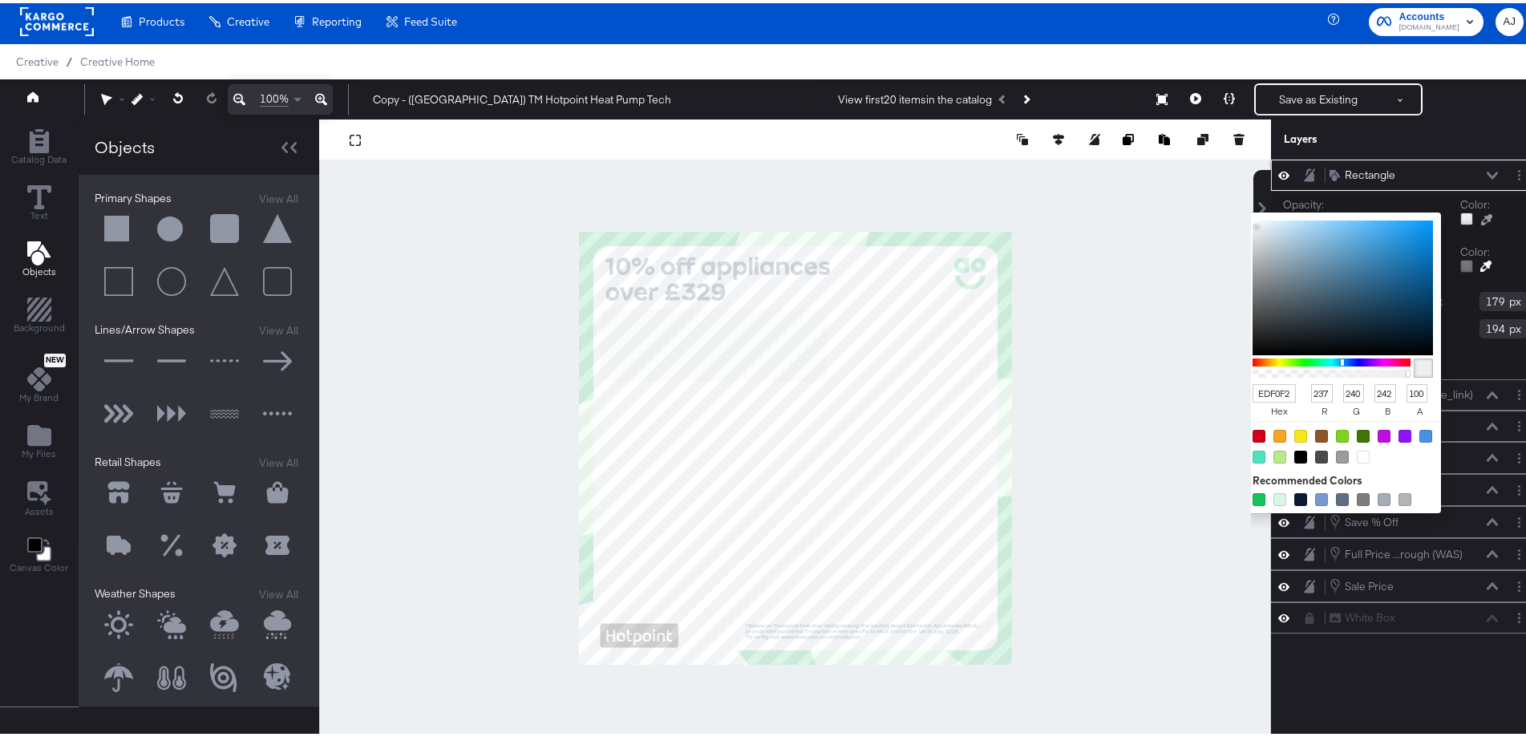
click at [1357, 453] on div at bounding box center [1363, 454] width 13 height 13
type input "FFFFFF"
type input "255"
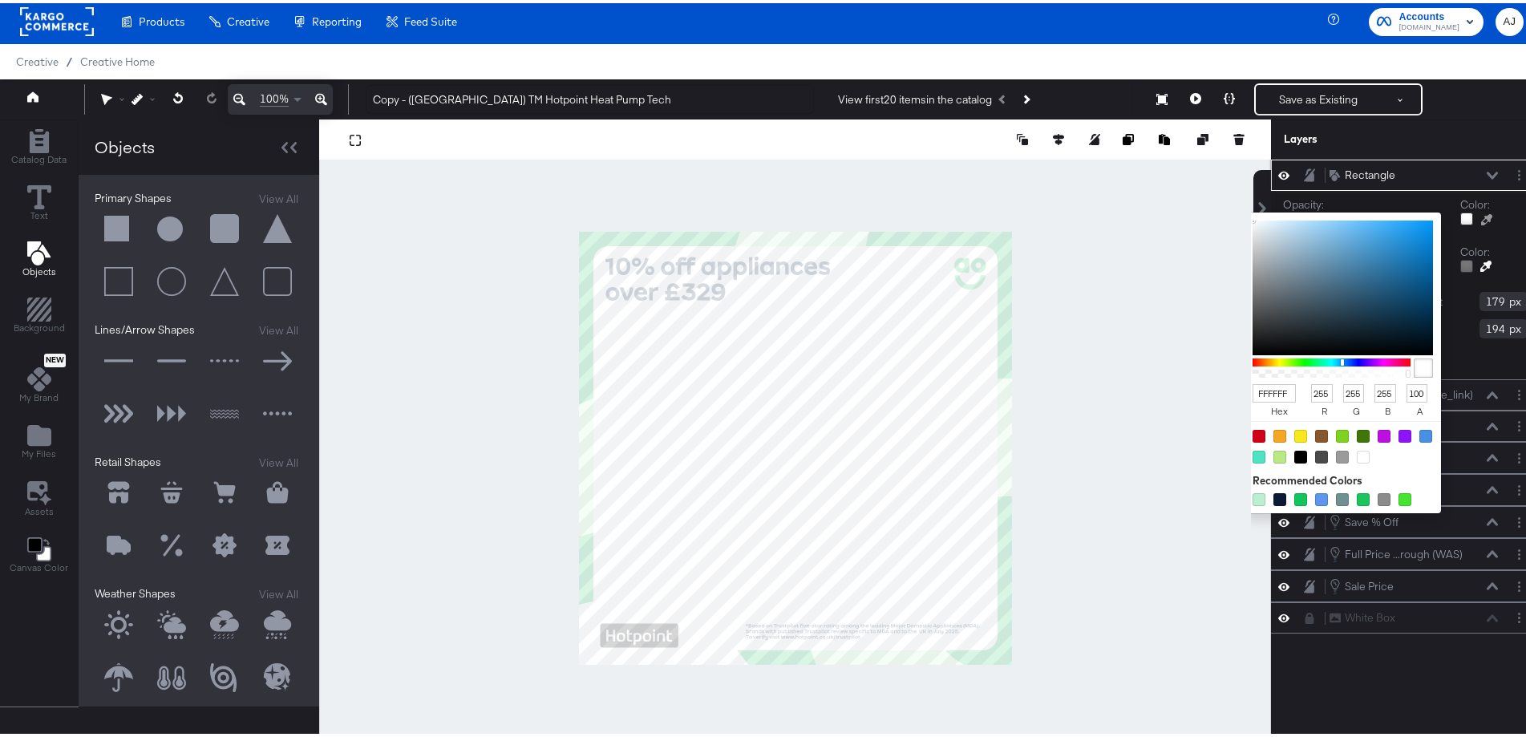
type input "EDF0F2"
type input "237"
type input "240"
type input "242"
click at [1127, 239] on div at bounding box center [795, 445] width 950 height 658
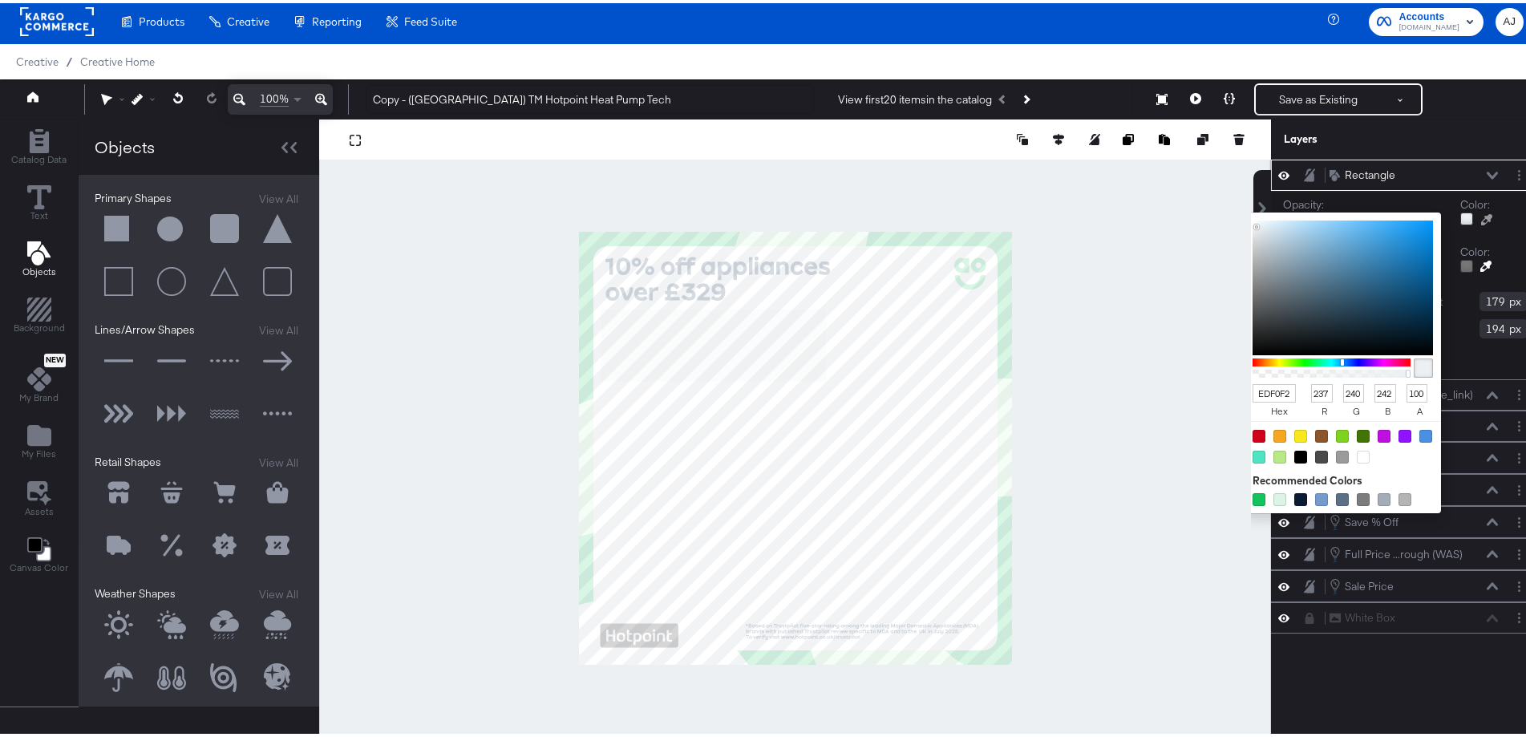
click at [1207, 200] on div at bounding box center [795, 445] width 950 height 658
click at [1156, 308] on div at bounding box center [795, 445] width 950 height 658
click at [1357, 453] on div at bounding box center [1363, 454] width 13 height 13
type input "FFFFFF"
type input "255"
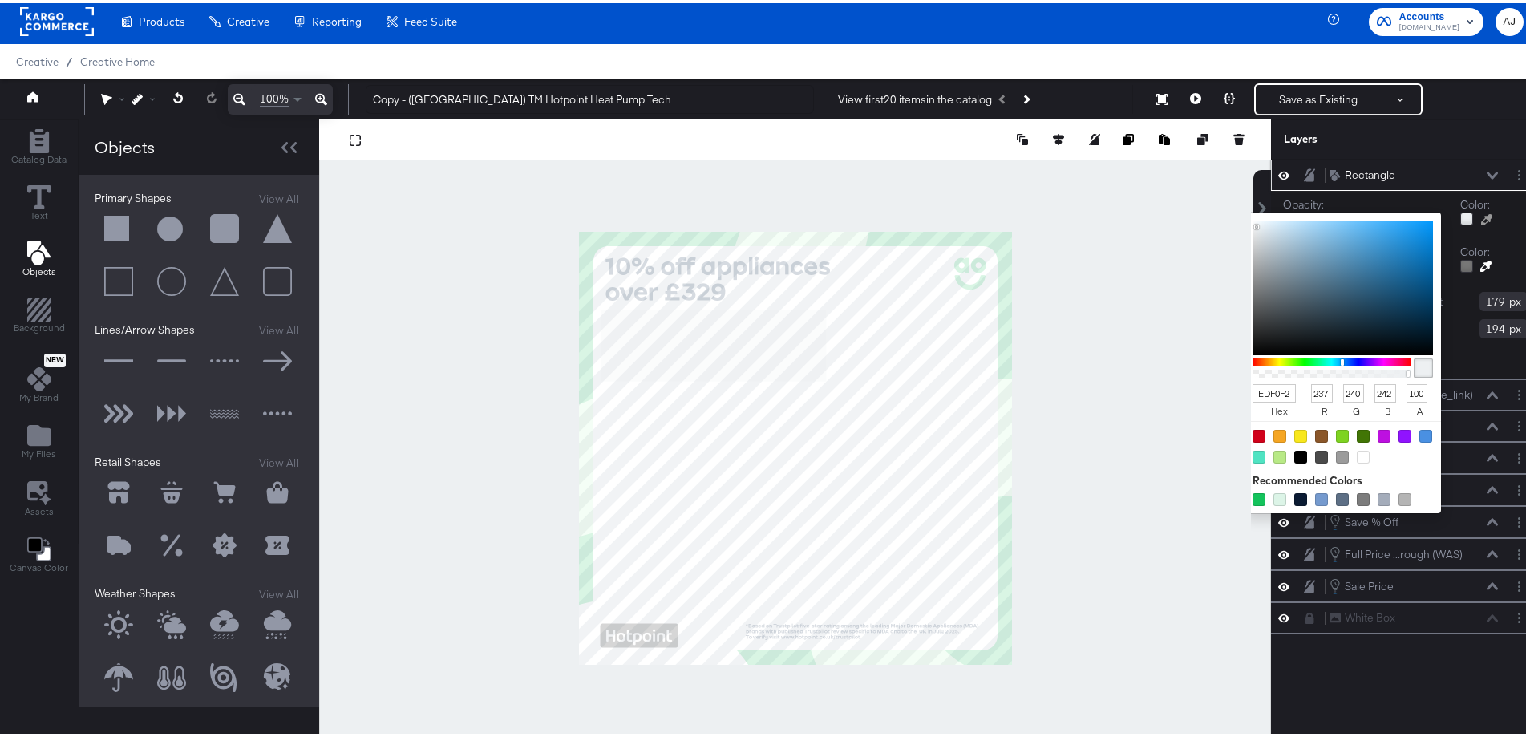
type input "255"
click at [1476, 226] on div "Color: FFFFFF hex 255 r 255 g 255 b 100 a Recommended Colors" at bounding box center [1493, 211] width 67 height 34
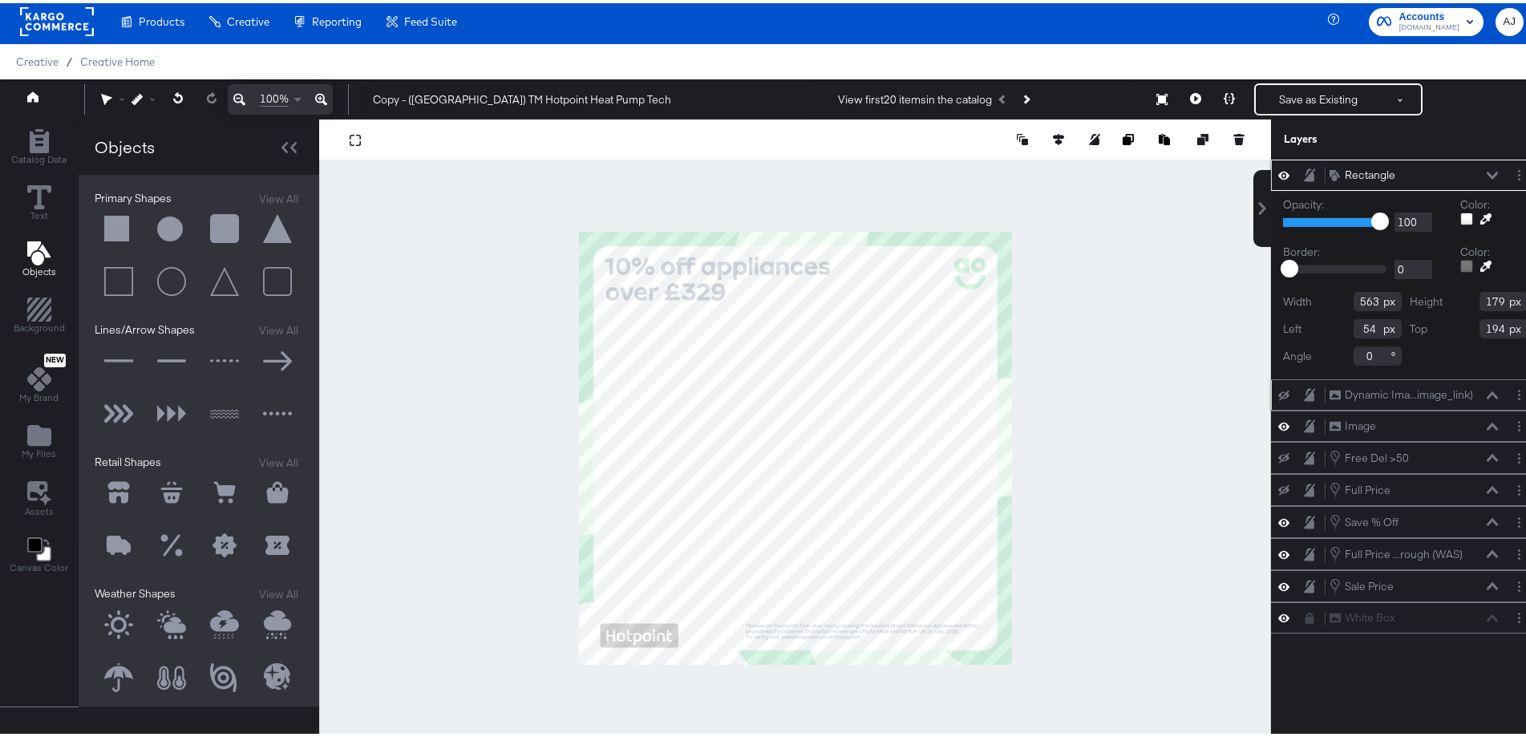
click at [1278, 387] on button at bounding box center [1284, 392] width 13 height 13
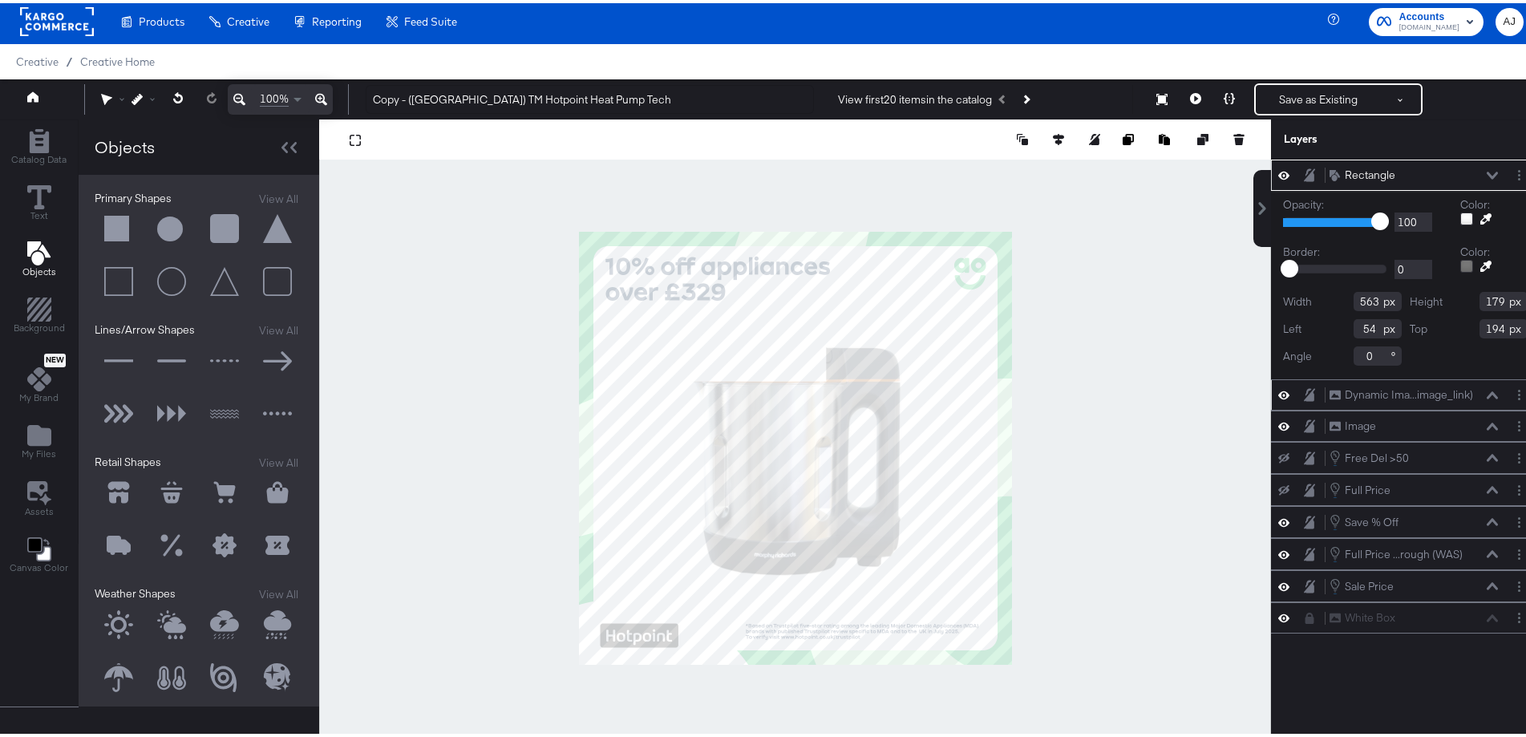
click at [1476, 166] on div "Rectangle Rectangle" at bounding box center [1414, 172] width 170 height 17
click at [1487, 172] on icon at bounding box center [1492, 171] width 11 height 7
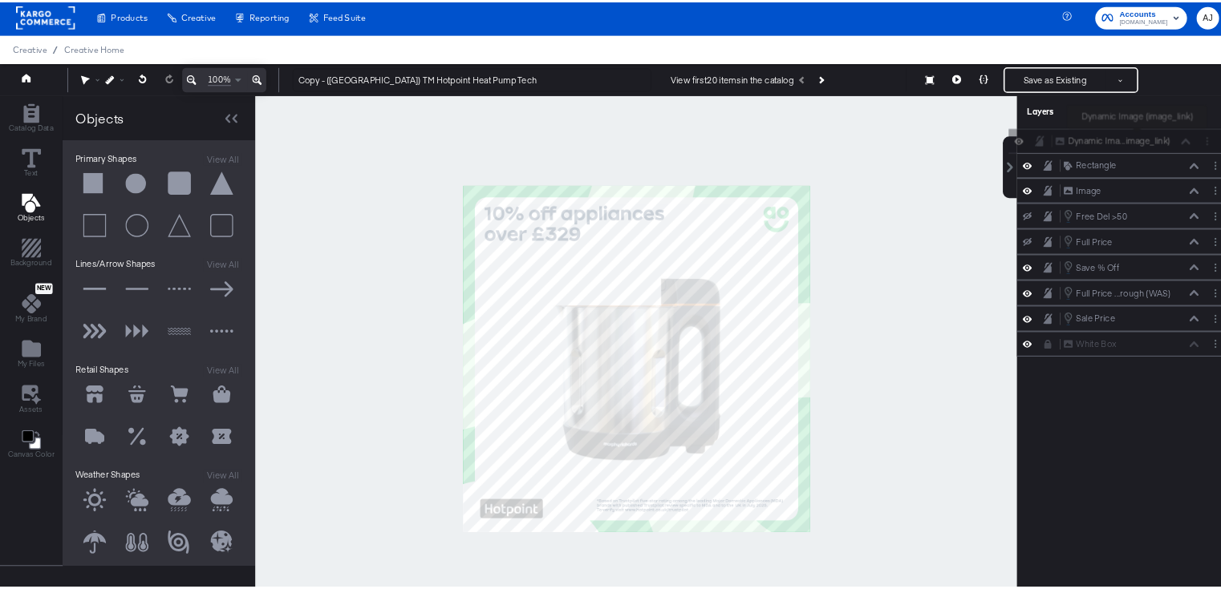
scroll to position [0, 0]
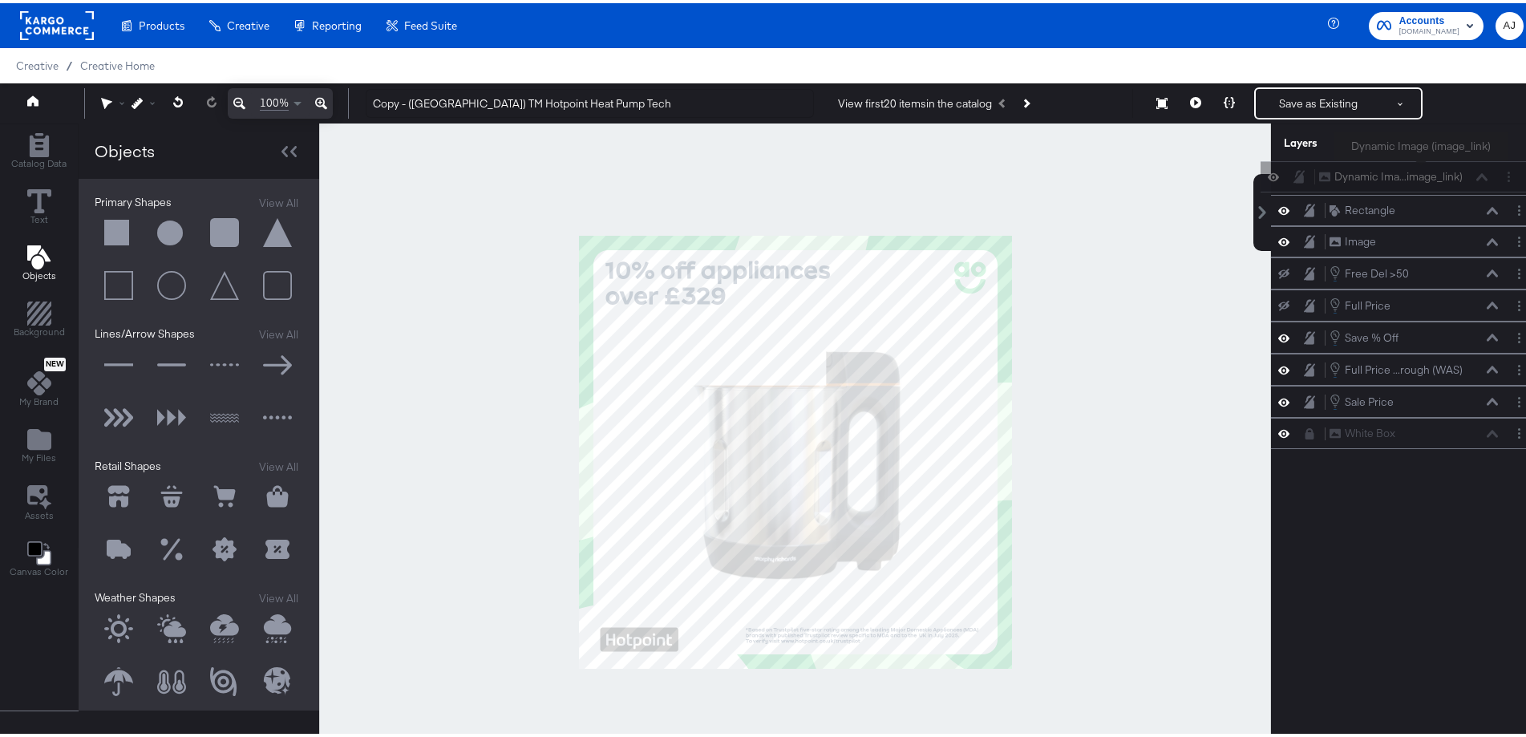
drag, startPoint x: 1418, startPoint y: 213, endPoint x: 1422, endPoint y: 171, distance: 41.9
click at [1422, 171] on div "Dynamic Ima...image_link) Dynamic Image (image_link)" at bounding box center [1395, 173] width 269 height 31
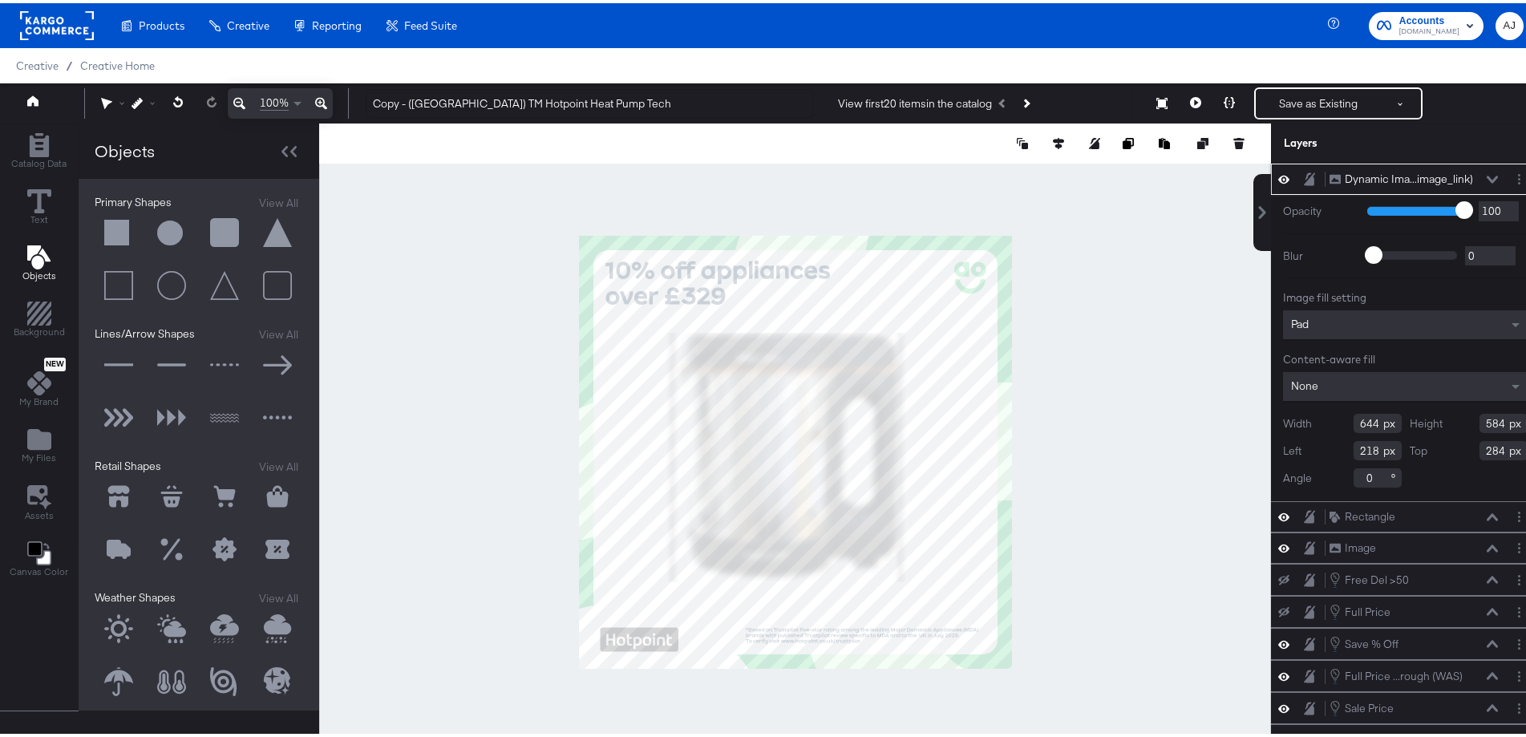
type input "690"
type input "621"
type input "173"
type input "242"
click at [1137, 446] on div at bounding box center [795, 449] width 952 height 658
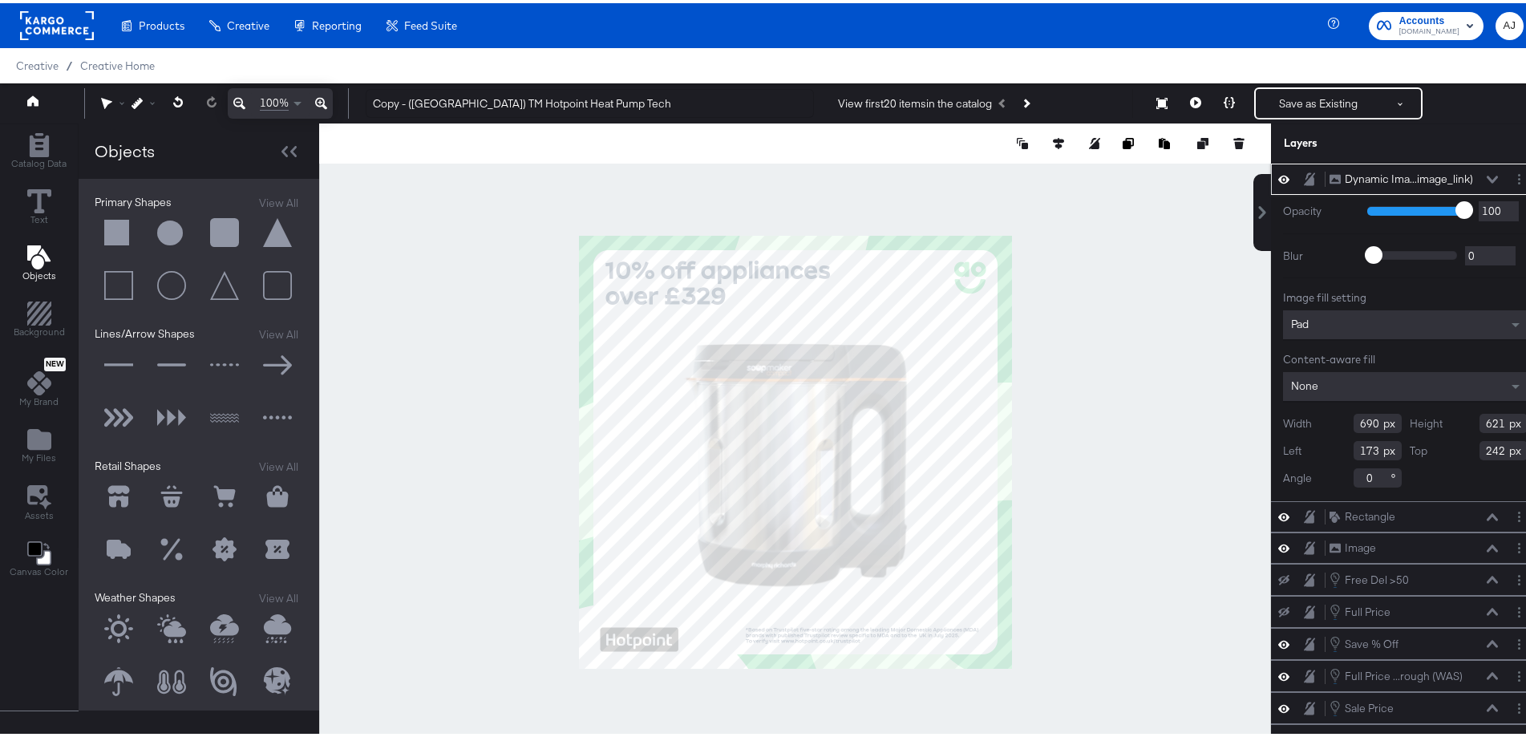
type input "195"
type input "266"
click at [1056, 408] on div at bounding box center [795, 449] width 952 height 658
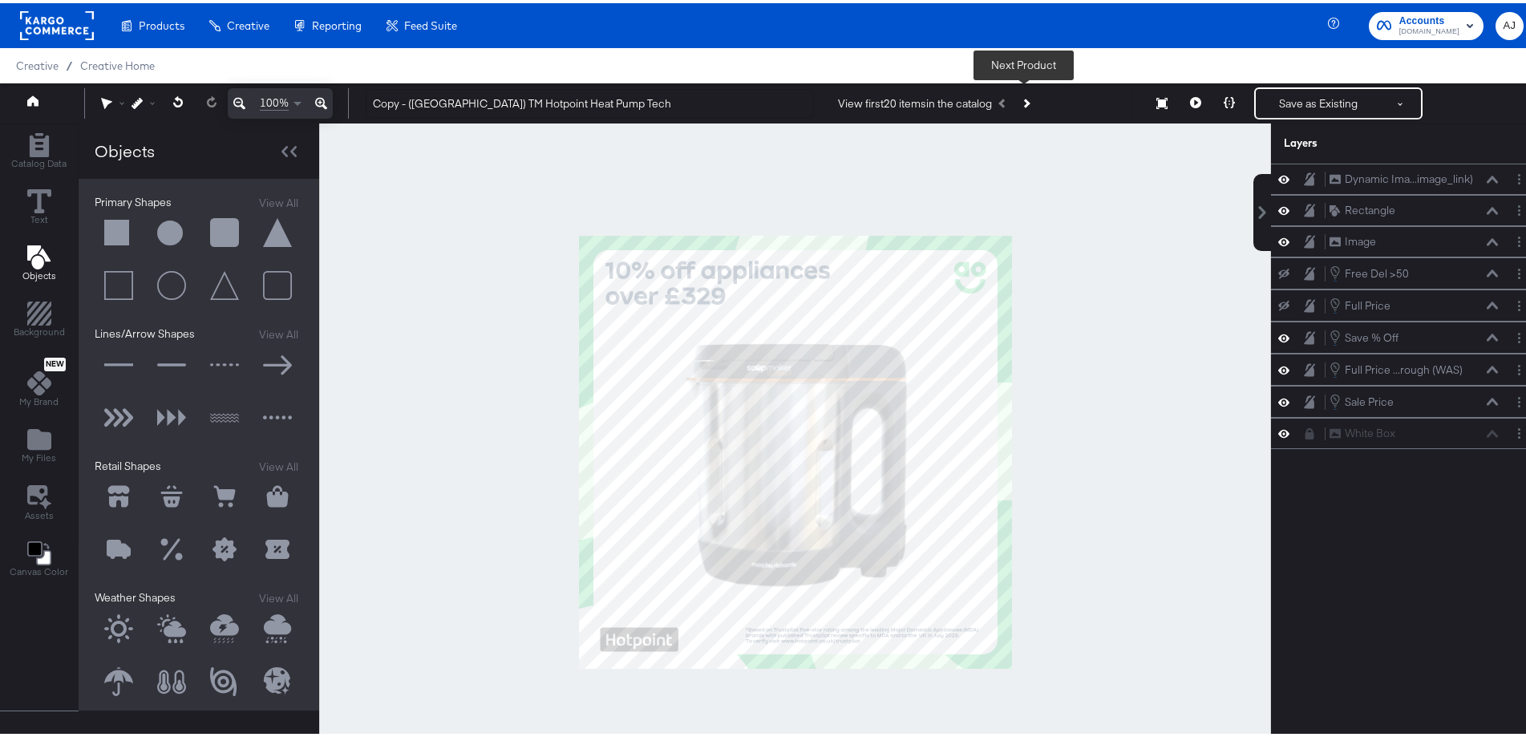
click at [1022, 99] on icon "Next Product" at bounding box center [1025, 99] width 9 height 9
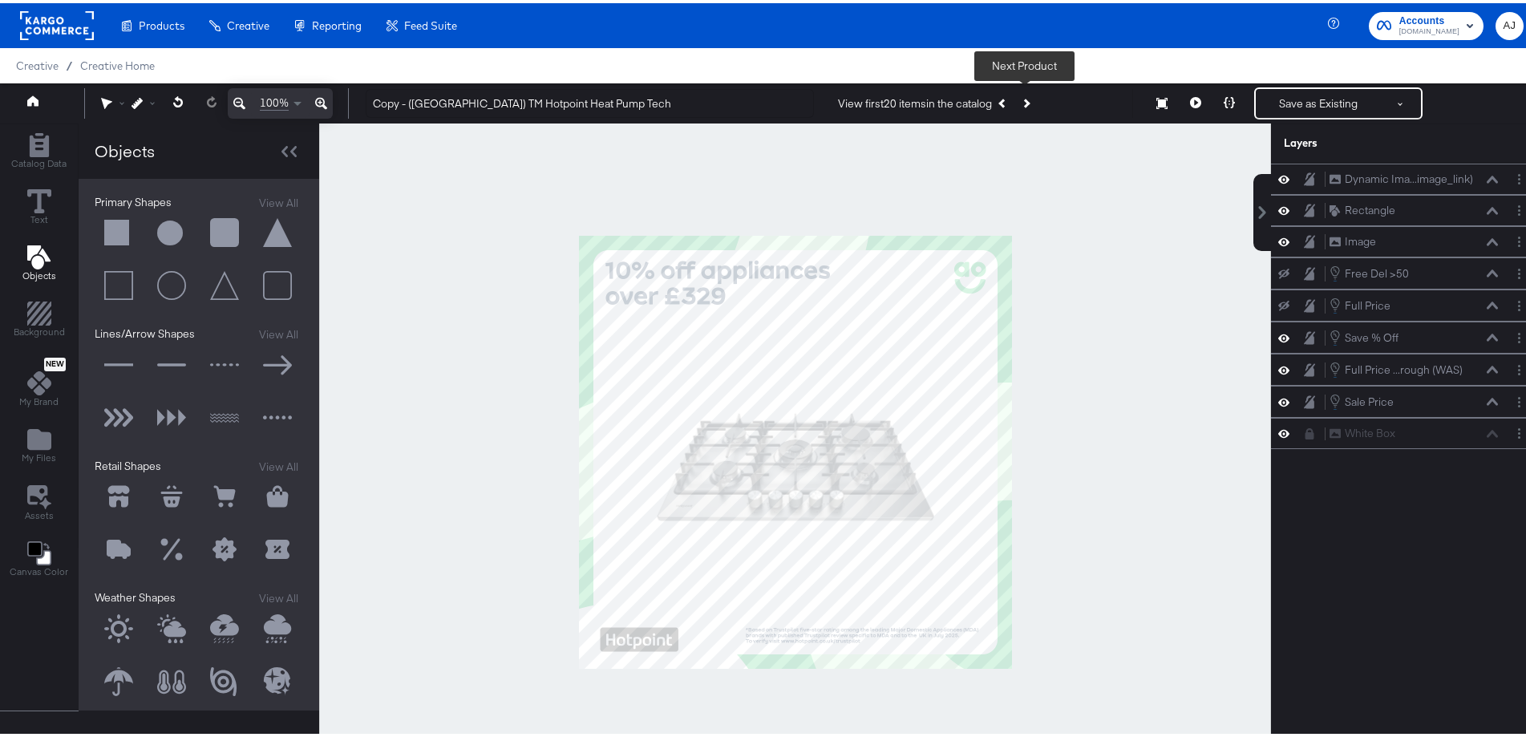
click at [1023, 99] on icon "Next Product" at bounding box center [1025, 99] width 9 height 9
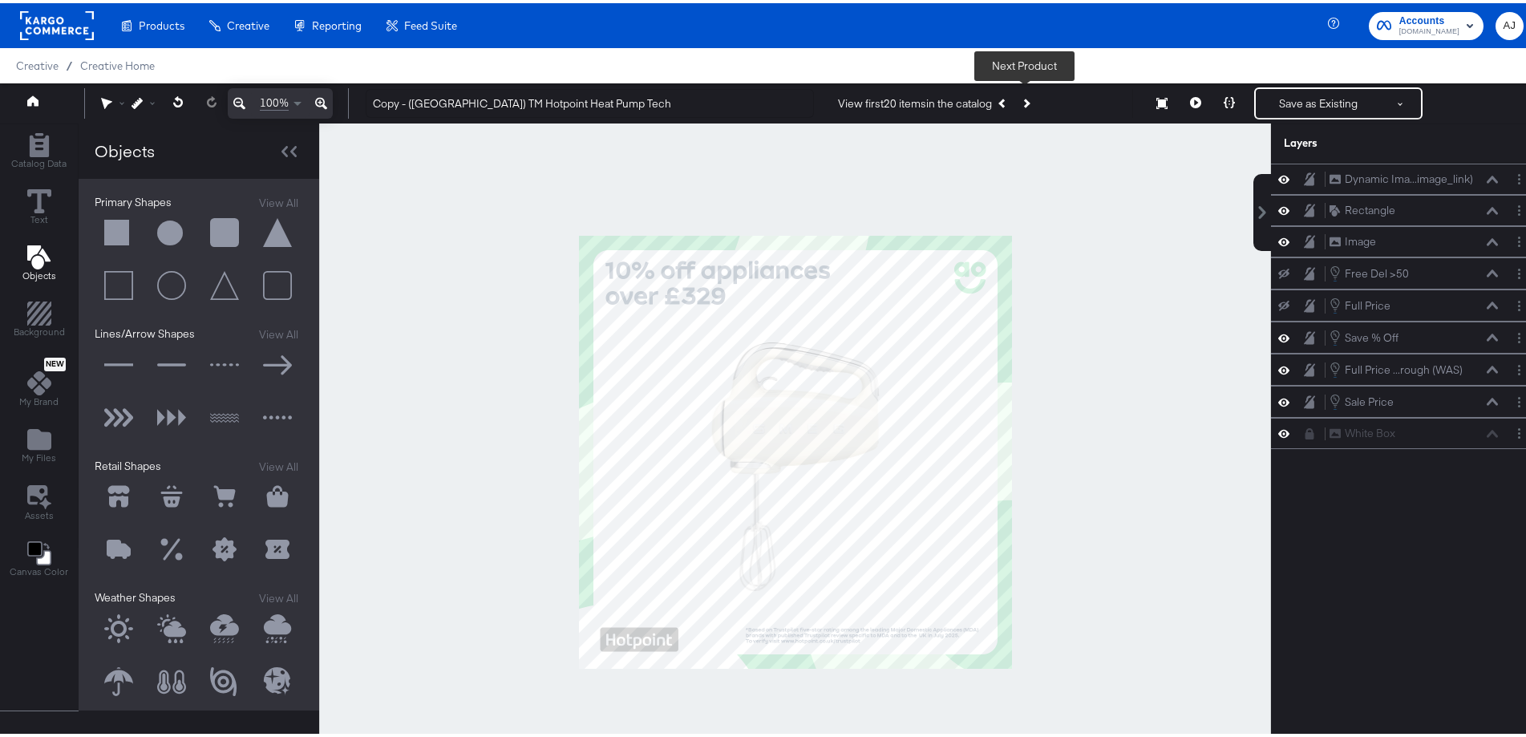
click at [1023, 99] on icon "Next Product" at bounding box center [1025, 99] width 9 height 9
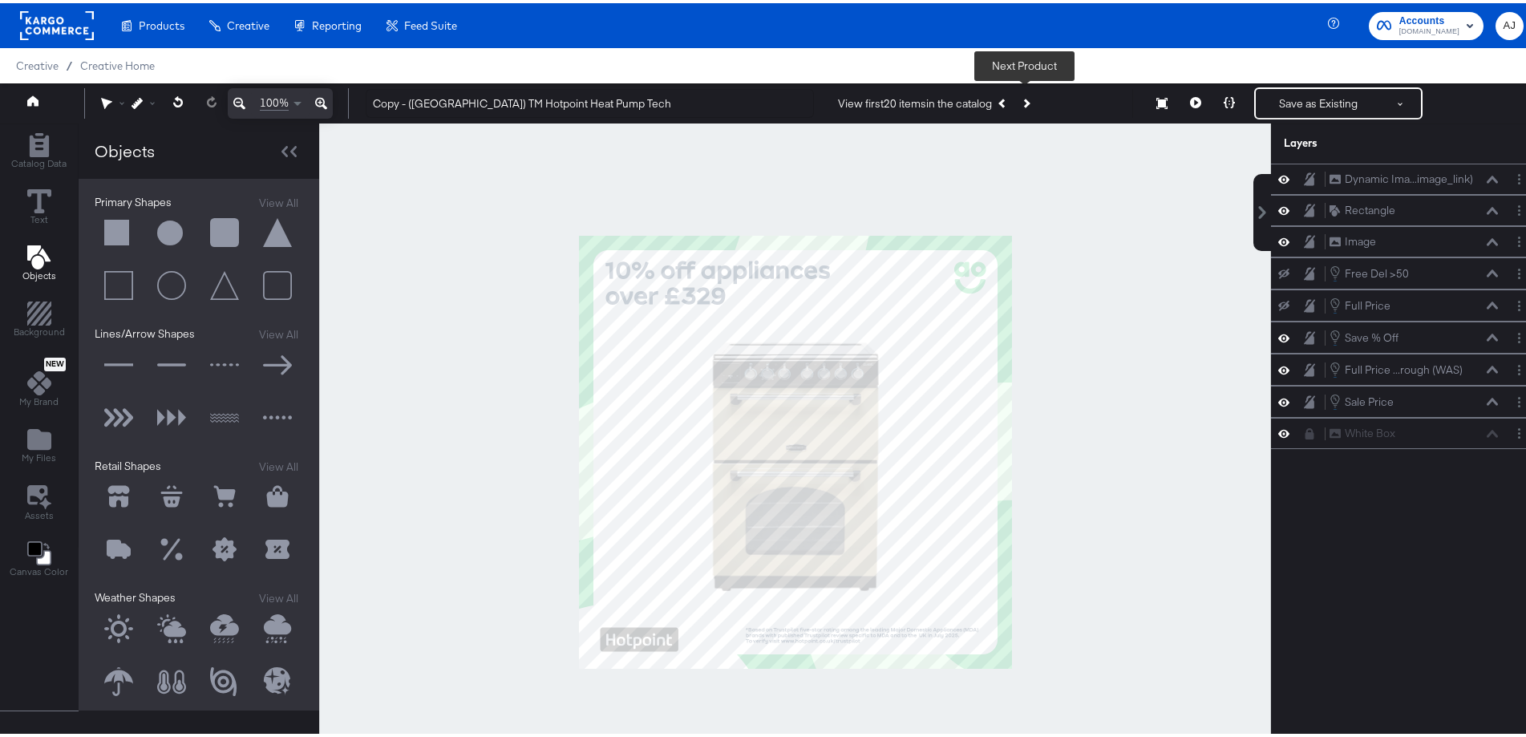
click at [1023, 99] on icon "Next Product" at bounding box center [1025, 99] width 9 height 9
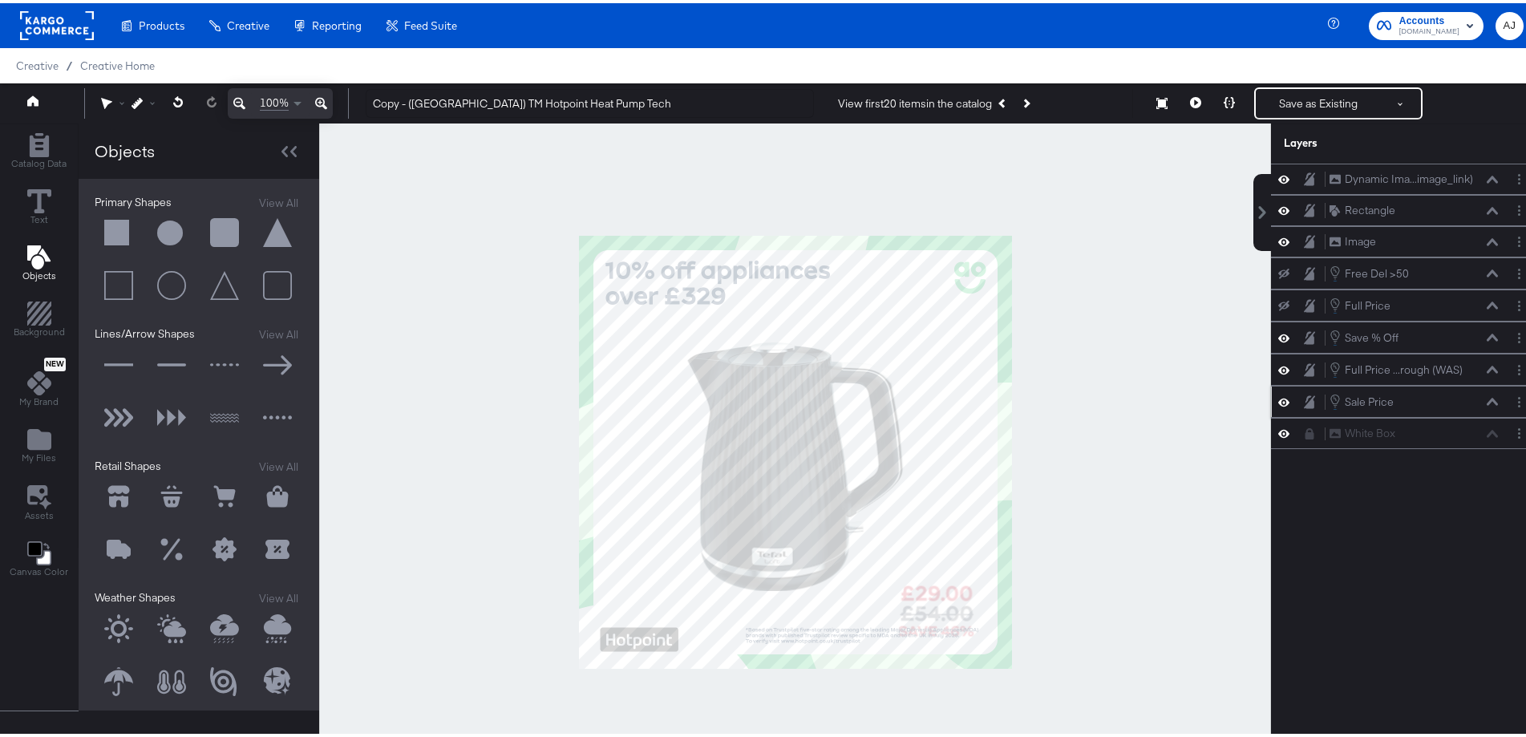
click at [1278, 401] on icon at bounding box center [1283, 399] width 11 height 14
click at [1278, 371] on icon at bounding box center [1283, 367] width 11 height 14
click at [1271, 344] on div "Save % Off Save % Off" at bounding box center [1405, 334] width 269 height 32
click at [1278, 338] on icon at bounding box center [1283, 334] width 11 height 8
click at [1026, 103] on button "Next Product" at bounding box center [1026, 100] width 22 height 29
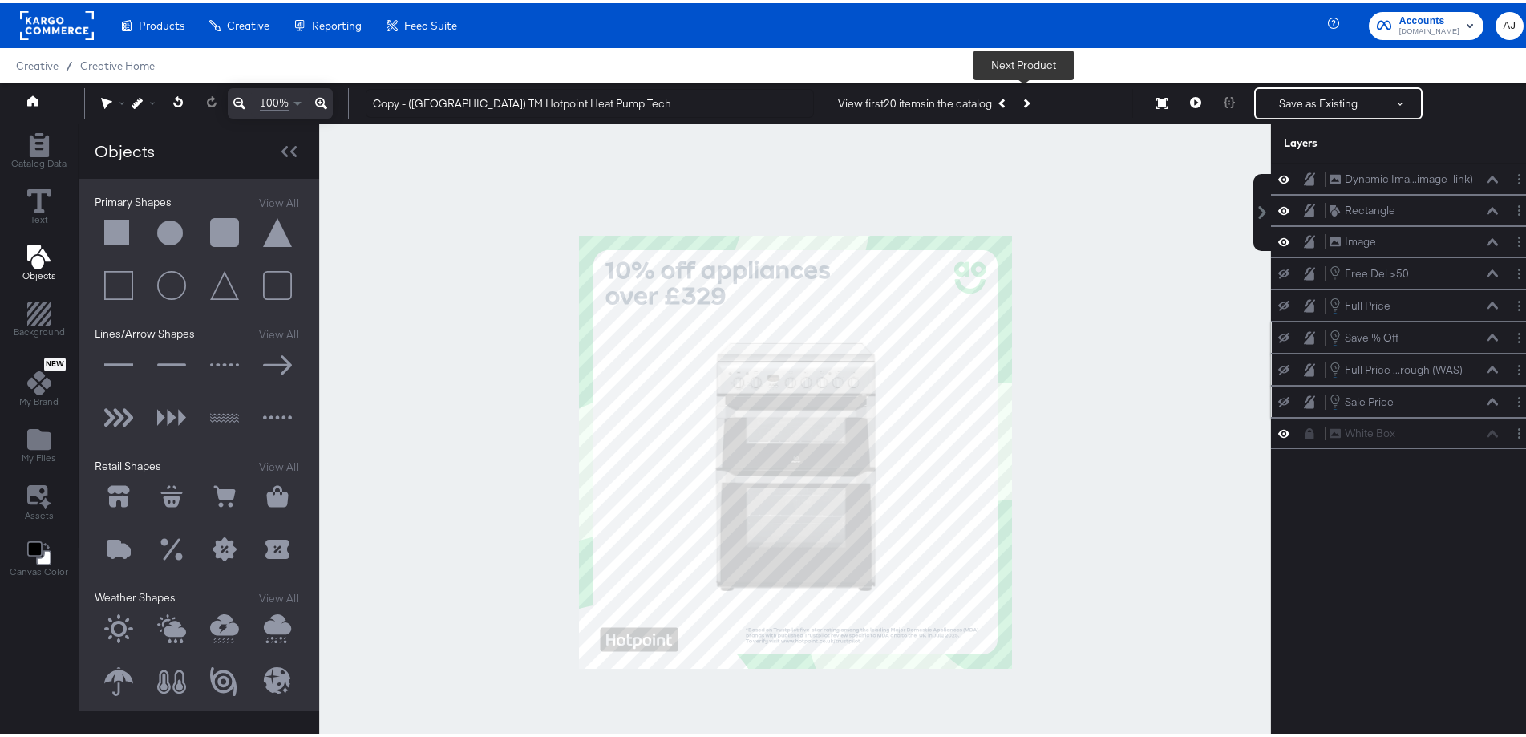
click at [1026, 103] on button "Next Product" at bounding box center [1026, 100] width 22 height 29
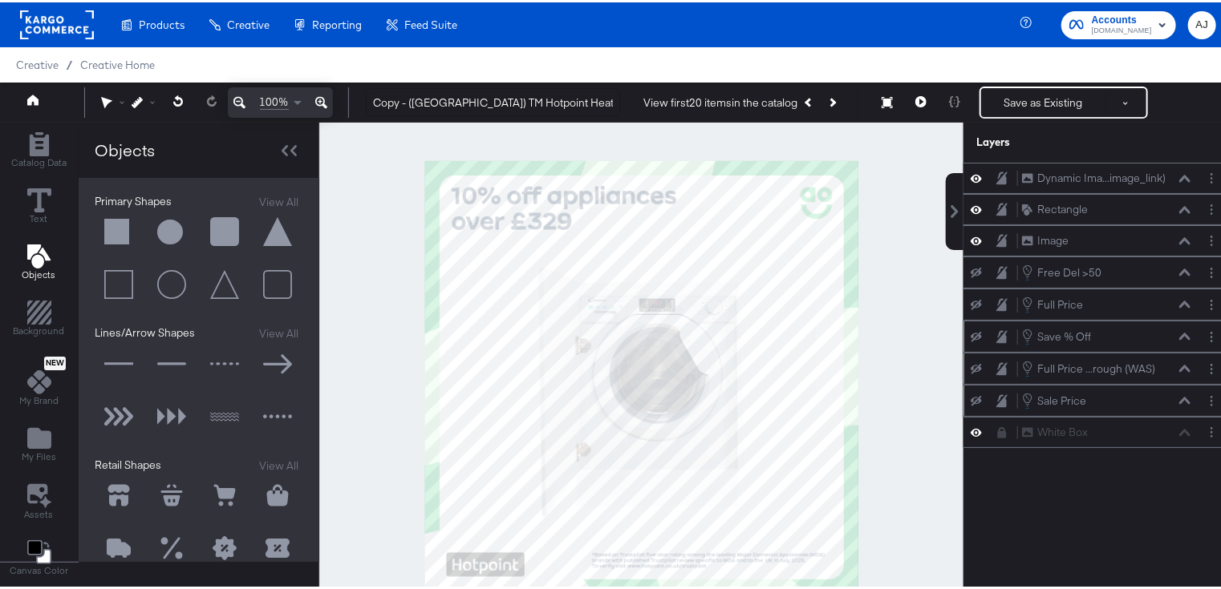
drag, startPoint x: 1517, startPoint y: 0, endPoint x: 921, endPoint y: 372, distance: 702.5
click at [921, 372] on div at bounding box center [641, 375] width 644 height 510
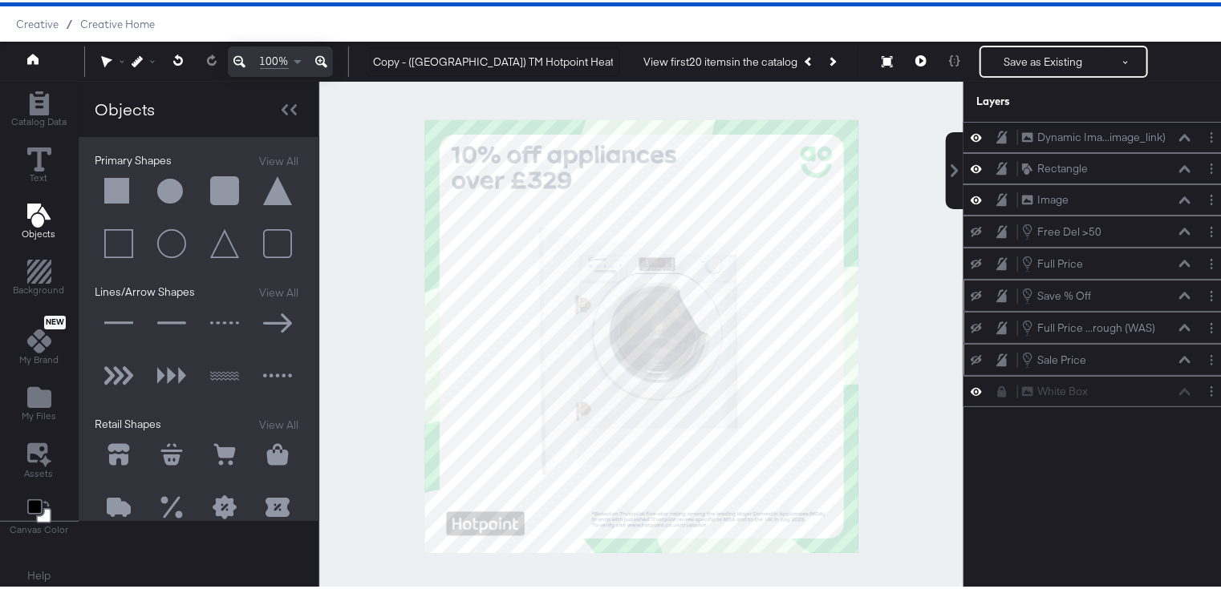
click at [391, 301] on div at bounding box center [641, 334] width 644 height 510
